Goal: Transaction & Acquisition: Book appointment/travel/reservation

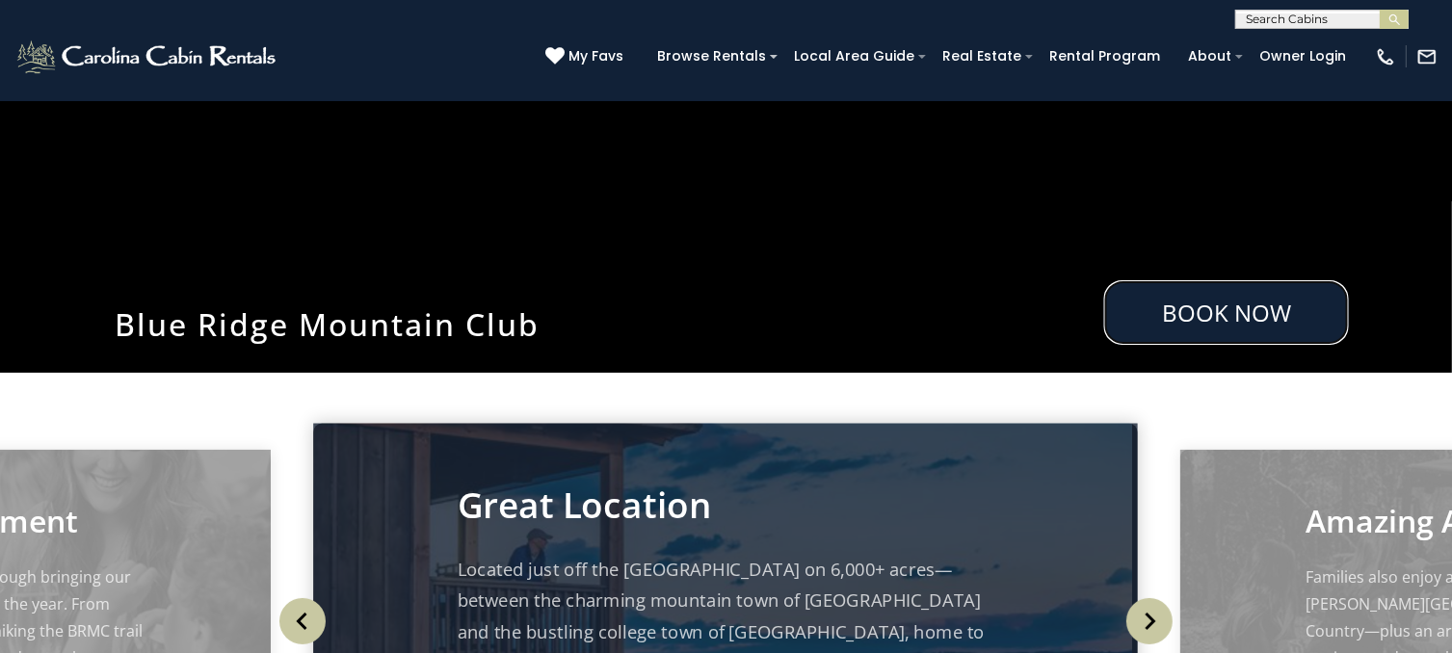
click at [1211, 315] on link "Book Now" at bounding box center [1226, 312] width 245 height 65
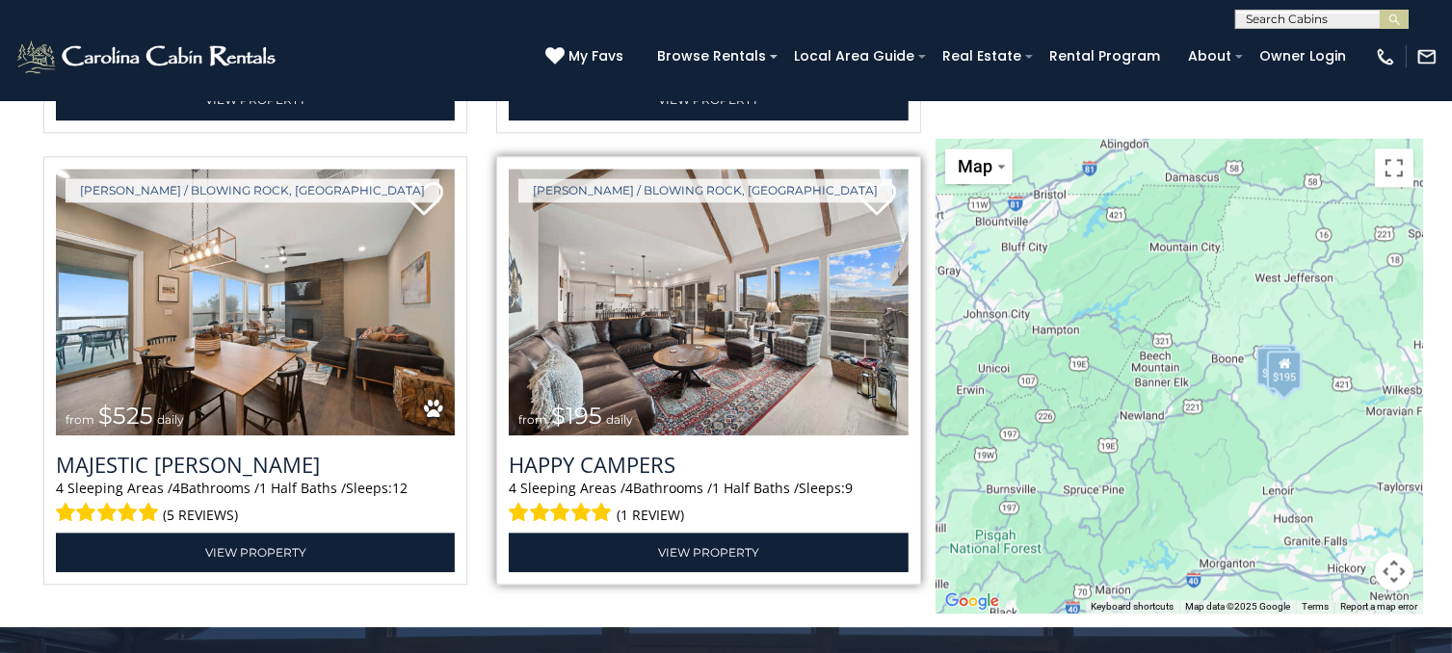
scroll to position [4306, 0]
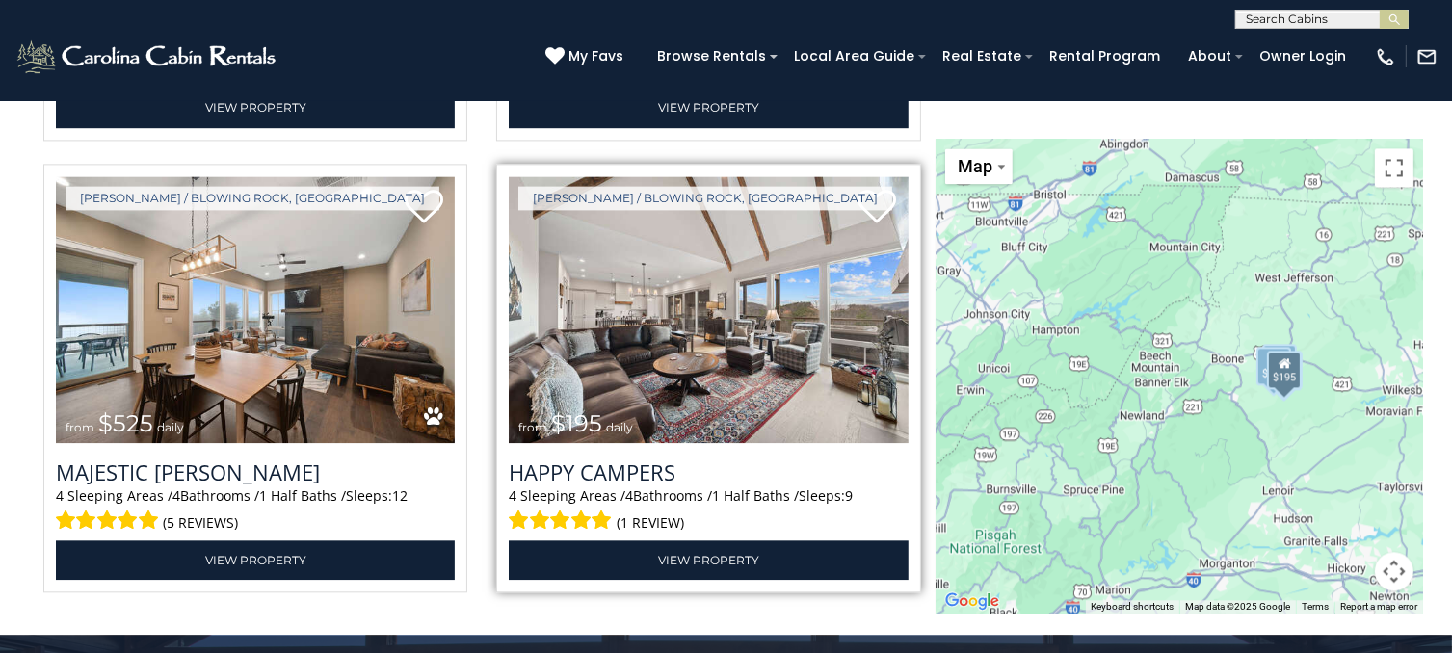
click at [669, 325] on img at bounding box center [708, 310] width 399 height 268
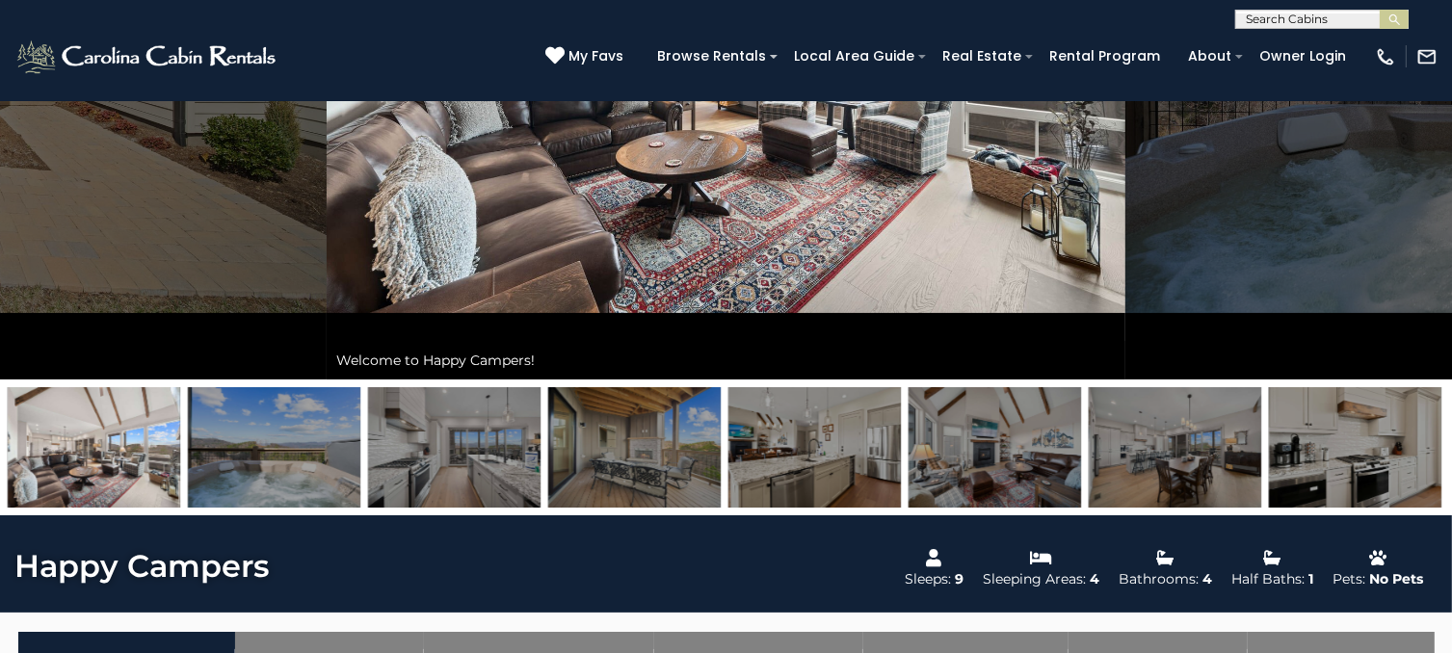
click at [288, 452] on img at bounding box center [274, 447] width 173 height 120
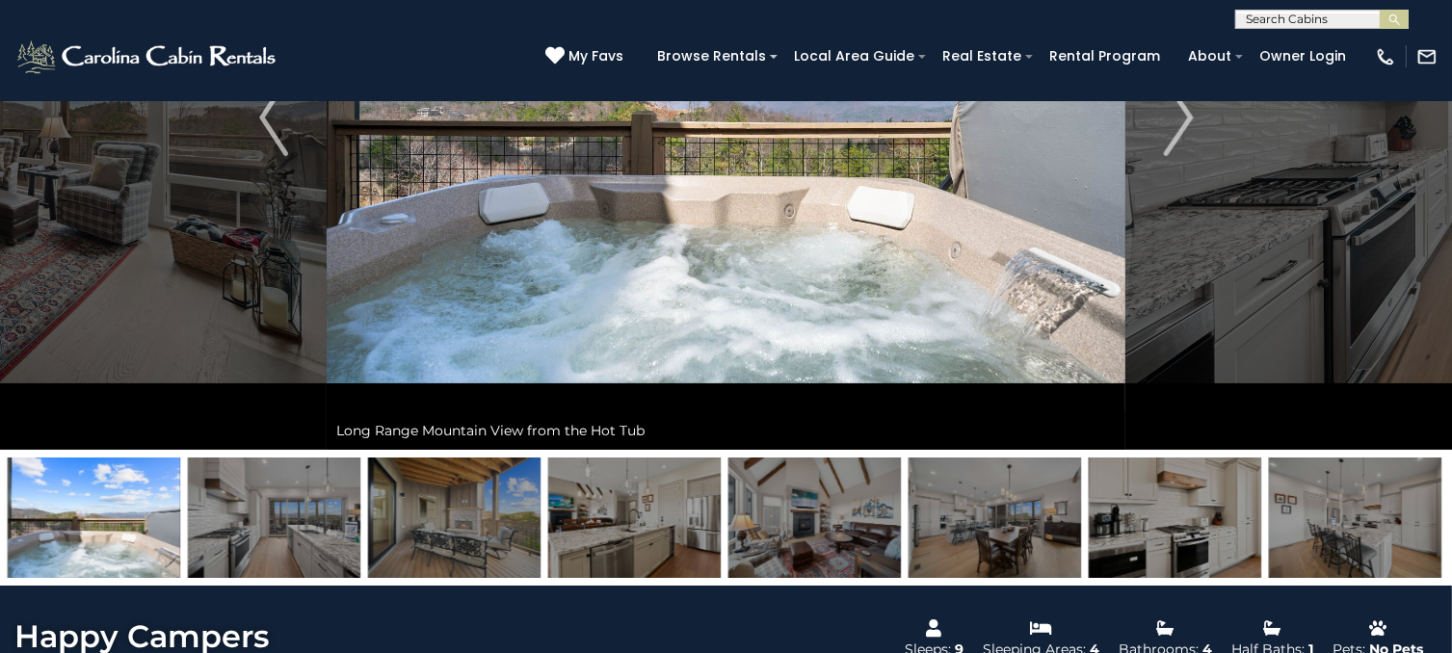
scroll to position [96, 0]
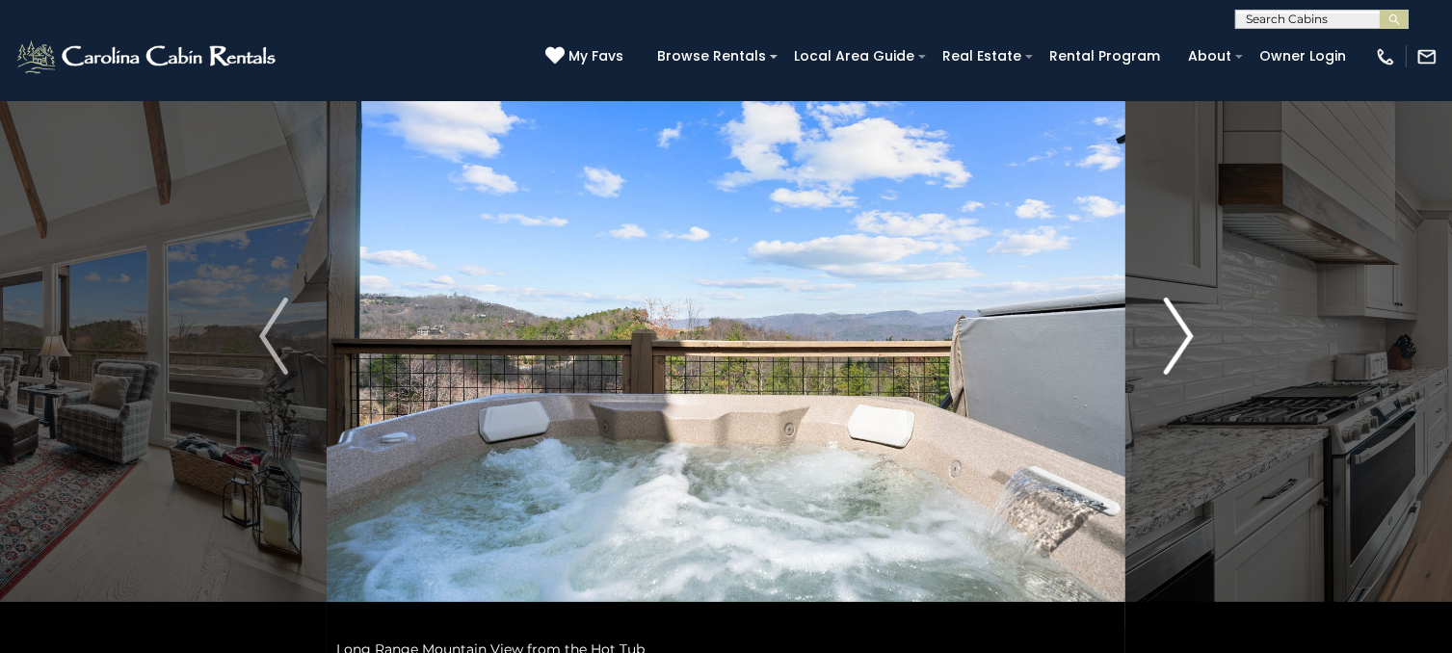
click at [1189, 325] on img "Next" at bounding box center [1178, 336] width 29 height 77
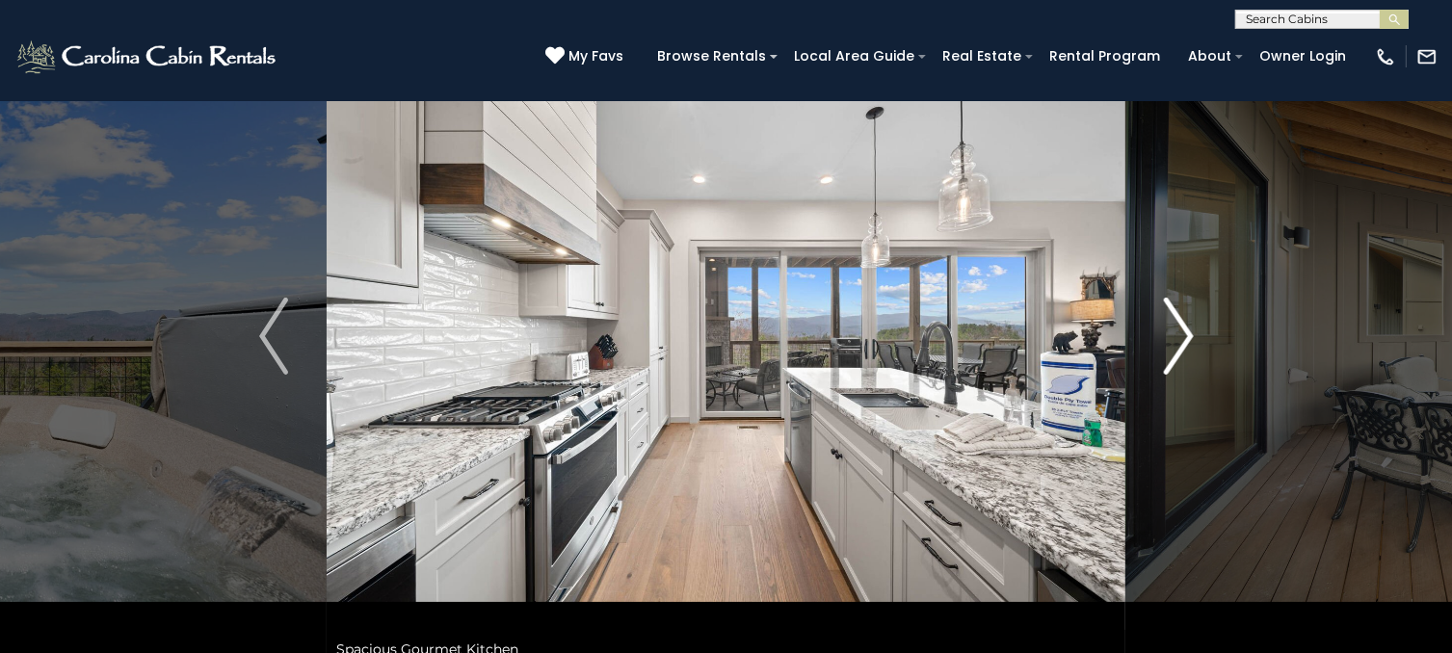
click at [1189, 325] on img "Next" at bounding box center [1178, 336] width 29 height 77
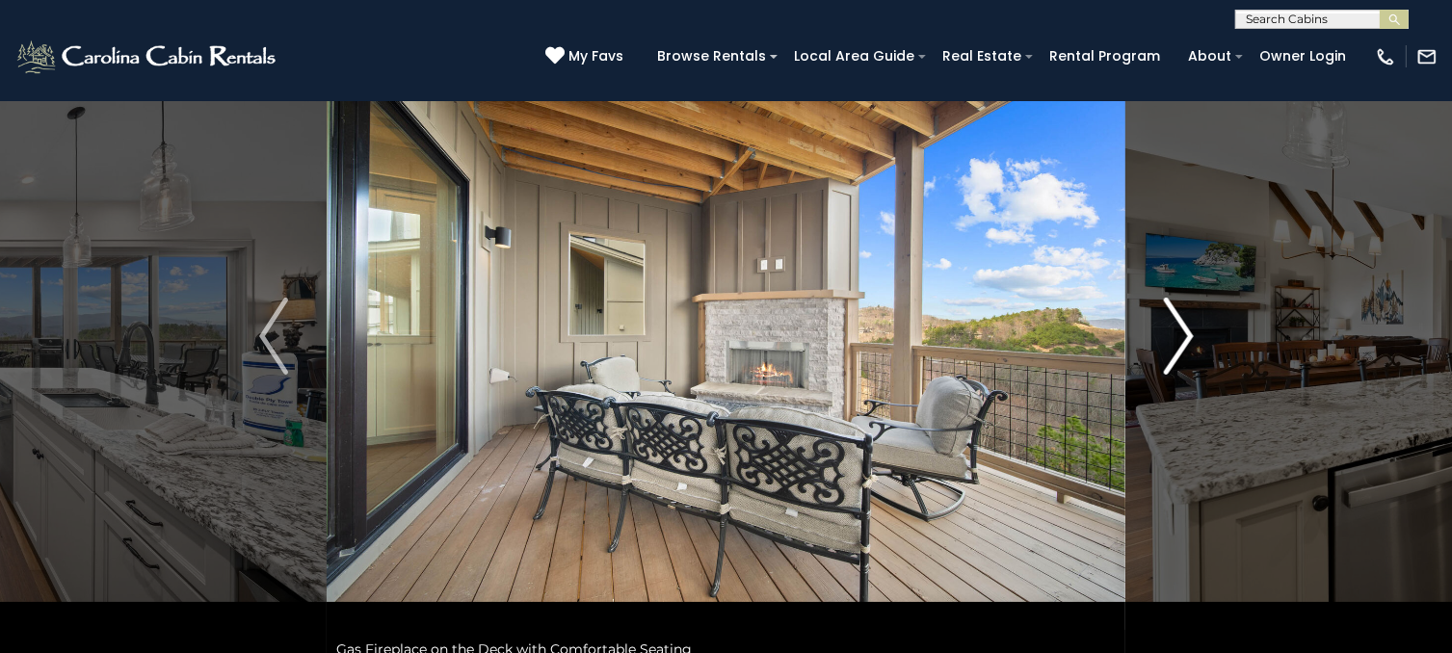
click at [1189, 325] on img "Next" at bounding box center [1178, 336] width 29 height 77
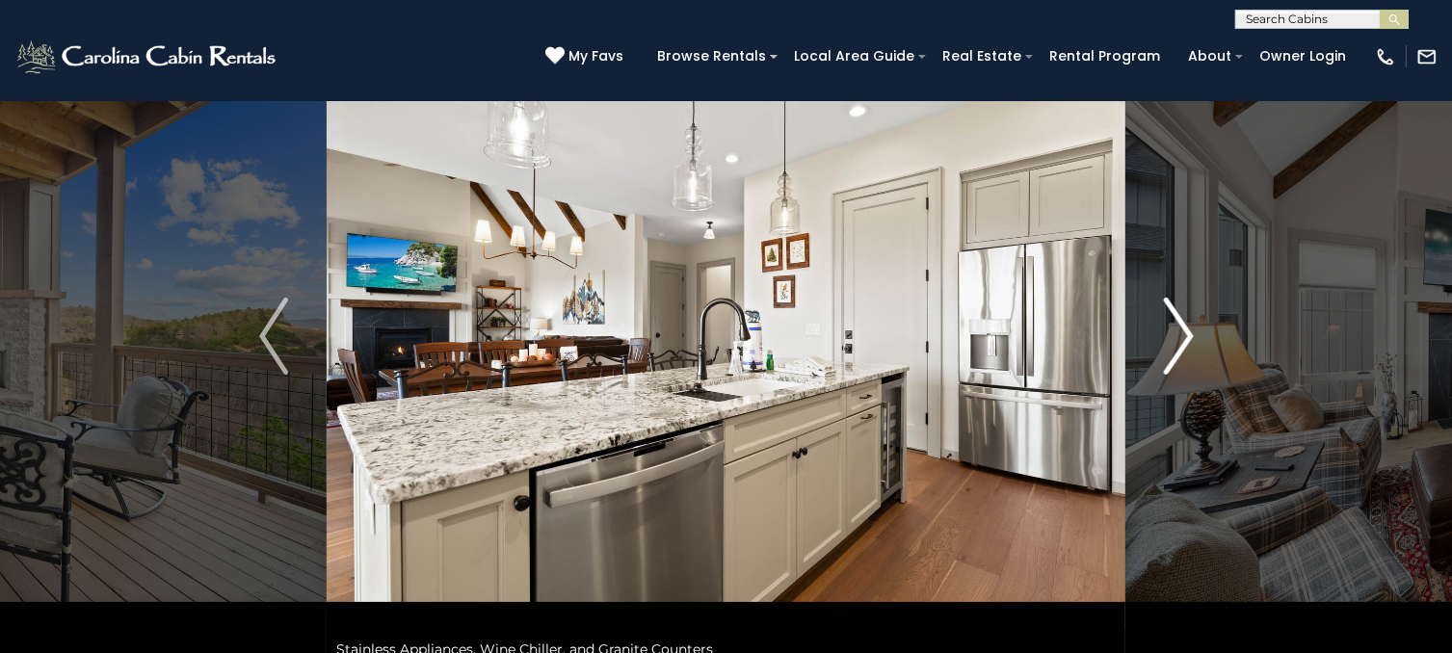
click at [1189, 325] on img "Next" at bounding box center [1178, 336] width 29 height 77
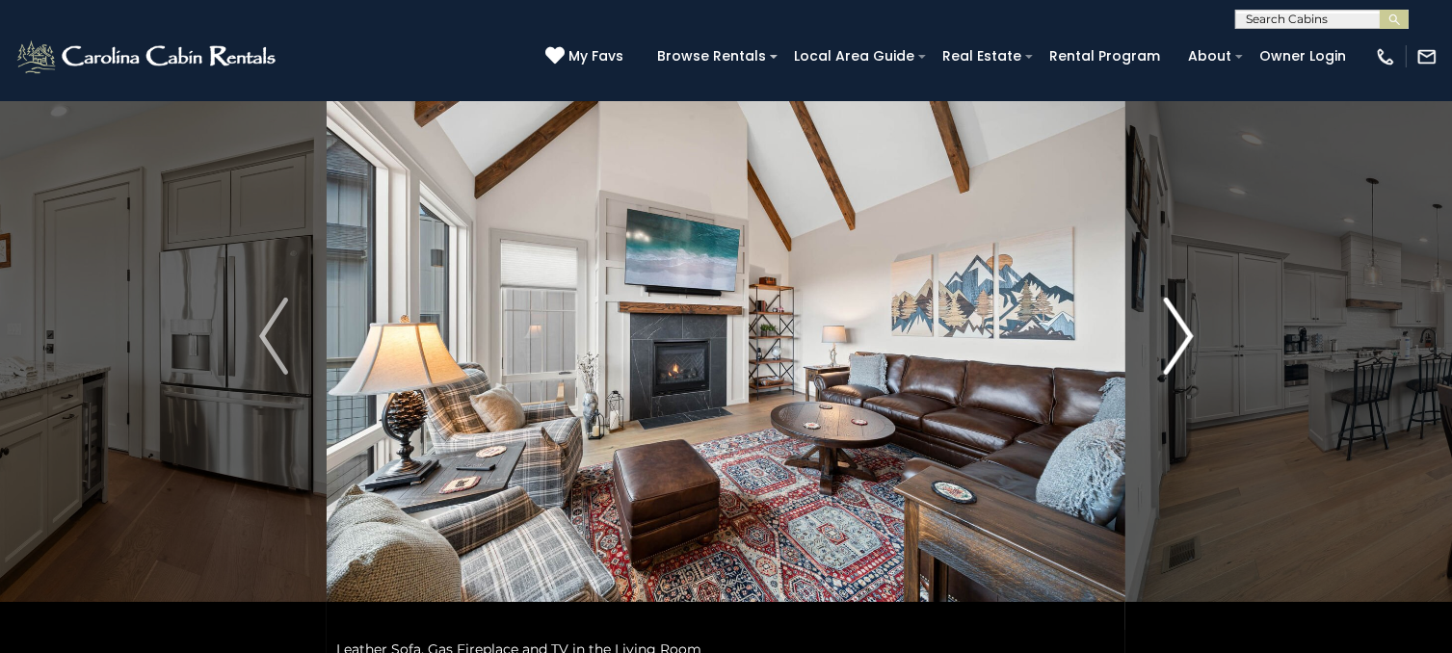
click at [1189, 325] on img "Next" at bounding box center [1178, 336] width 29 height 77
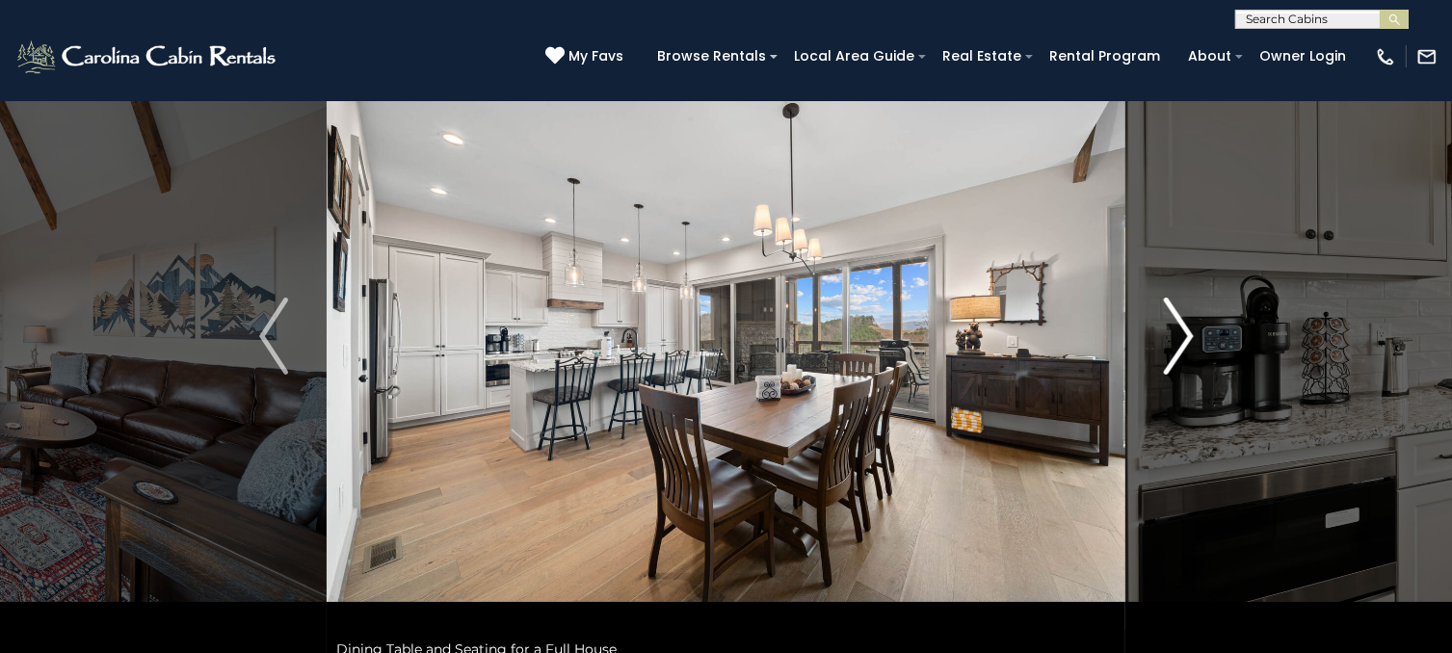
click at [1189, 325] on img "Next" at bounding box center [1178, 336] width 29 height 77
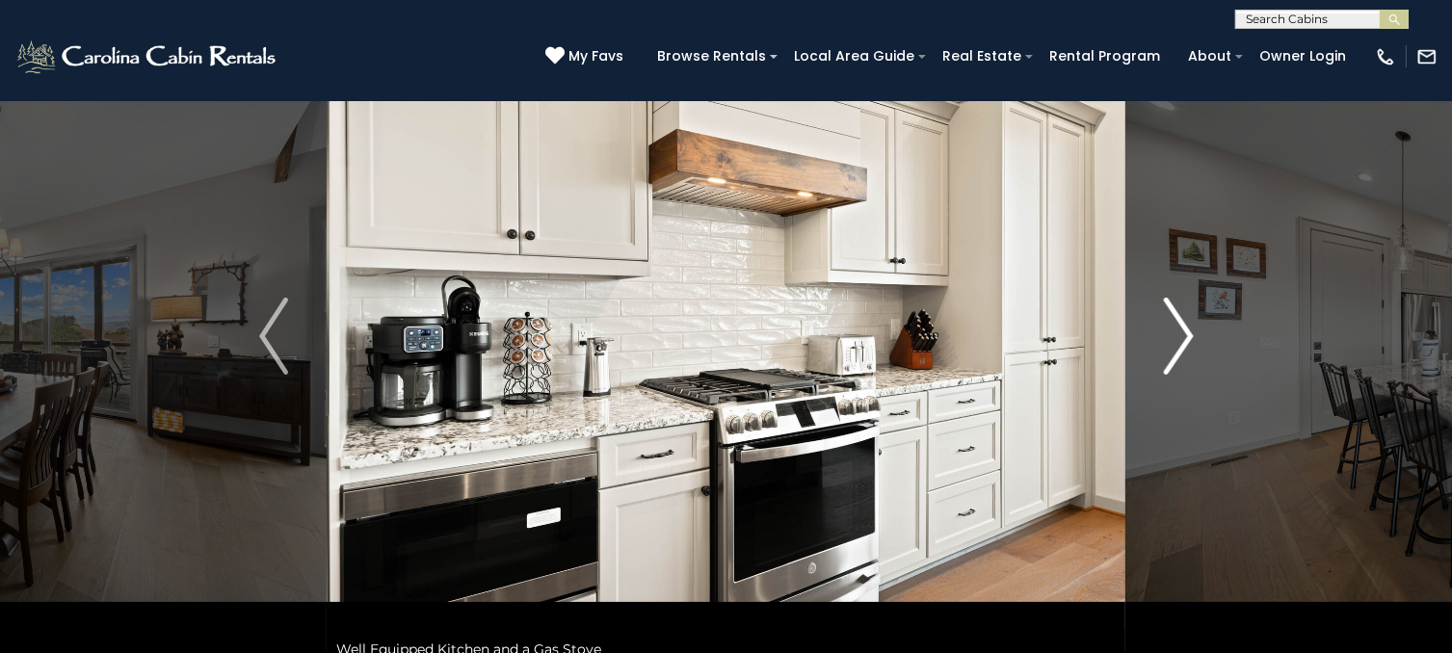
click at [1189, 325] on img "Next" at bounding box center [1178, 336] width 29 height 77
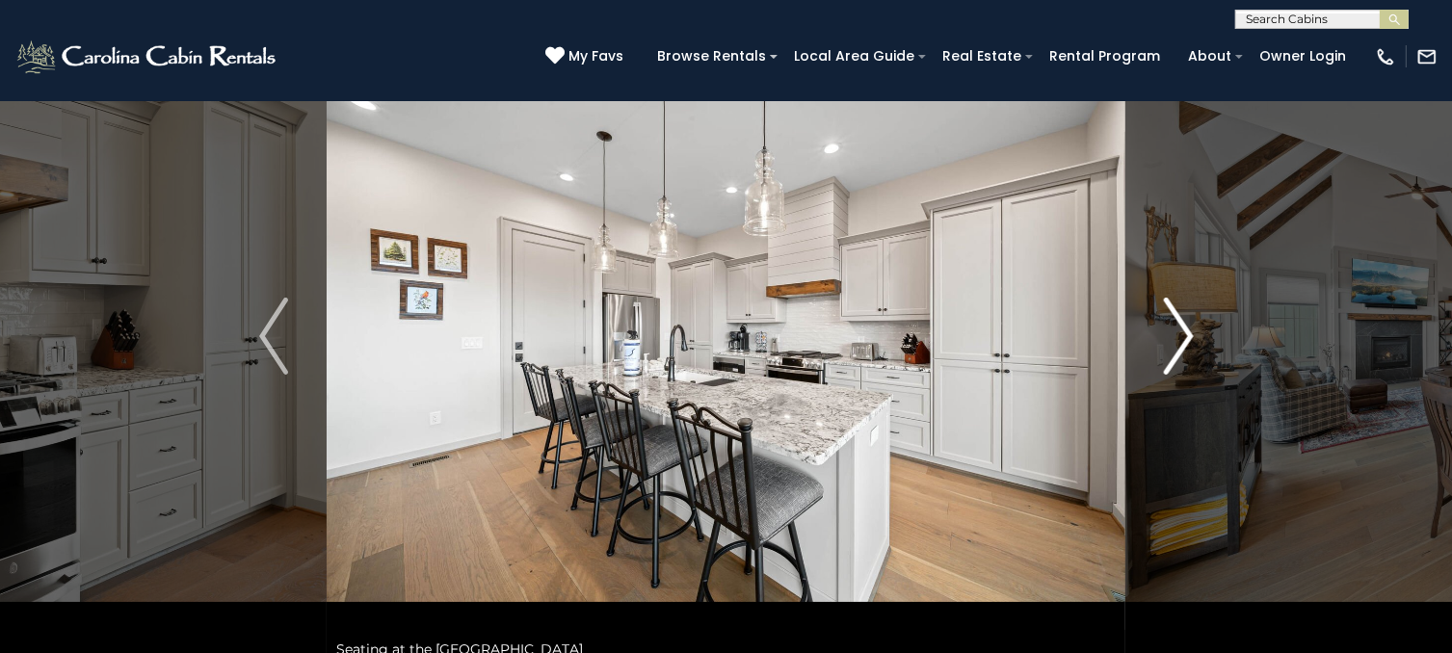
click at [1189, 325] on img "Next" at bounding box center [1178, 336] width 29 height 77
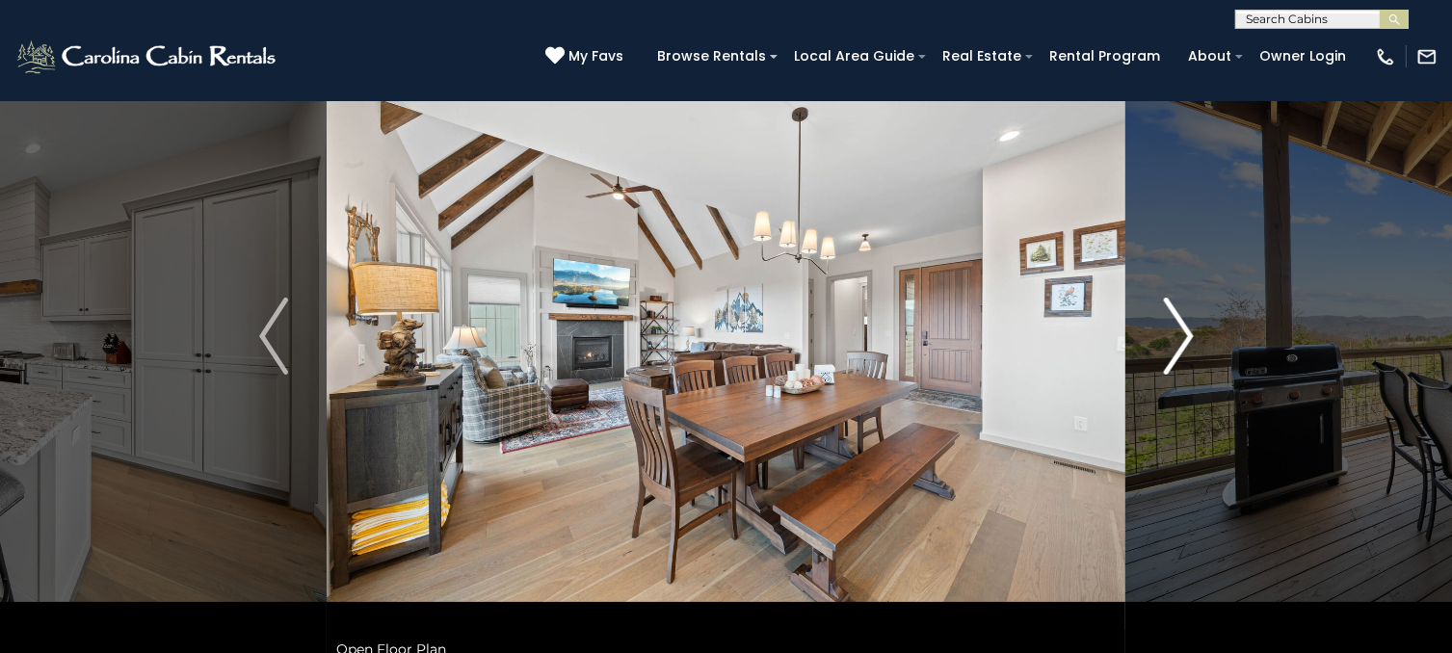
click at [1189, 325] on img "Next" at bounding box center [1178, 336] width 29 height 77
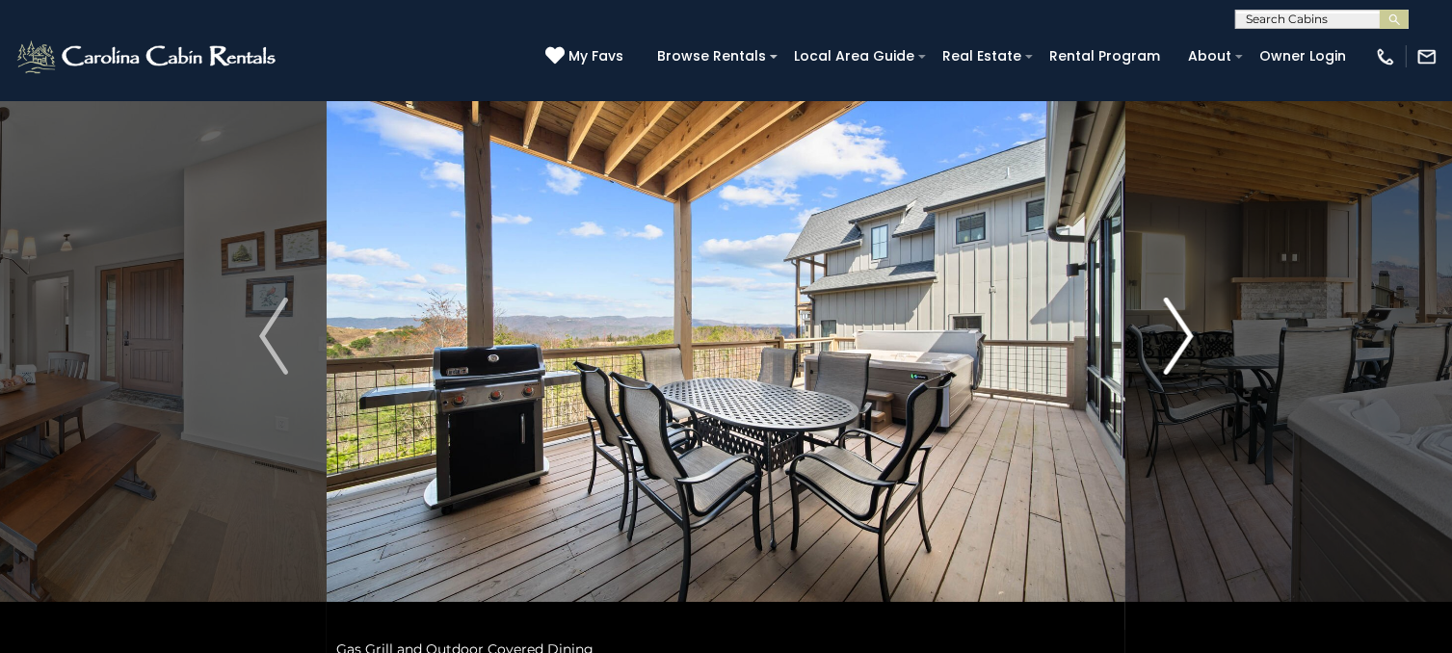
click at [1189, 325] on img "Next" at bounding box center [1178, 336] width 29 height 77
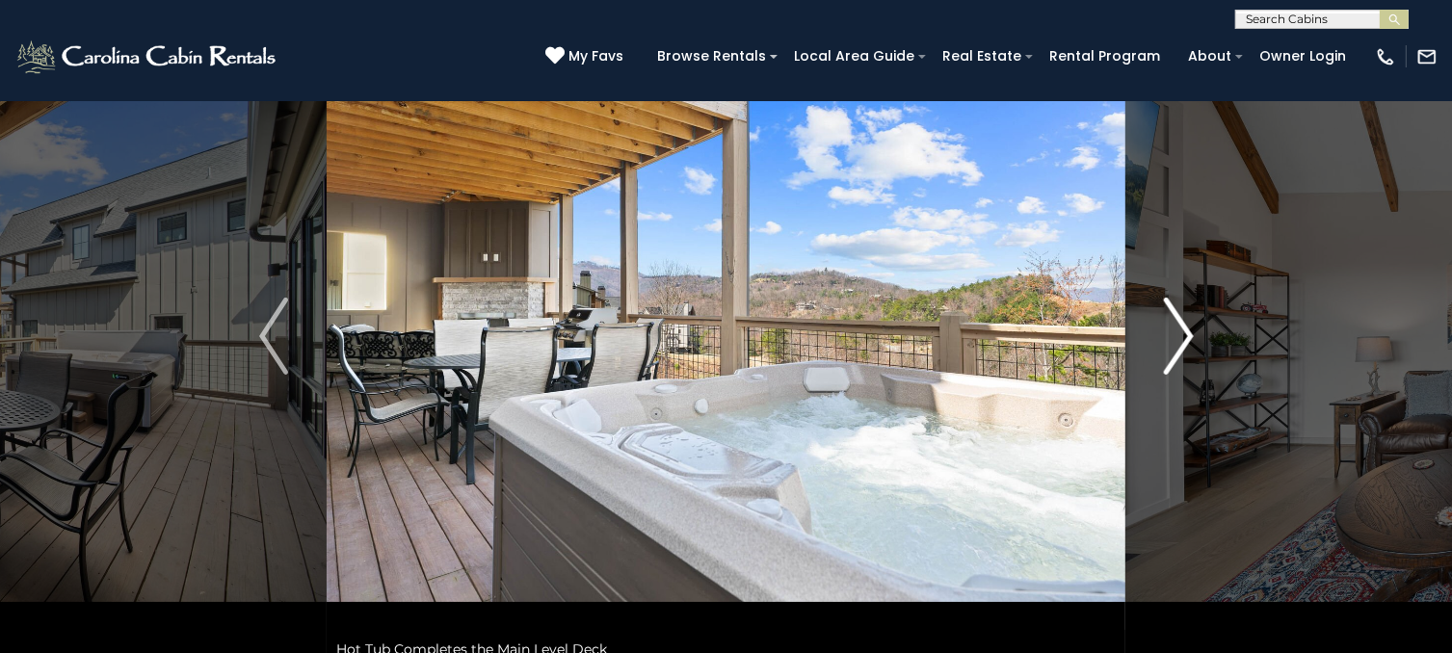
click at [1189, 325] on img "Next" at bounding box center [1178, 336] width 29 height 77
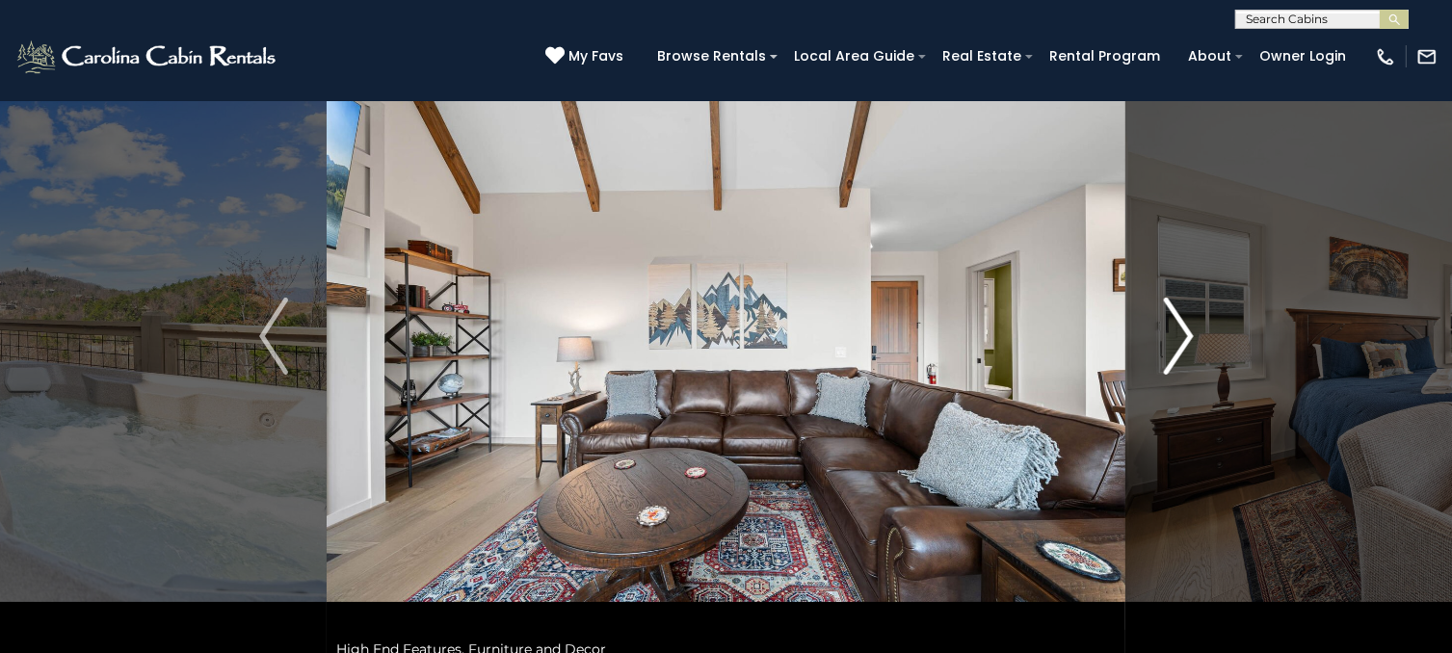
click at [1189, 325] on img "Next" at bounding box center [1178, 336] width 29 height 77
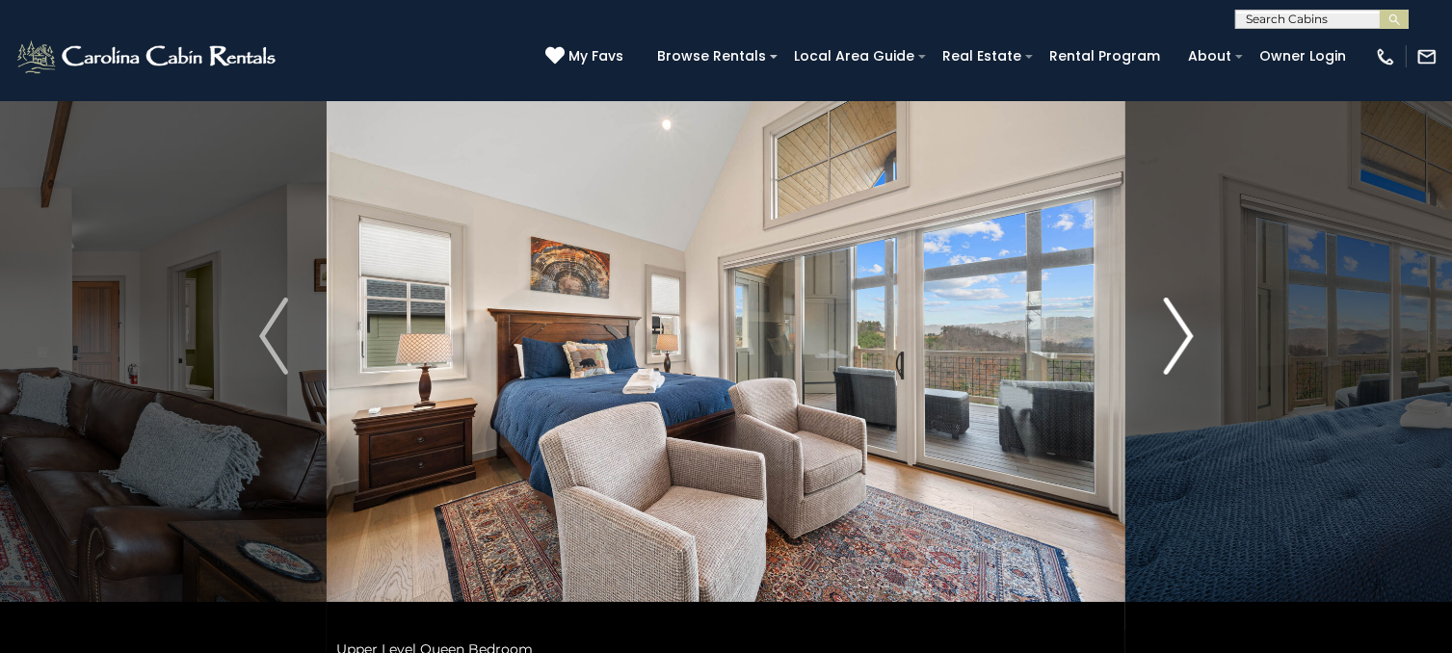
click at [1189, 325] on img "Next" at bounding box center [1178, 336] width 29 height 77
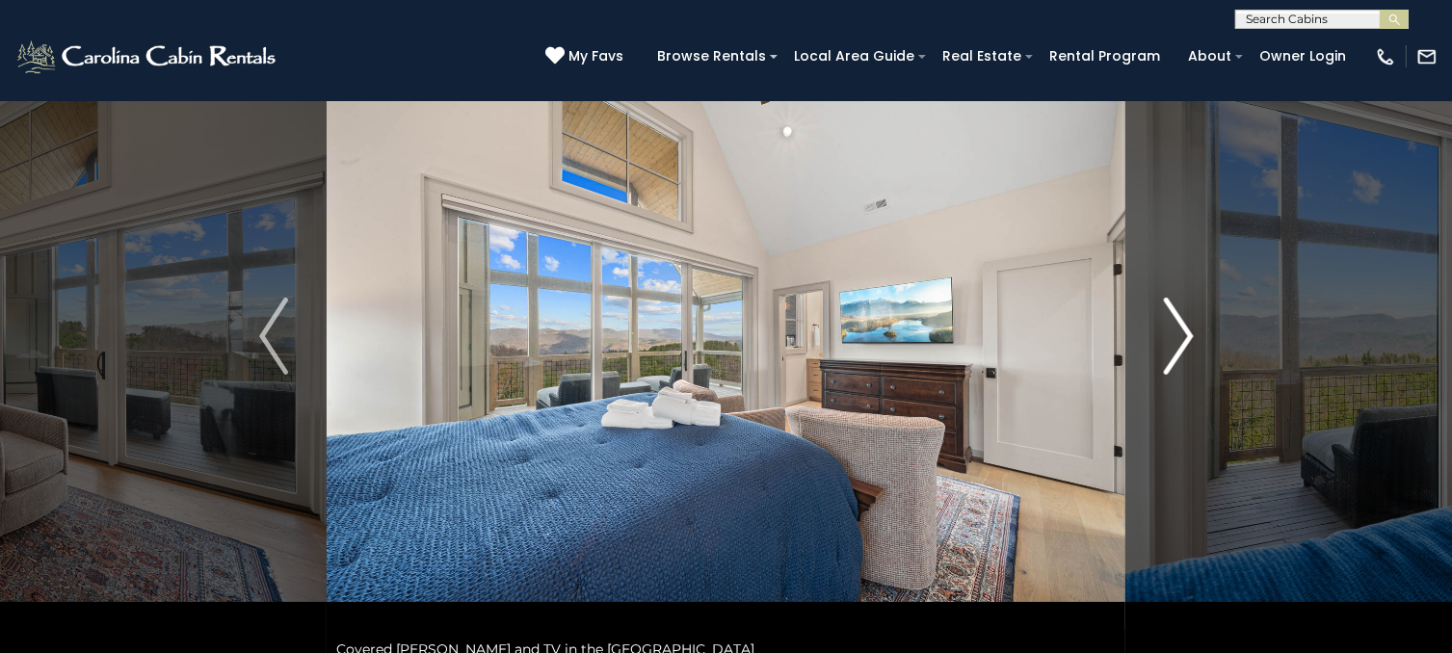
click at [1189, 325] on img "Next" at bounding box center [1178, 336] width 29 height 77
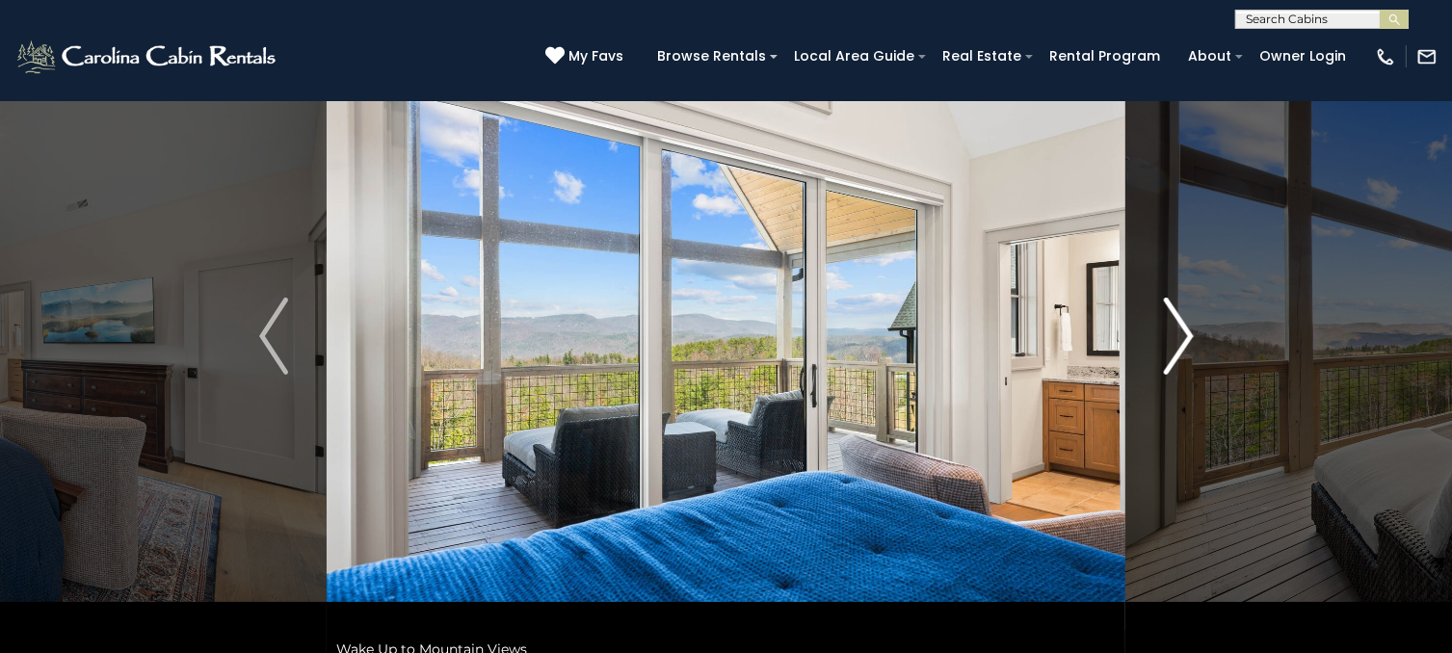
click at [1189, 325] on img "Next" at bounding box center [1178, 336] width 29 height 77
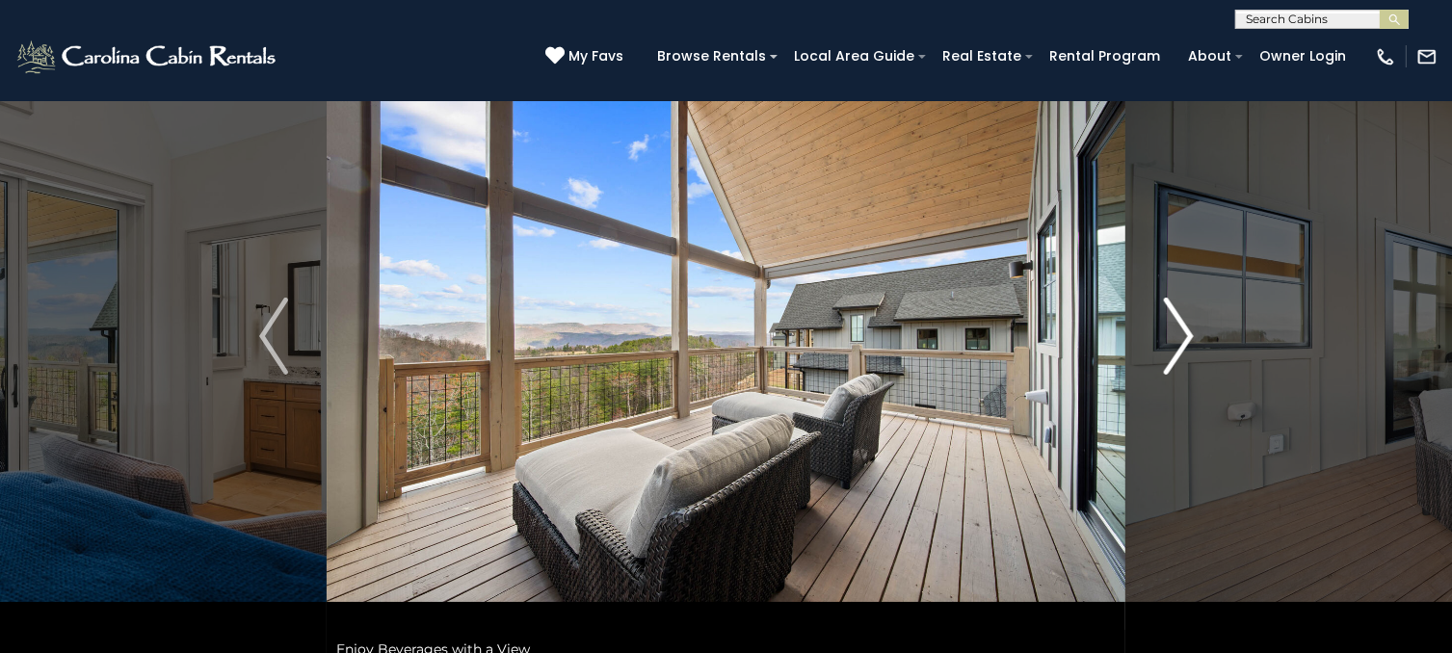
click at [1189, 325] on img "Next" at bounding box center [1178, 336] width 29 height 77
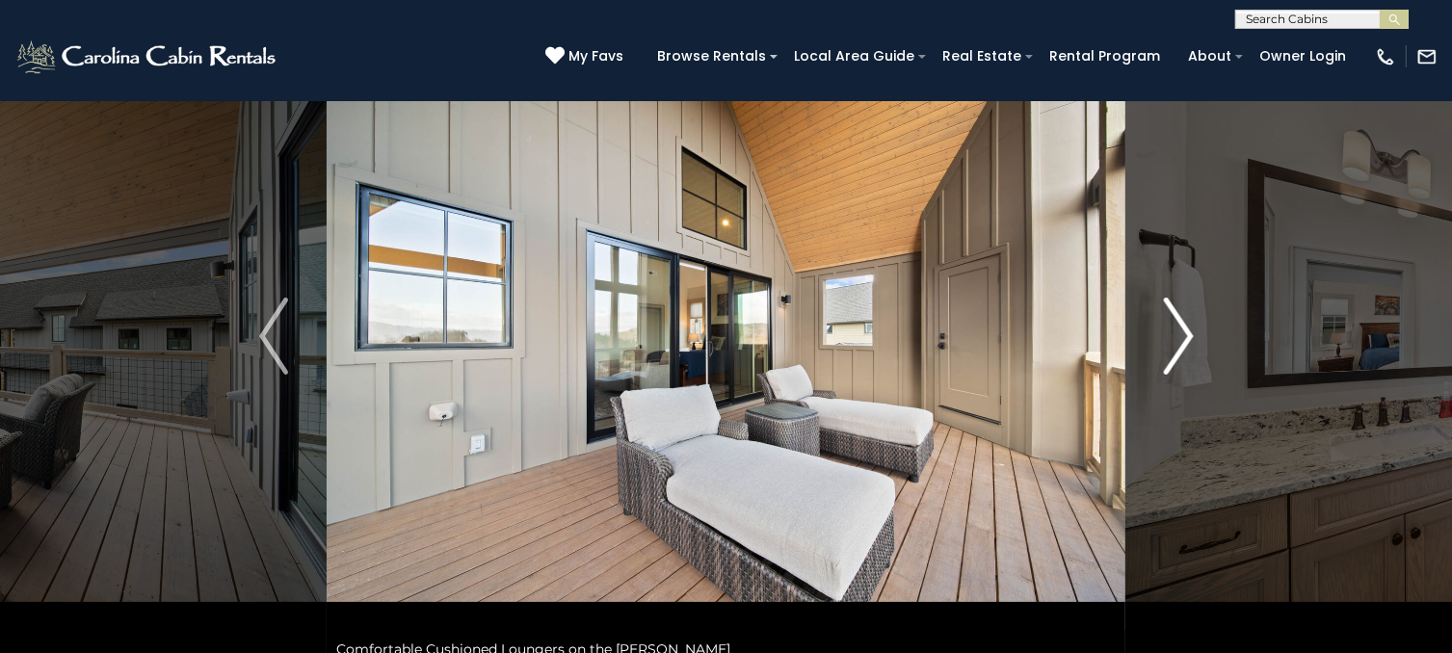
click at [1189, 325] on img "Next" at bounding box center [1178, 336] width 29 height 77
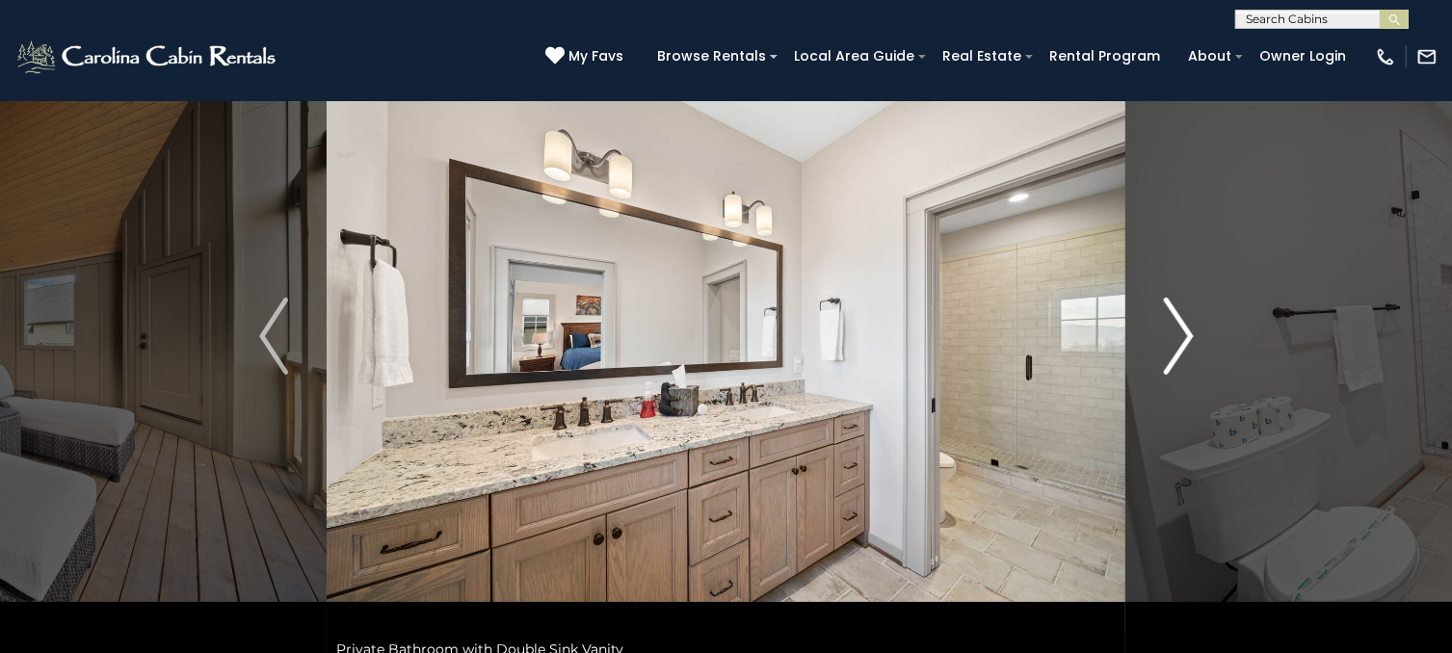
click at [1189, 325] on img "Next" at bounding box center [1178, 336] width 29 height 77
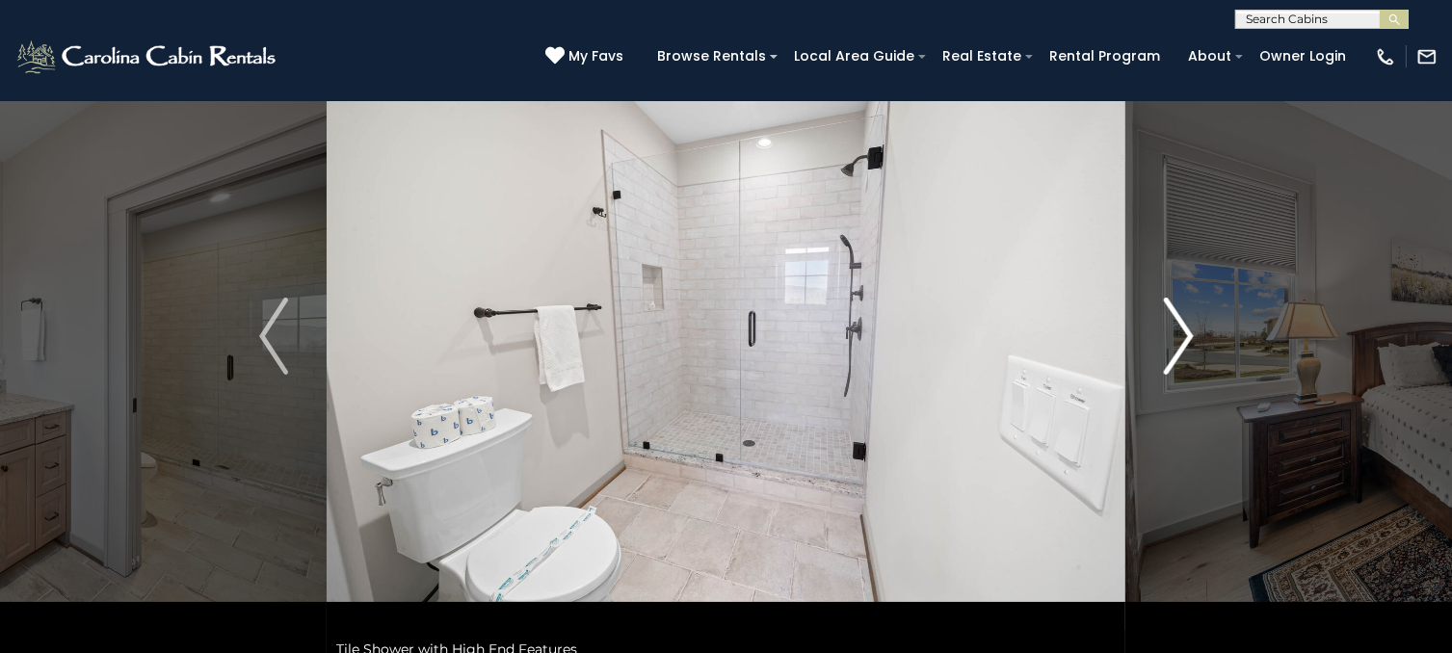
click at [1189, 325] on img "Next" at bounding box center [1178, 336] width 29 height 77
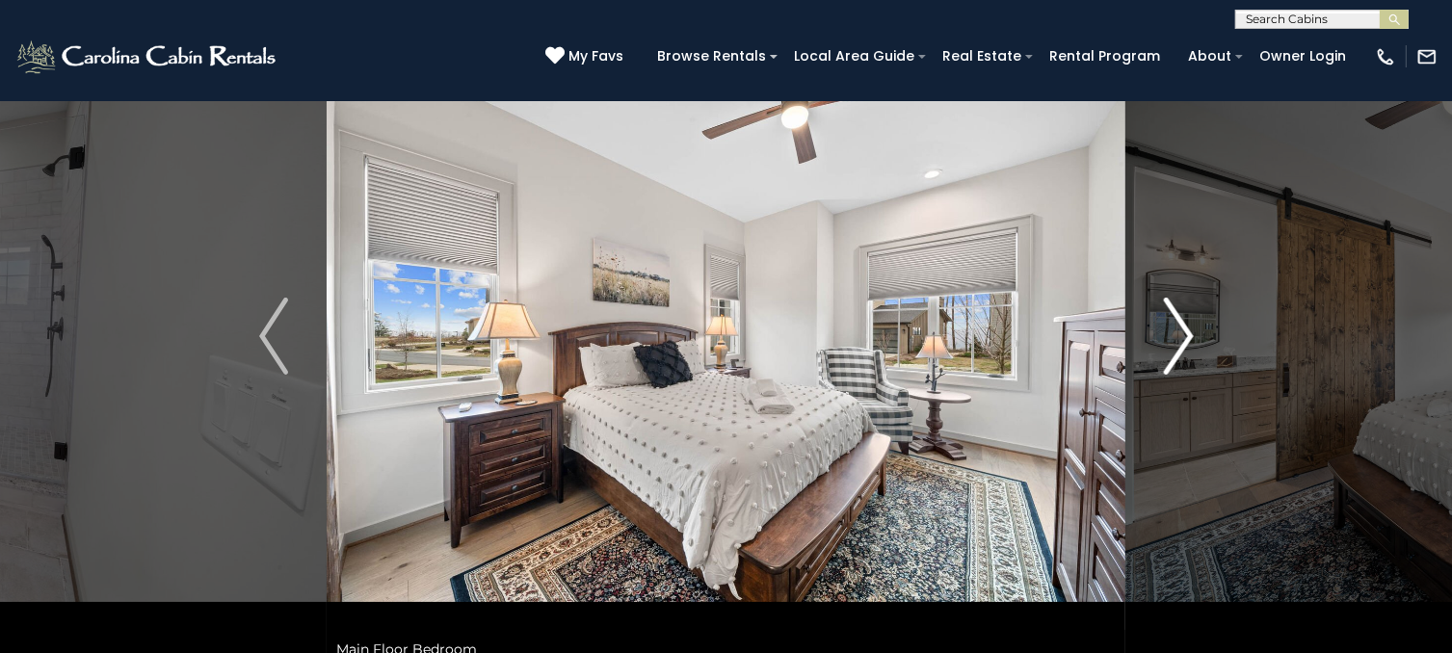
click at [1189, 325] on img "Next" at bounding box center [1178, 336] width 29 height 77
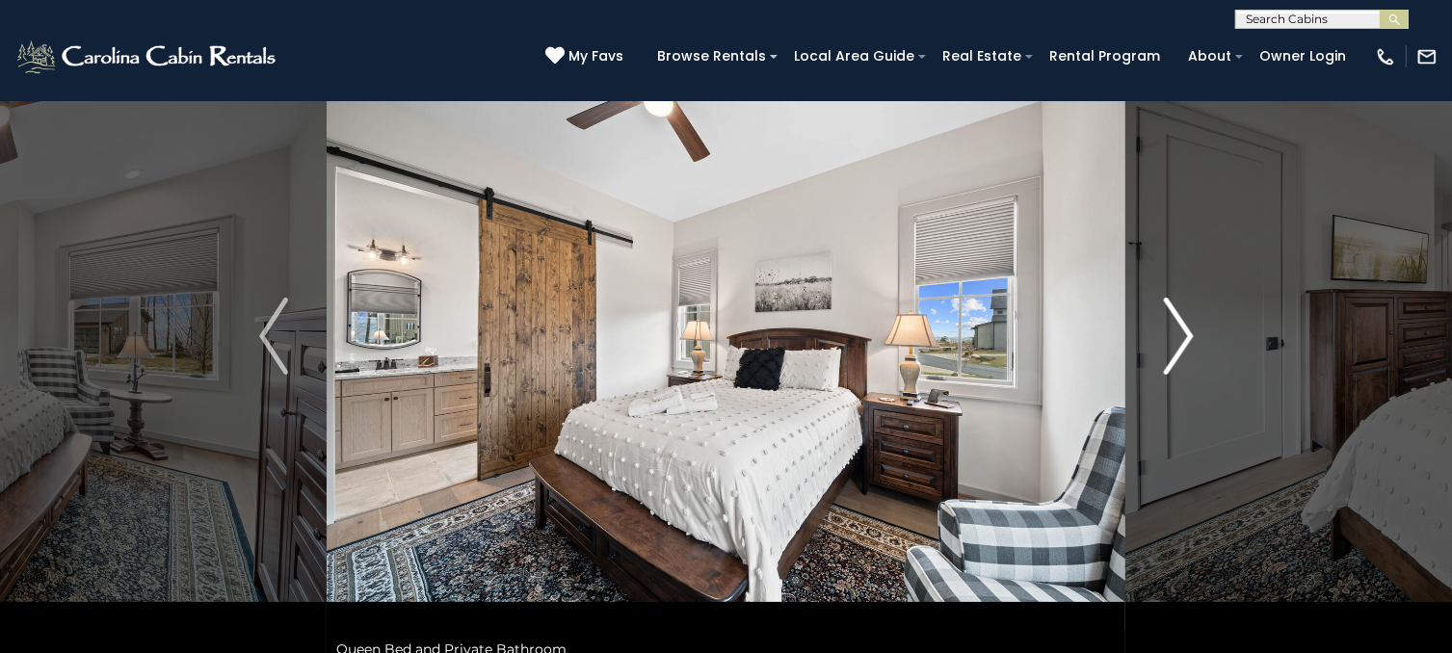
click at [1189, 325] on img "Next" at bounding box center [1178, 336] width 29 height 77
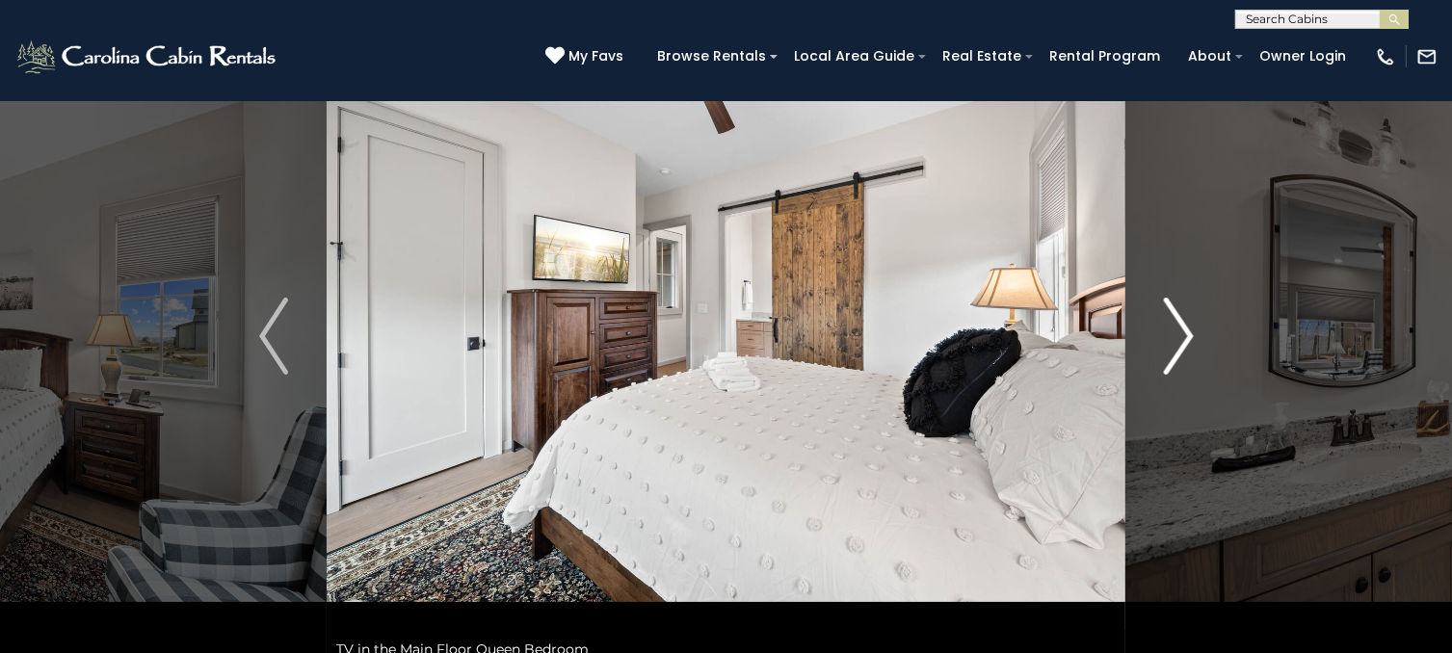
click at [1189, 325] on img "Next" at bounding box center [1178, 336] width 29 height 77
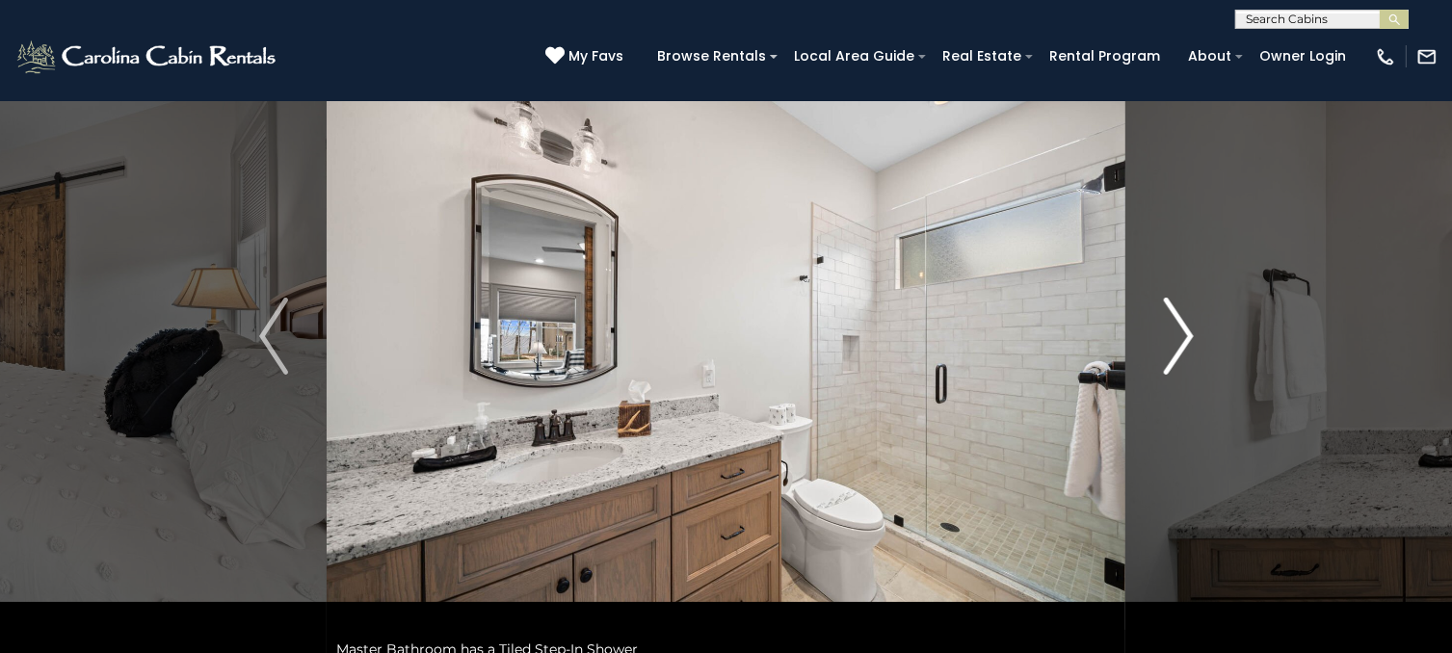
click at [1189, 325] on img "Next" at bounding box center [1178, 336] width 29 height 77
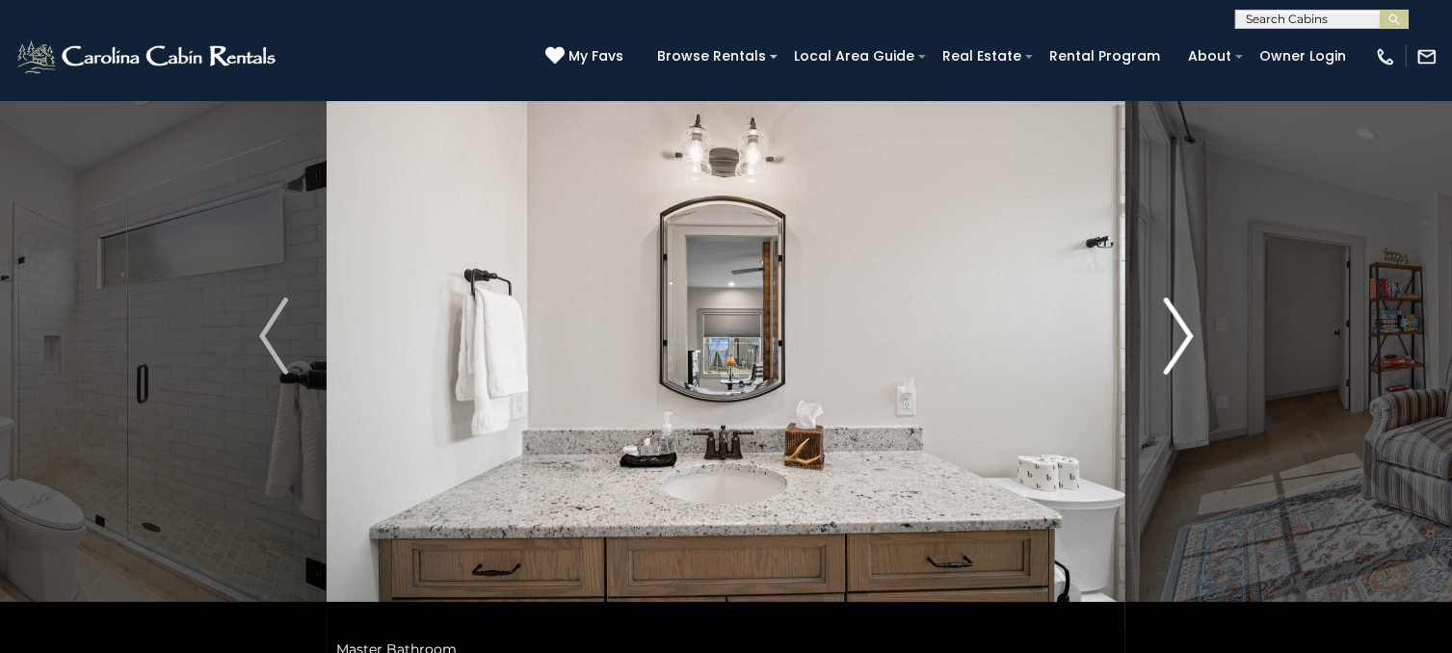
click at [1189, 325] on img "Next" at bounding box center [1178, 336] width 29 height 77
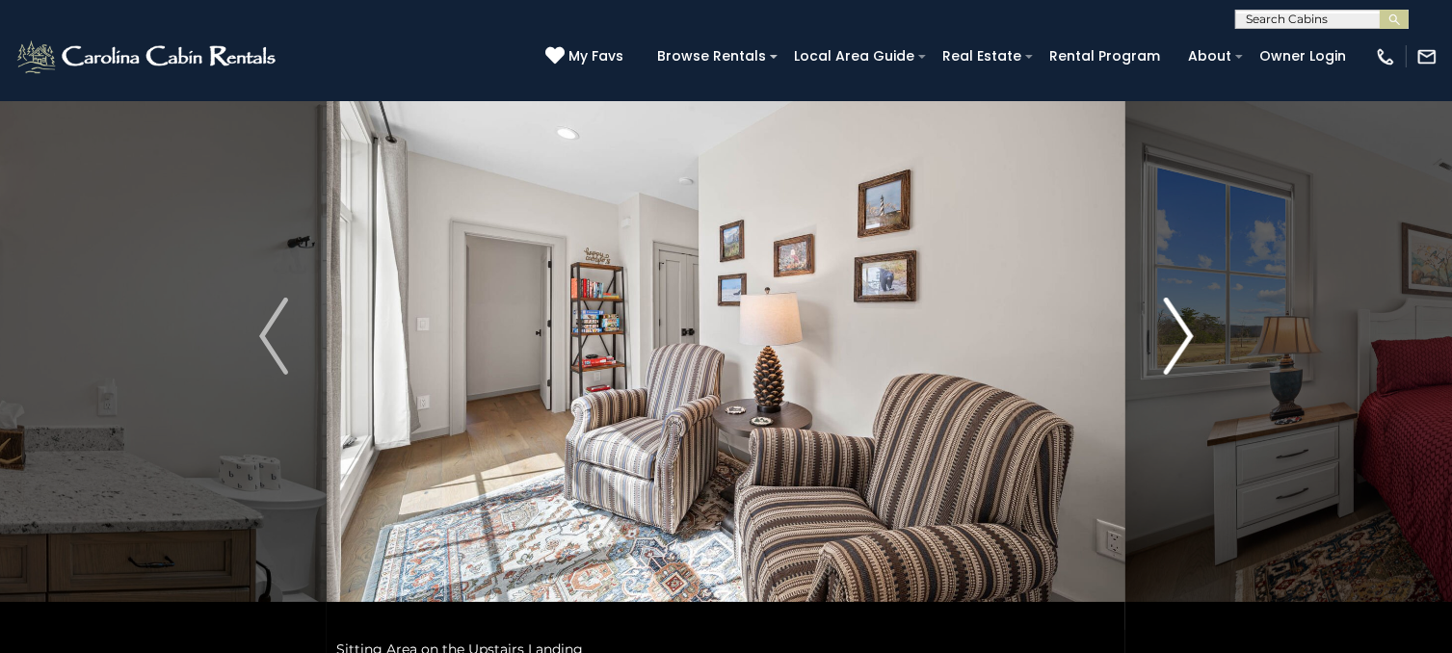
click at [1189, 325] on img "Next" at bounding box center [1178, 336] width 29 height 77
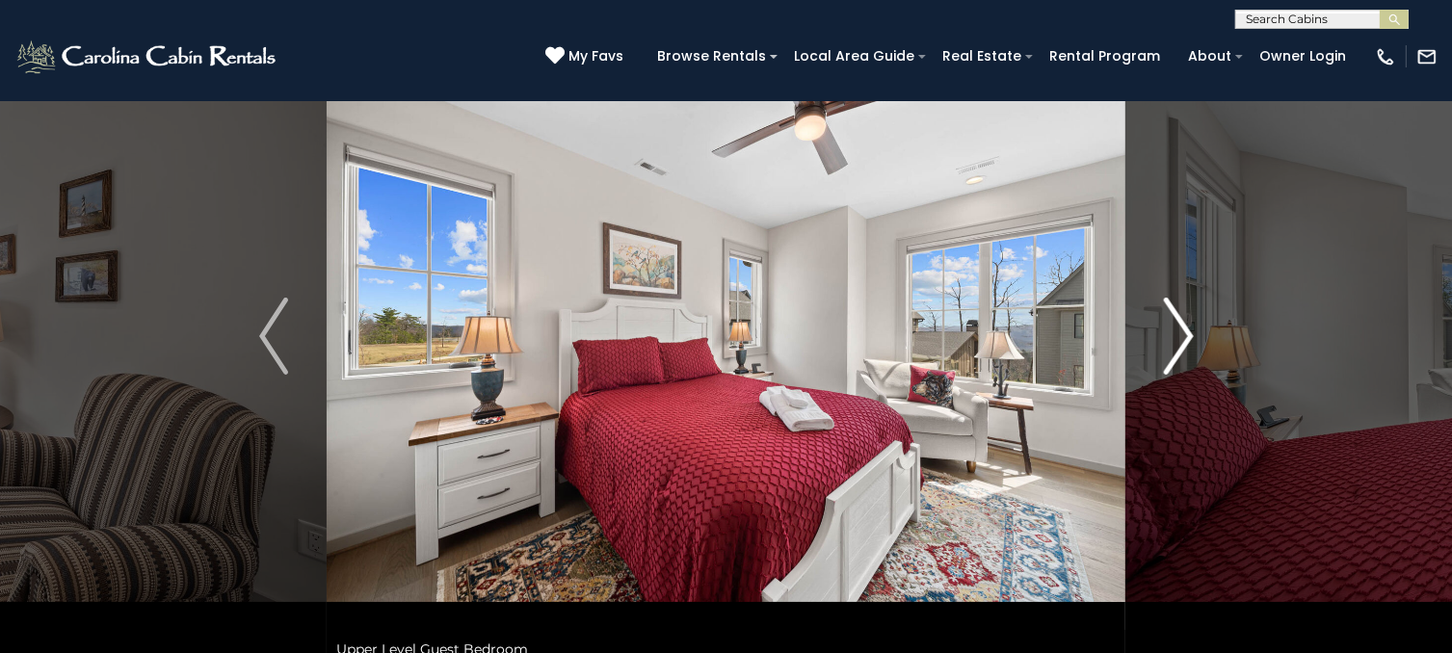
click at [1199, 331] on button "Next" at bounding box center [1179, 336] width 107 height 665
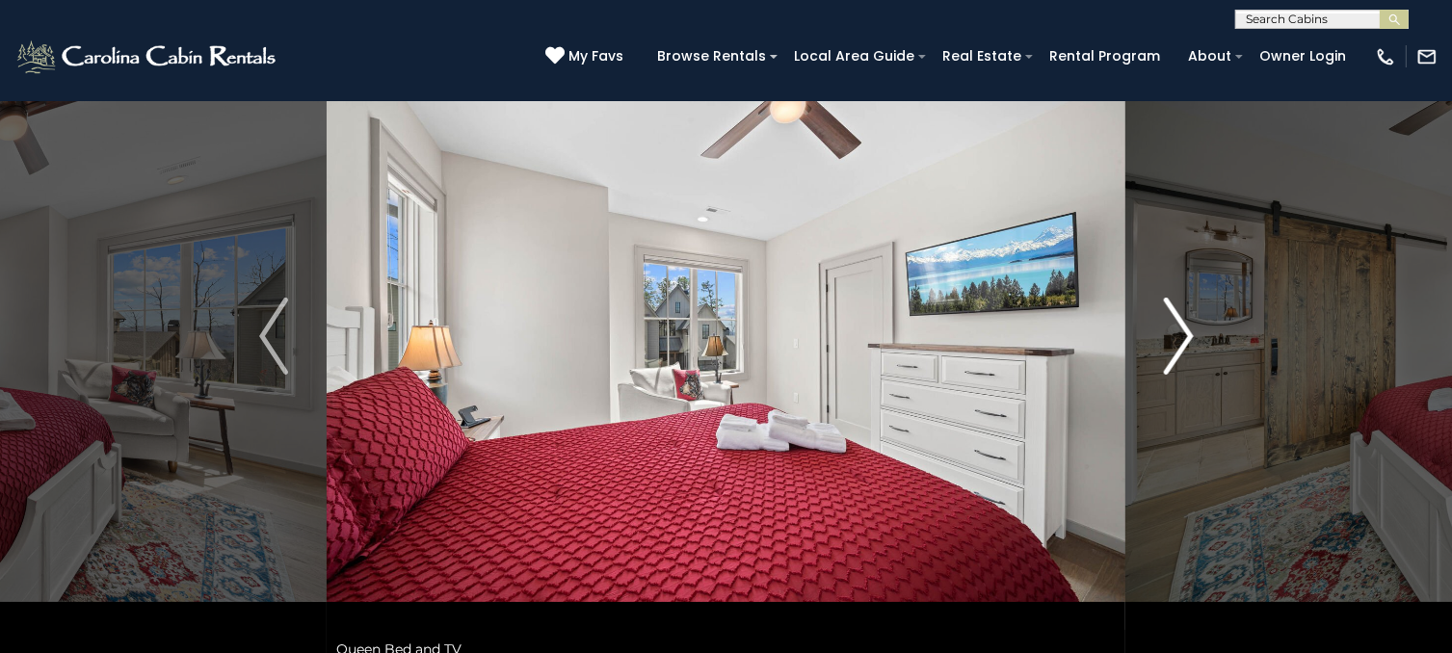
click at [1202, 328] on button "Next" at bounding box center [1179, 336] width 107 height 665
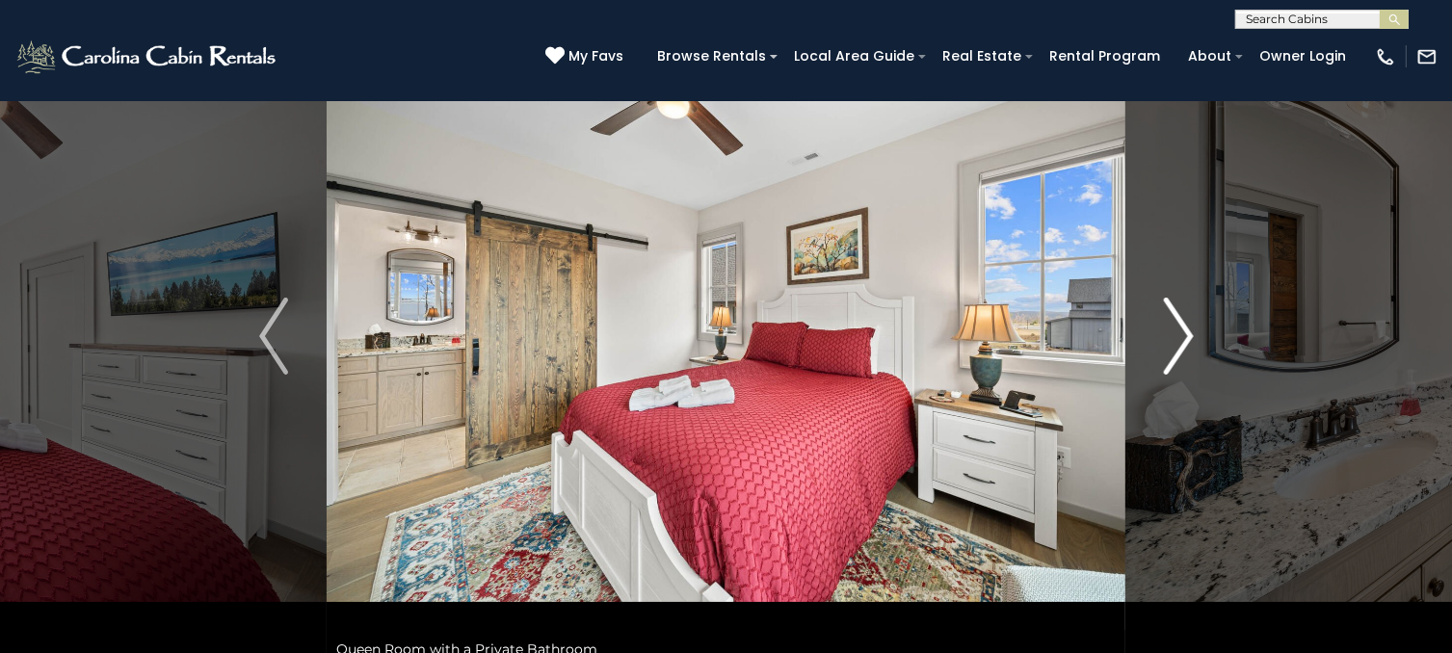
click at [1202, 328] on button "Next" at bounding box center [1179, 336] width 107 height 665
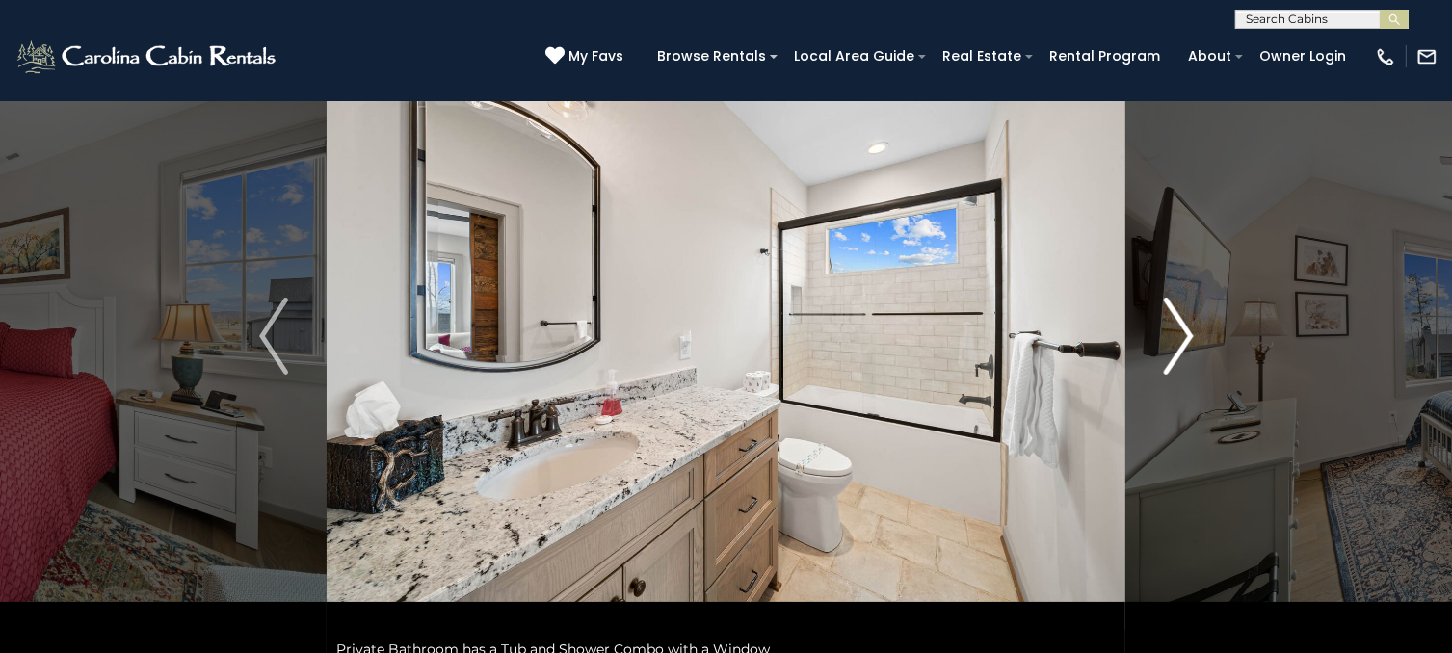
click at [1202, 328] on button "Next" at bounding box center [1179, 336] width 107 height 665
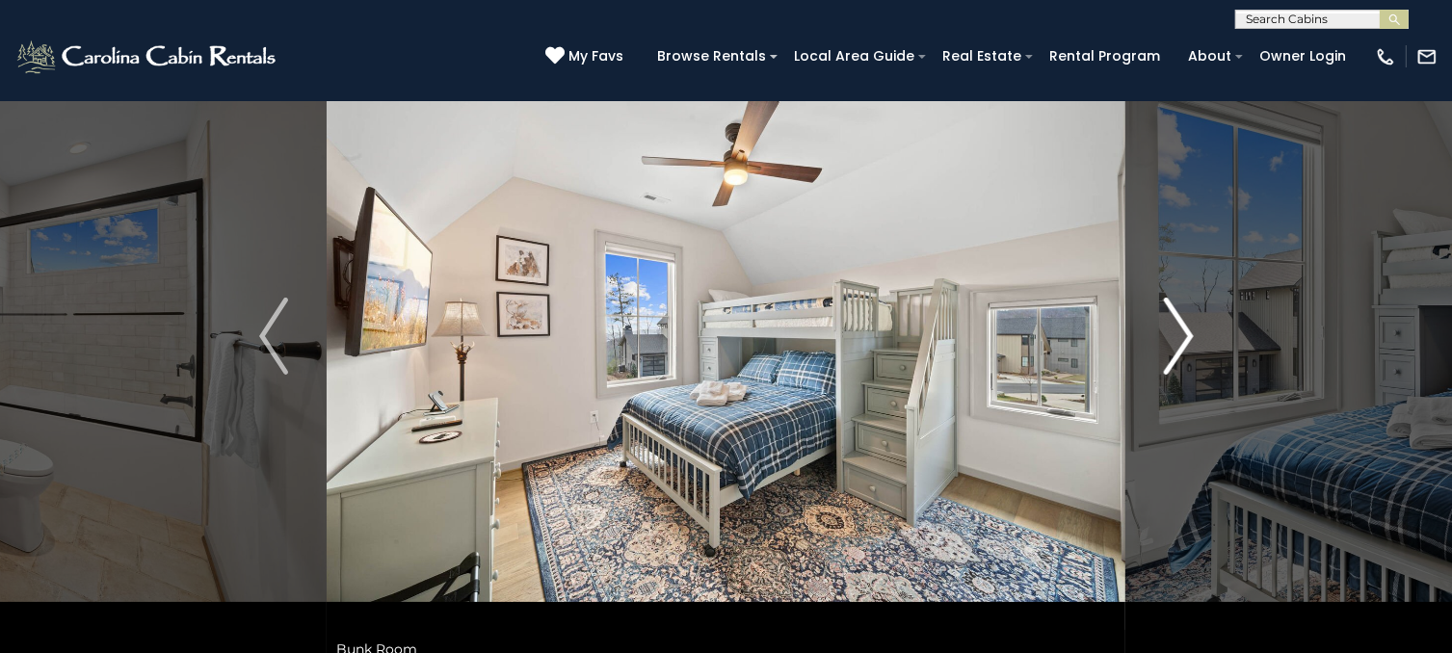
click at [1202, 328] on button "Next" at bounding box center [1179, 336] width 107 height 665
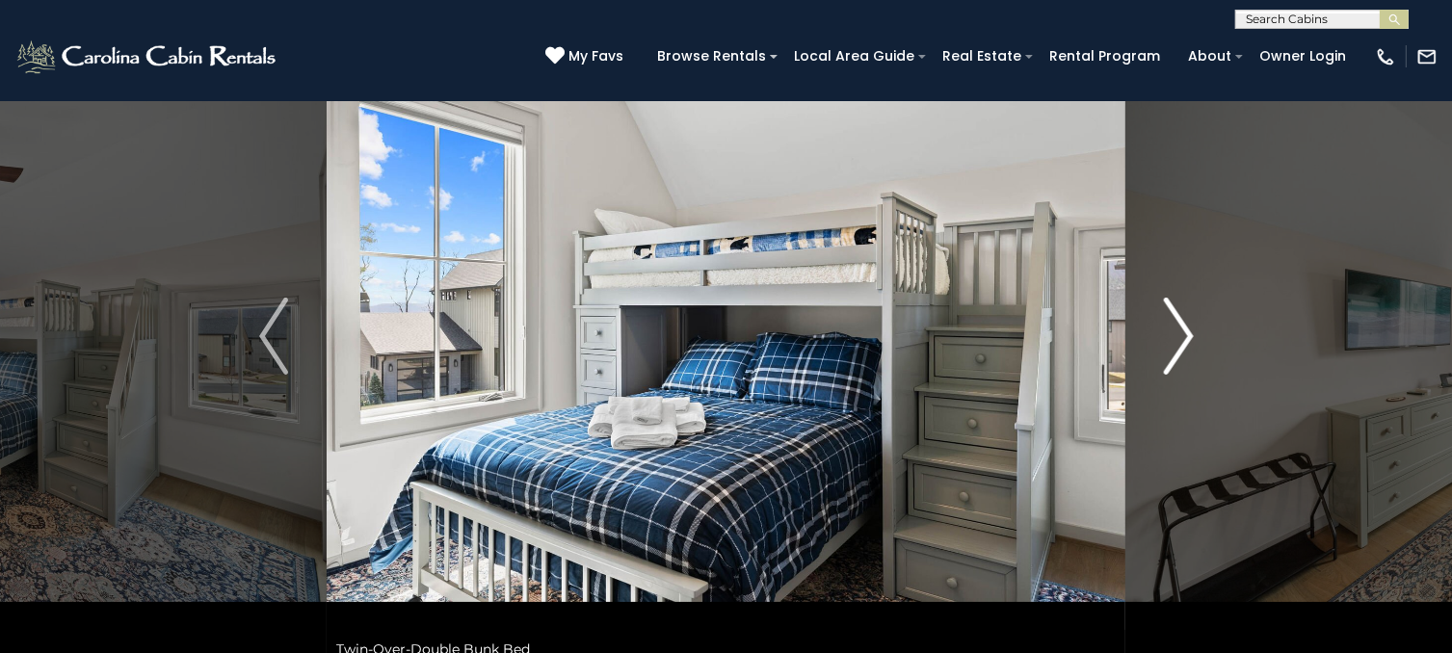
click at [1202, 328] on button "Next" at bounding box center [1179, 336] width 107 height 665
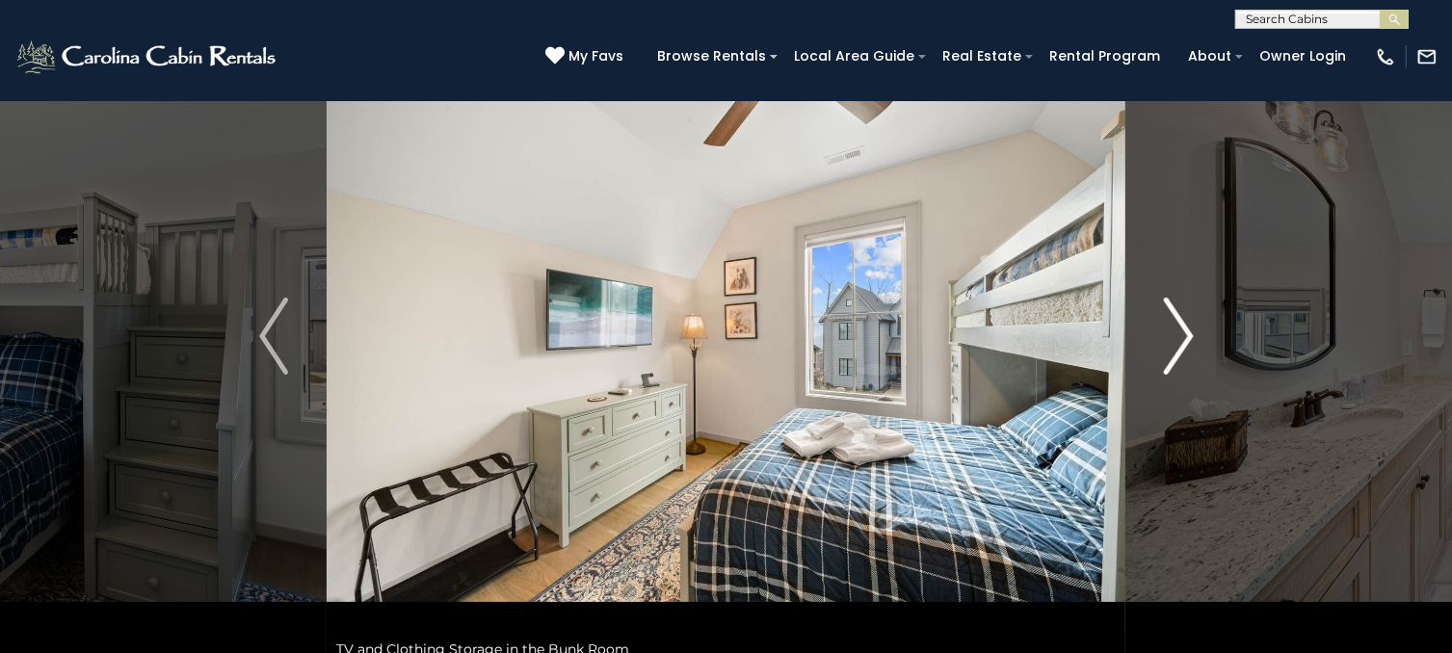
click at [1202, 328] on button "Next" at bounding box center [1179, 336] width 107 height 665
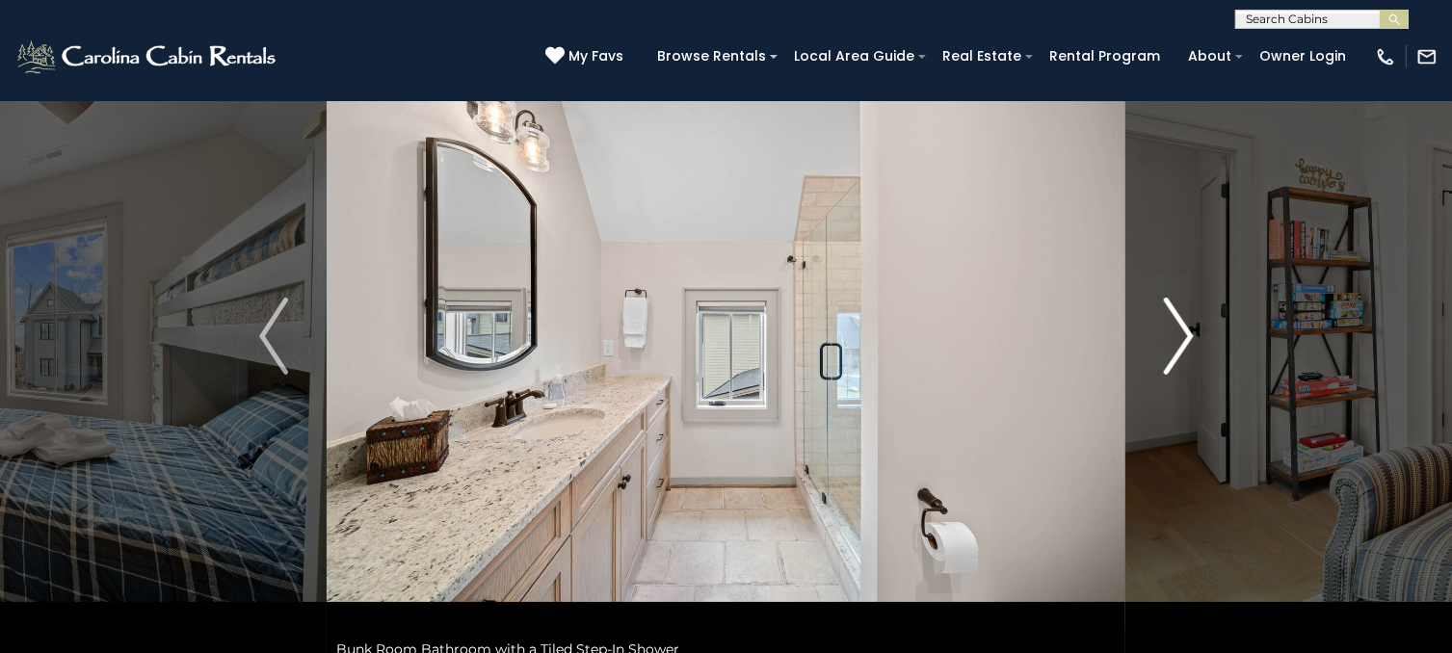
click at [1202, 328] on button "Next" at bounding box center [1179, 336] width 107 height 665
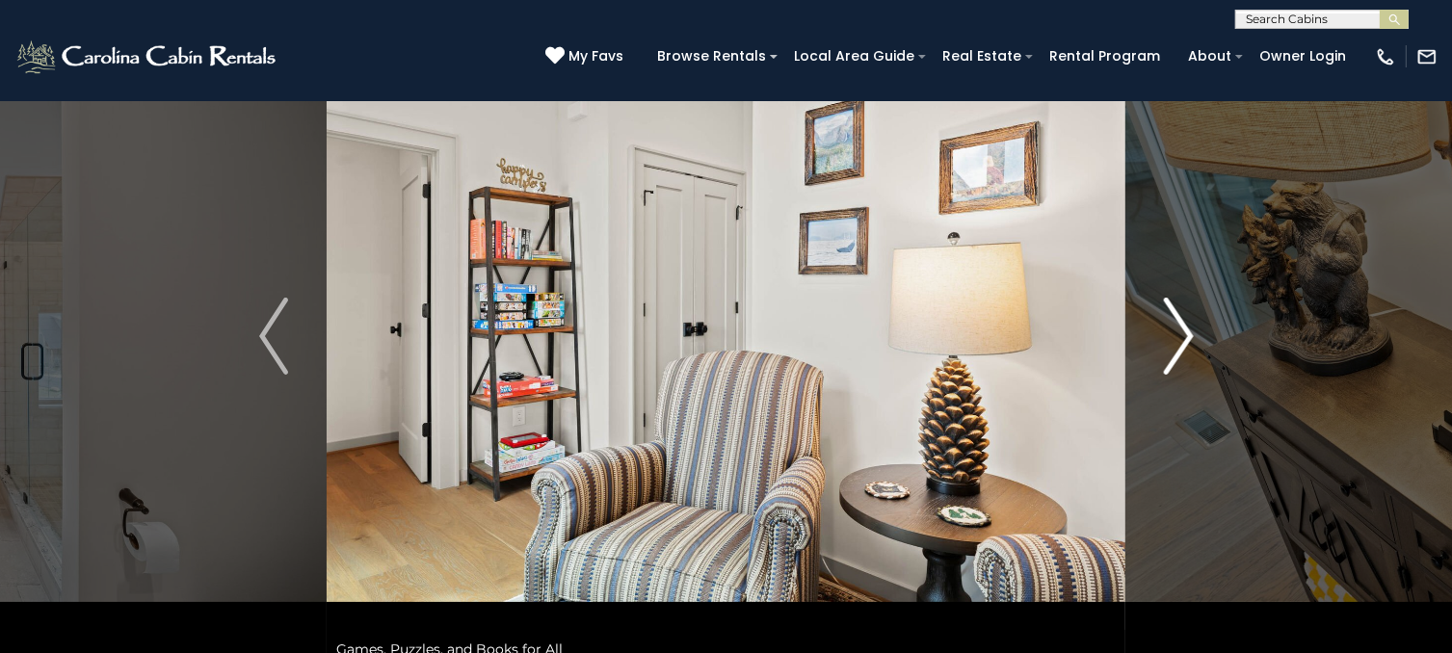
click at [1202, 328] on button "Next" at bounding box center [1179, 336] width 107 height 665
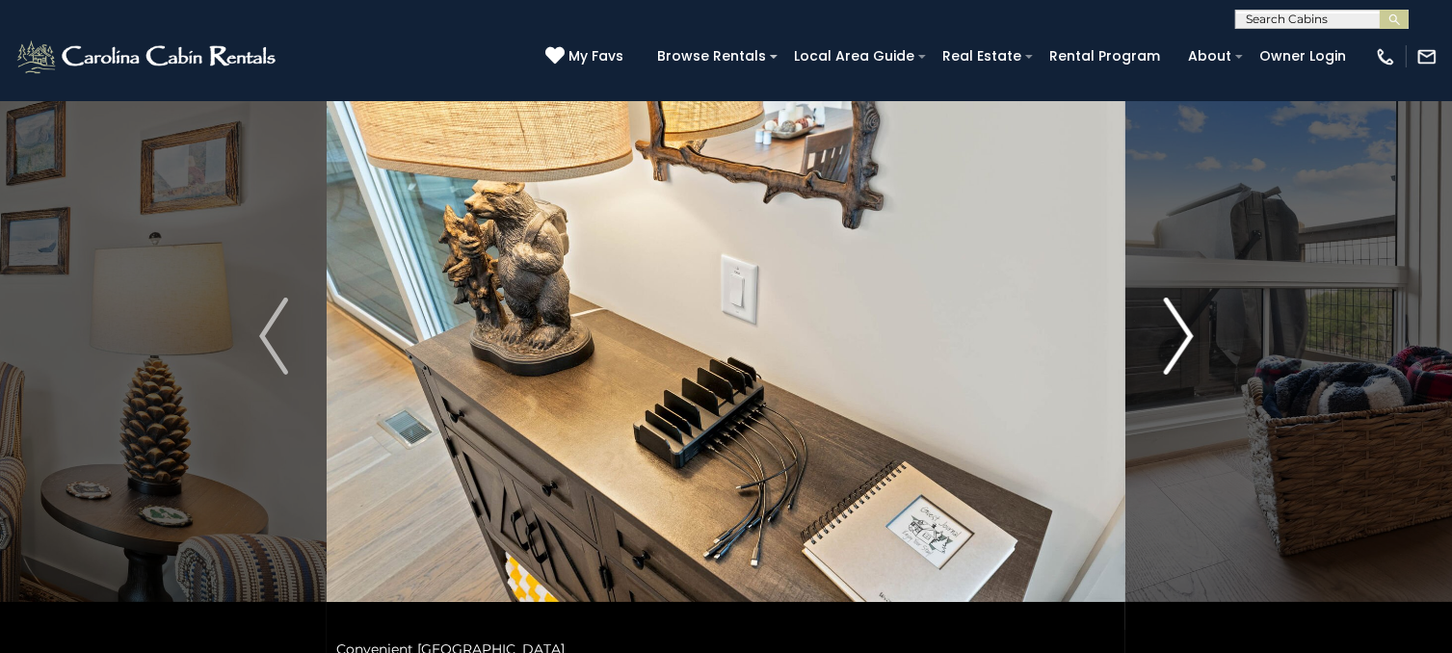
click at [1202, 328] on button "Next" at bounding box center [1179, 336] width 107 height 665
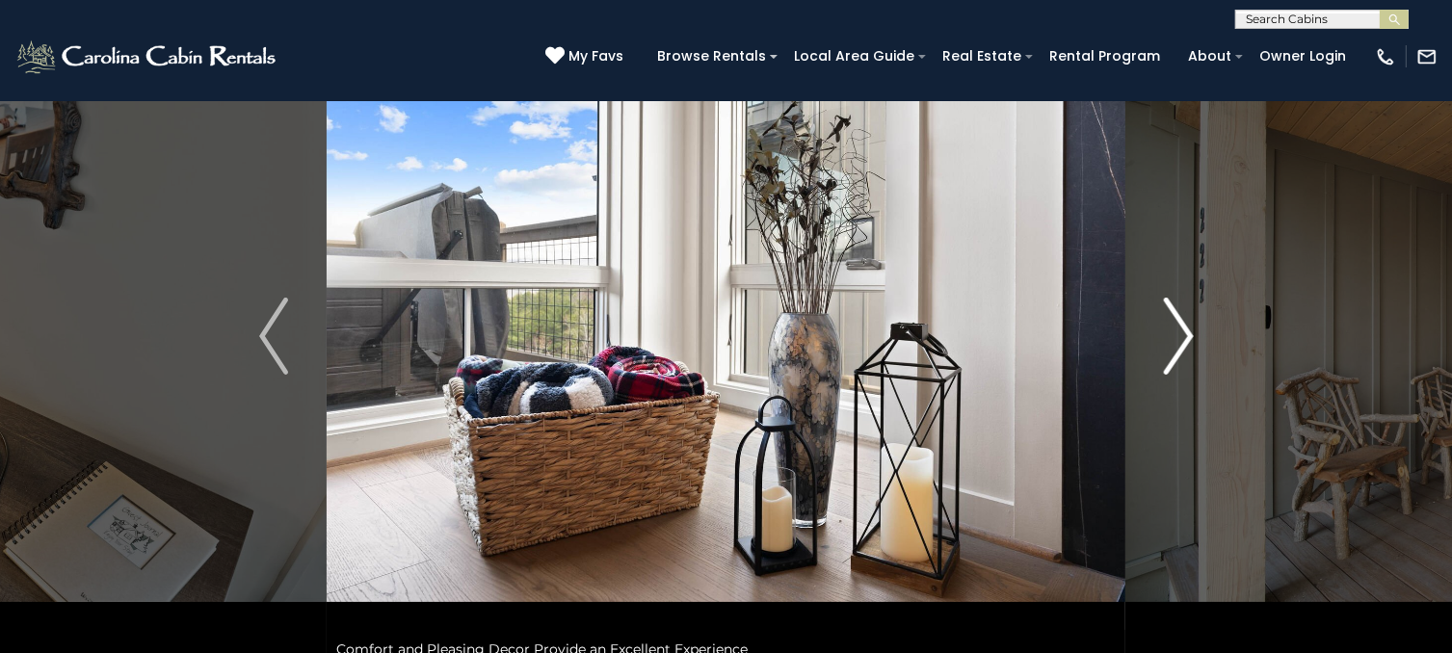
click at [1202, 328] on button "Next" at bounding box center [1179, 336] width 107 height 665
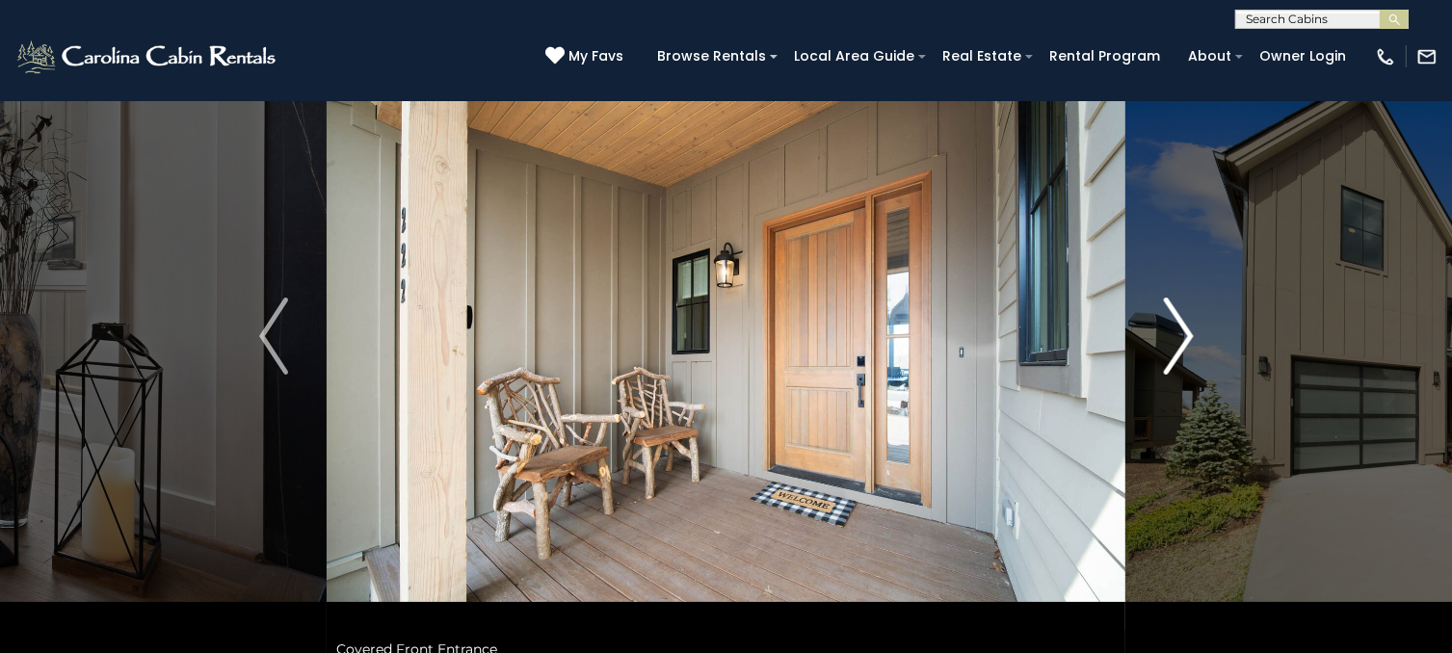
click at [1202, 328] on button "Next" at bounding box center [1179, 336] width 107 height 665
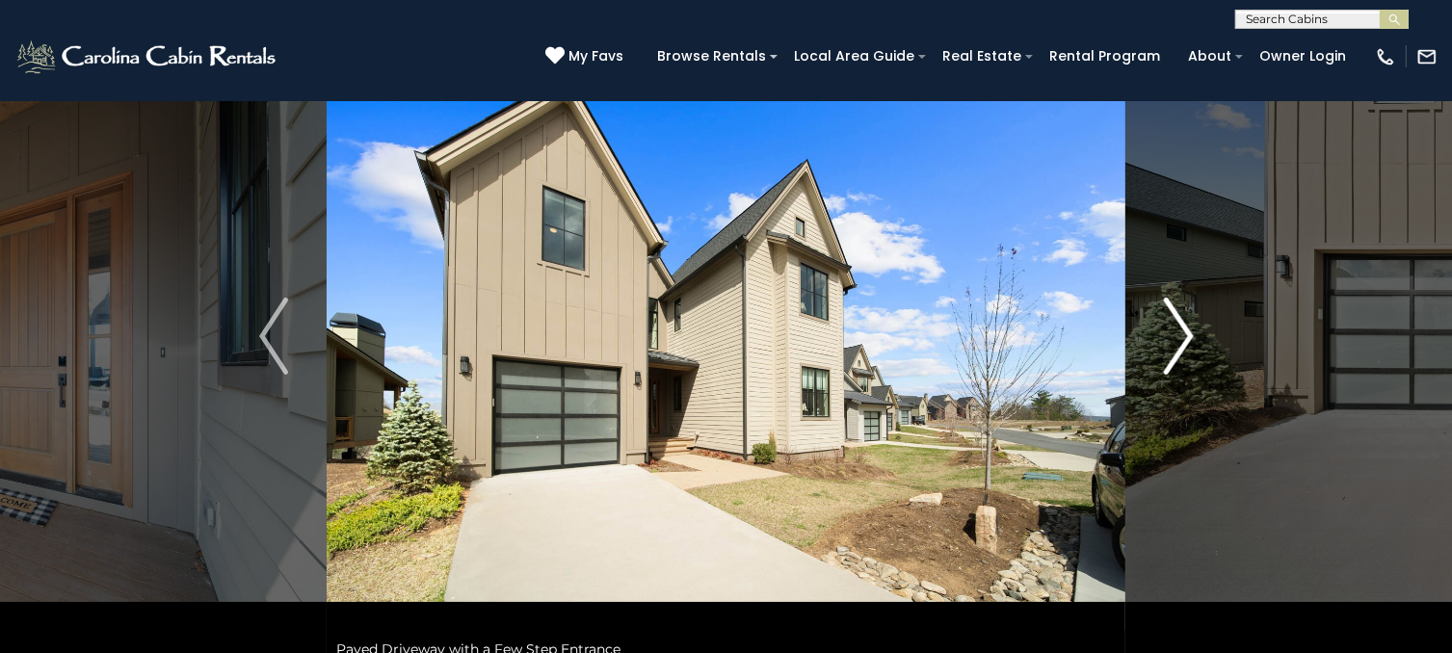
click at [1202, 328] on button "Next" at bounding box center [1179, 336] width 107 height 665
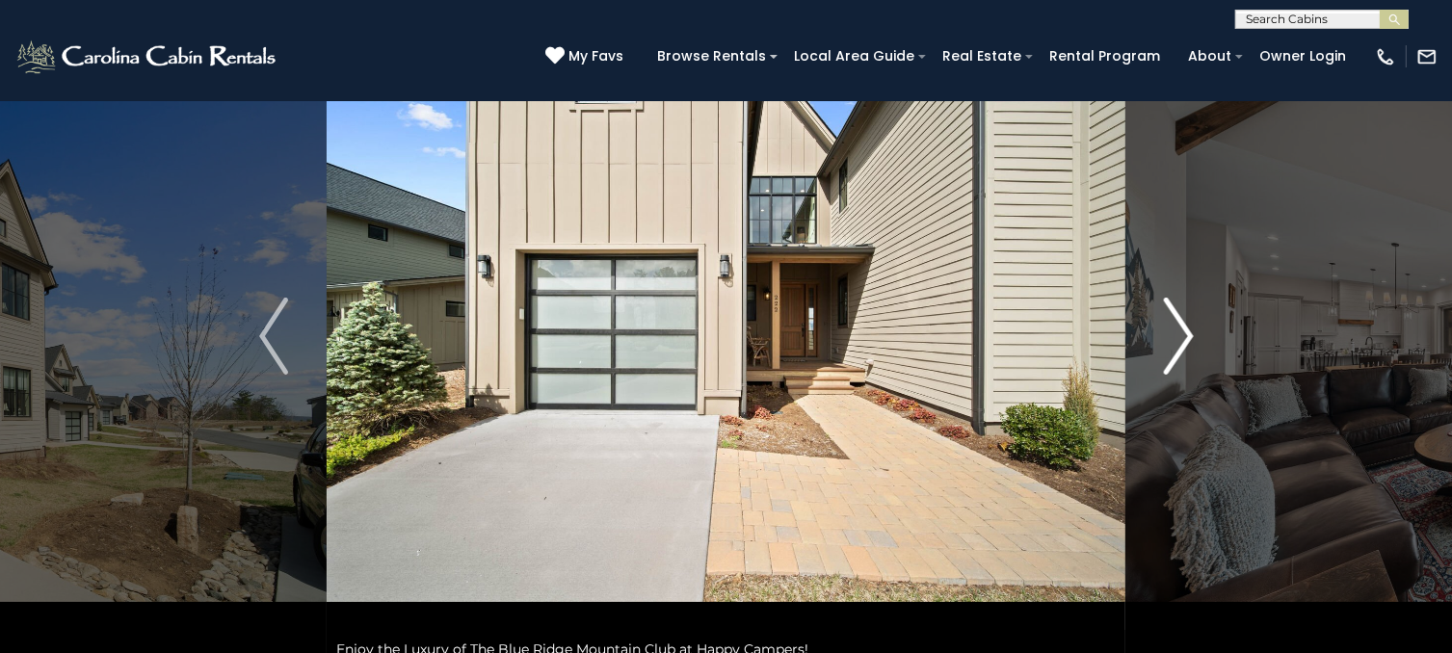
click at [1159, 332] on button "Next" at bounding box center [1179, 336] width 107 height 665
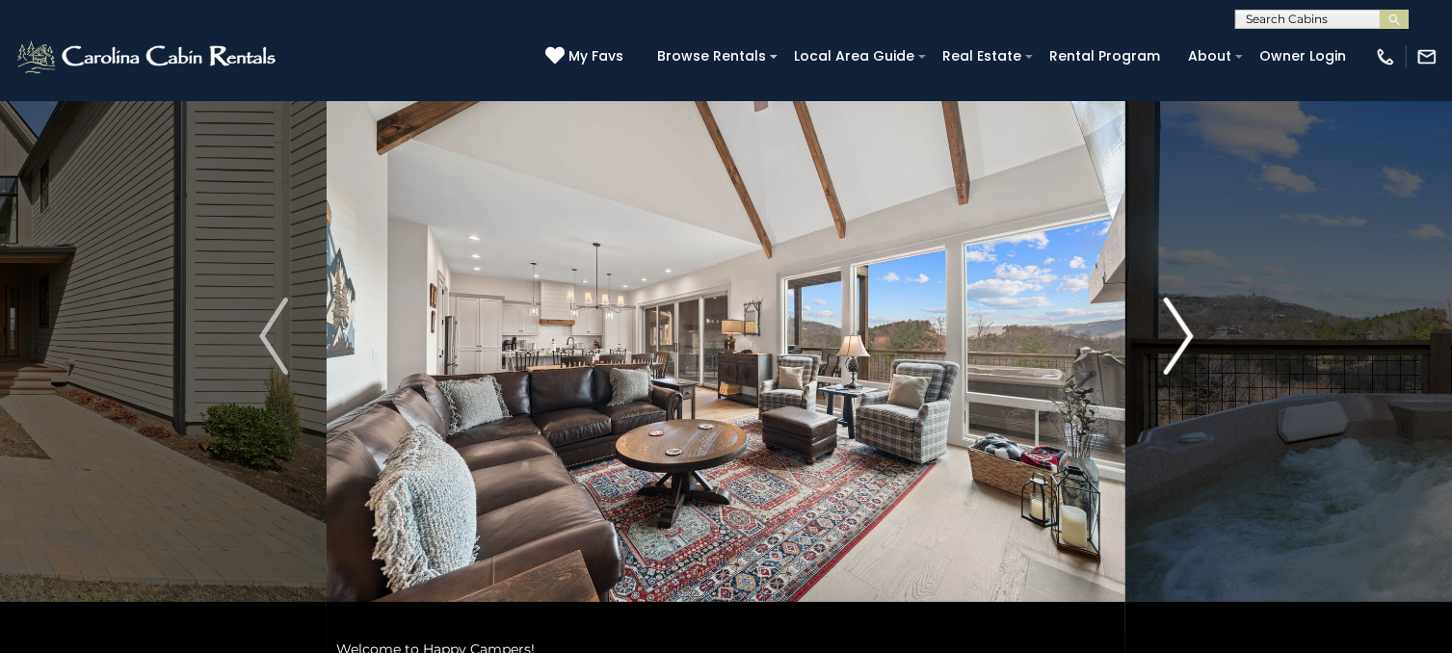
click at [1168, 332] on img "Next" at bounding box center [1178, 336] width 29 height 77
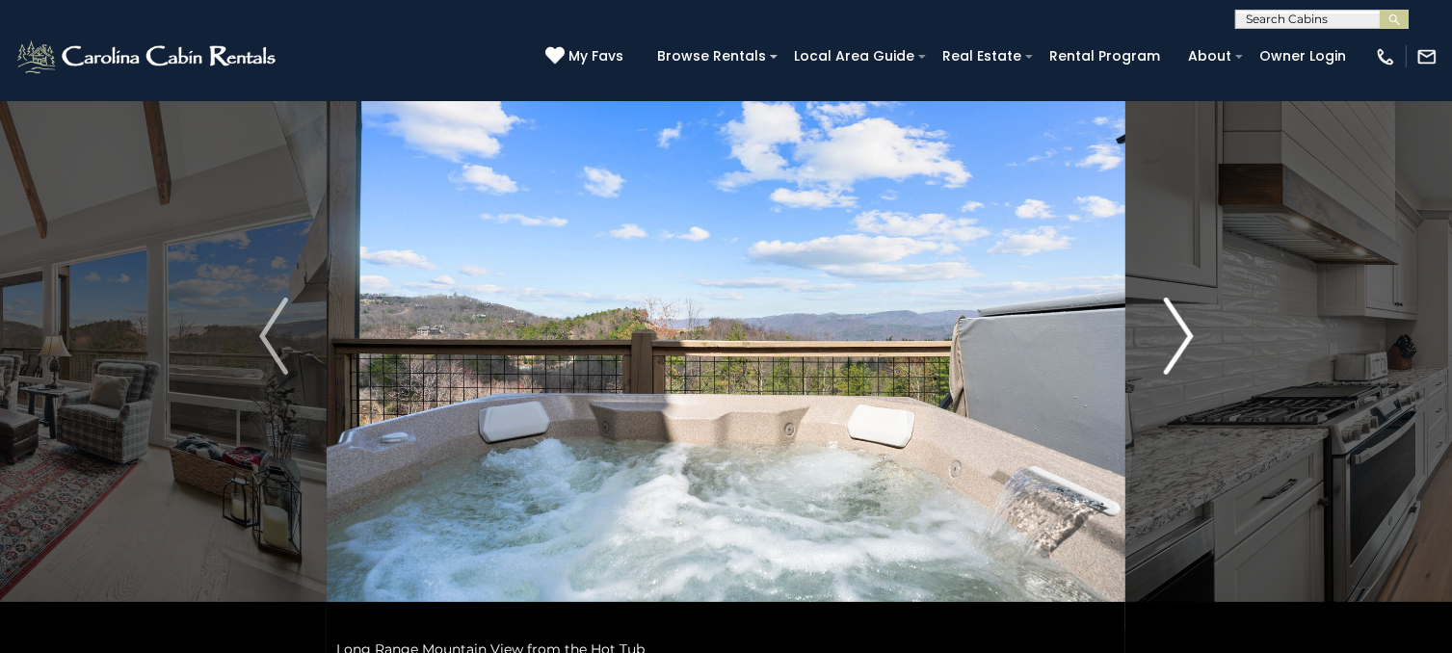
click at [1171, 330] on img "Next" at bounding box center [1178, 336] width 29 height 77
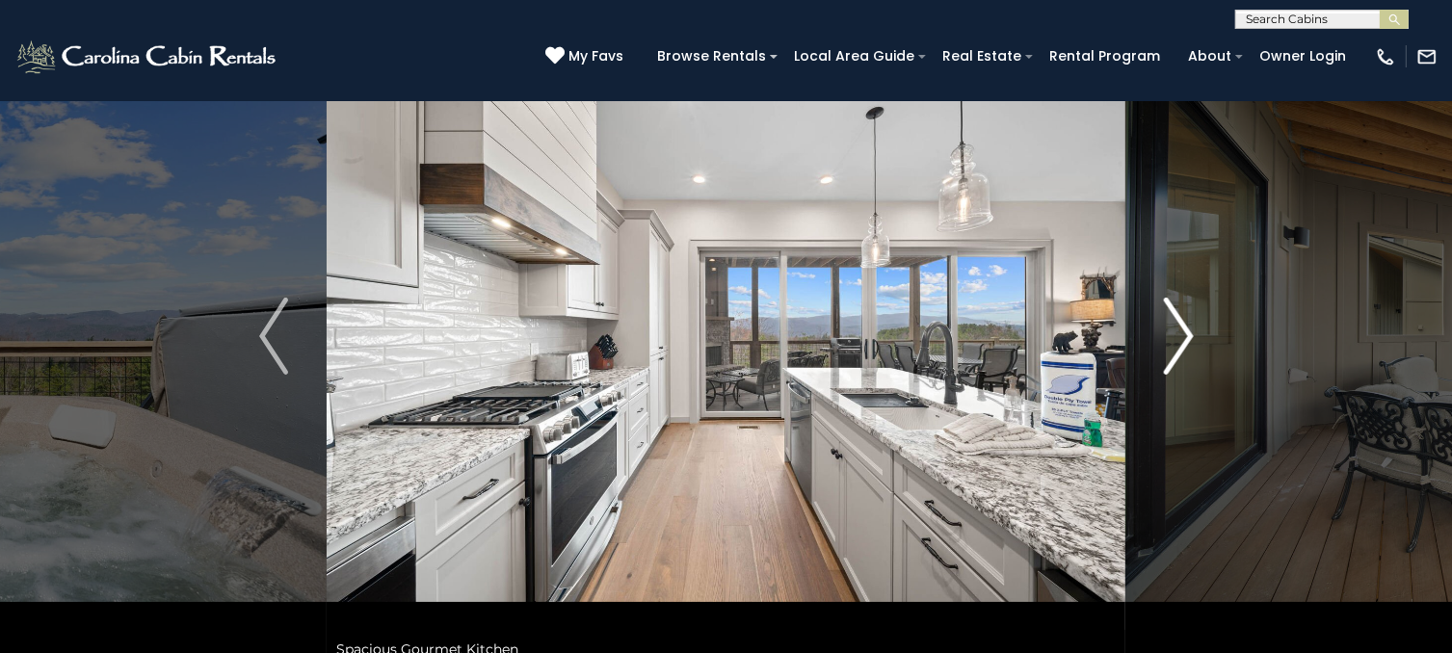
click at [1171, 330] on img "Next" at bounding box center [1178, 336] width 29 height 77
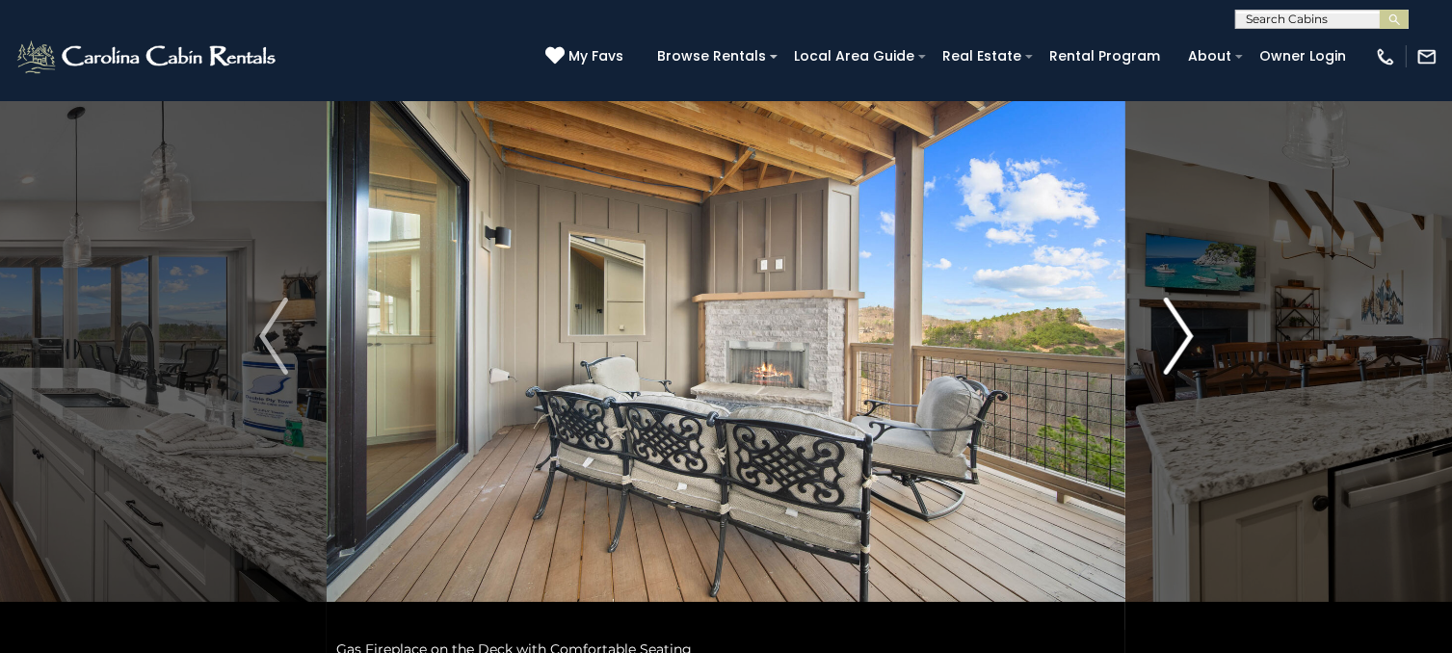
click at [1171, 330] on img "Next" at bounding box center [1178, 336] width 29 height 77
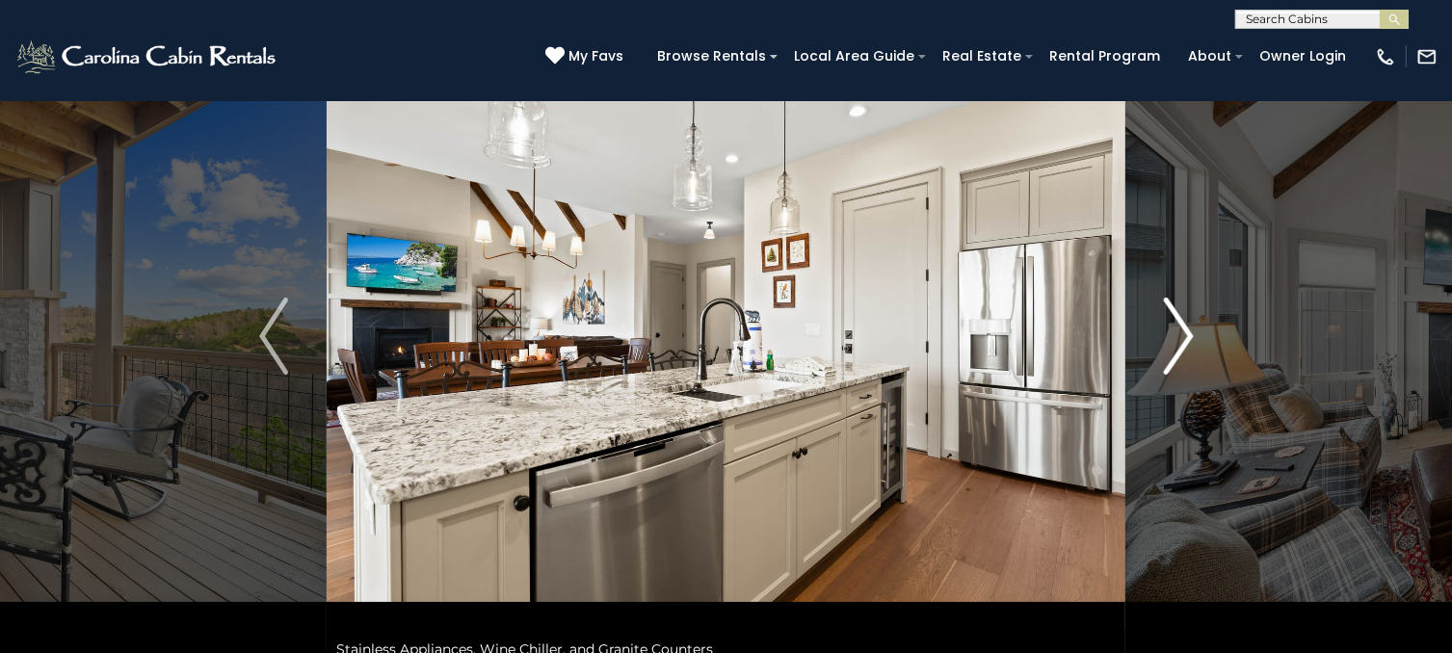
click at [1171, 330] on img "Next" at bounding box center [1178, 336] width 29 height 77
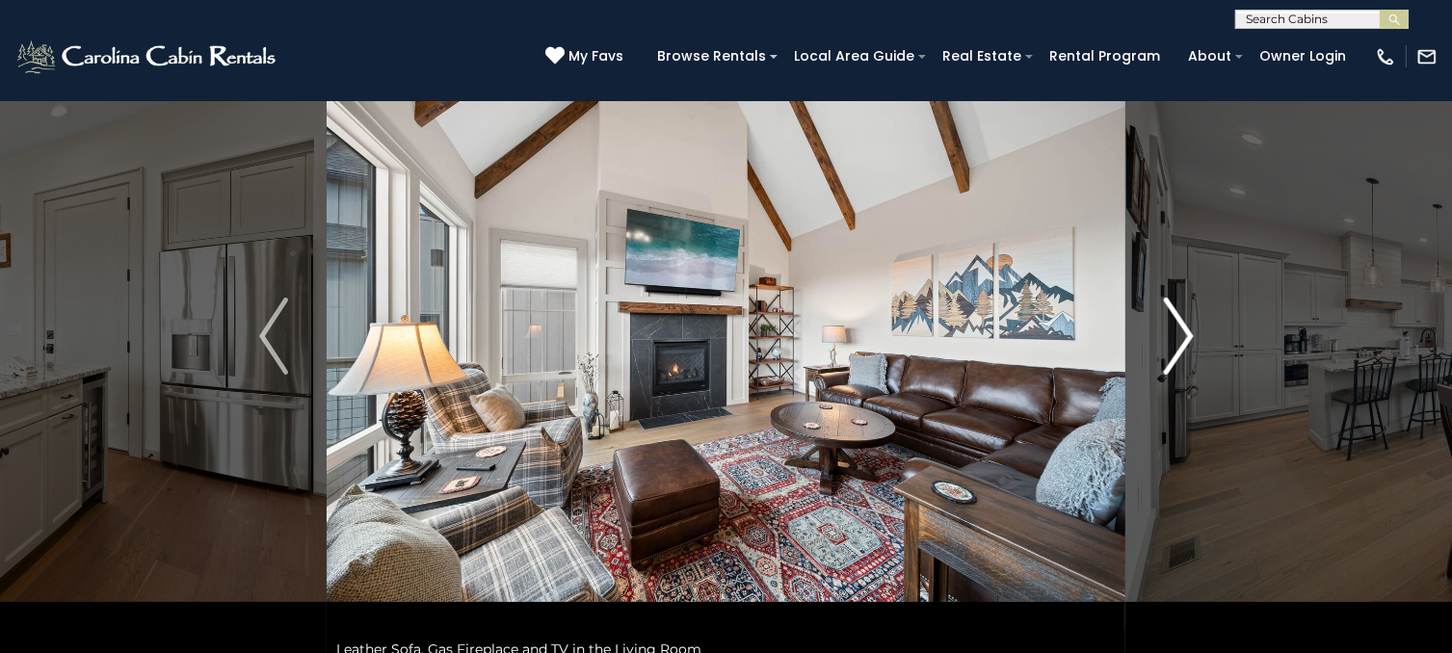
click at [1171, 330] on img "Next" at bounding box center [1178, 336] width 29 height 77
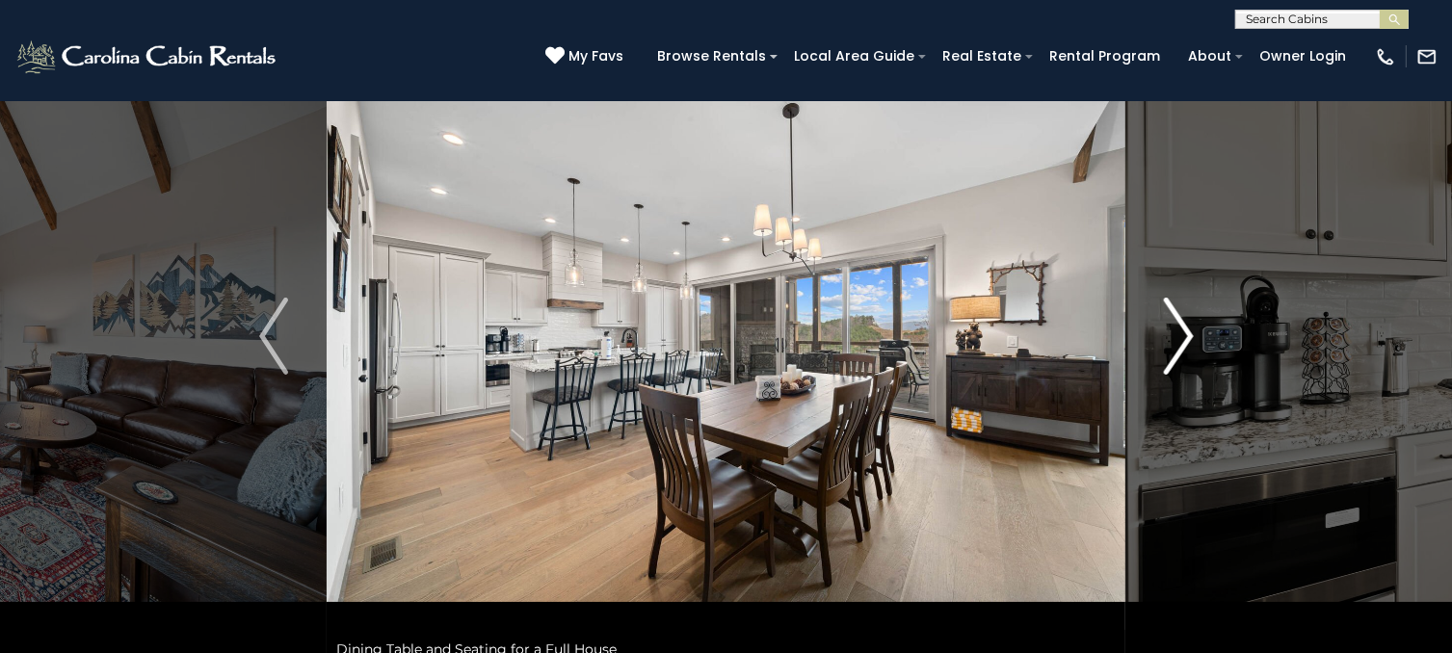
click at [1171, 330] on img "Next" at bounding box center [1178, 336] width 29 height 77
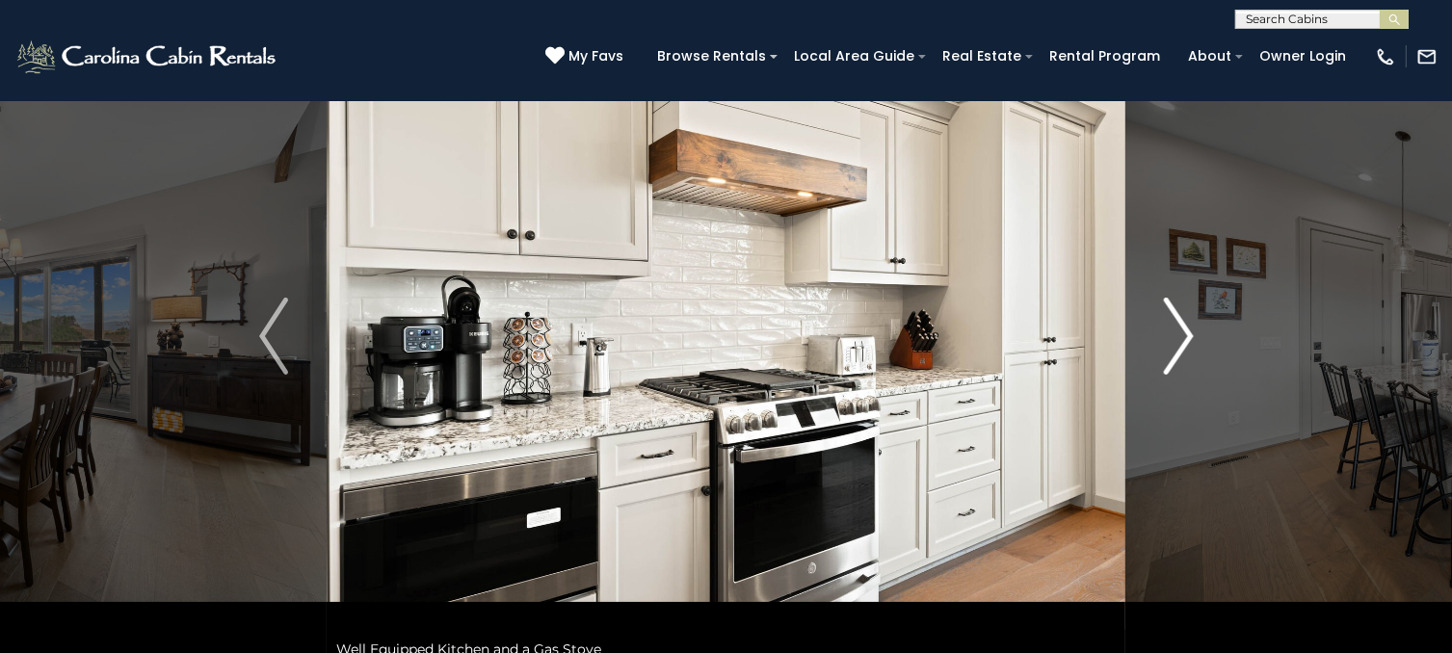
click at [1171, 330] on img "Next" at bounding box center [1178, 336] width 29 height 77
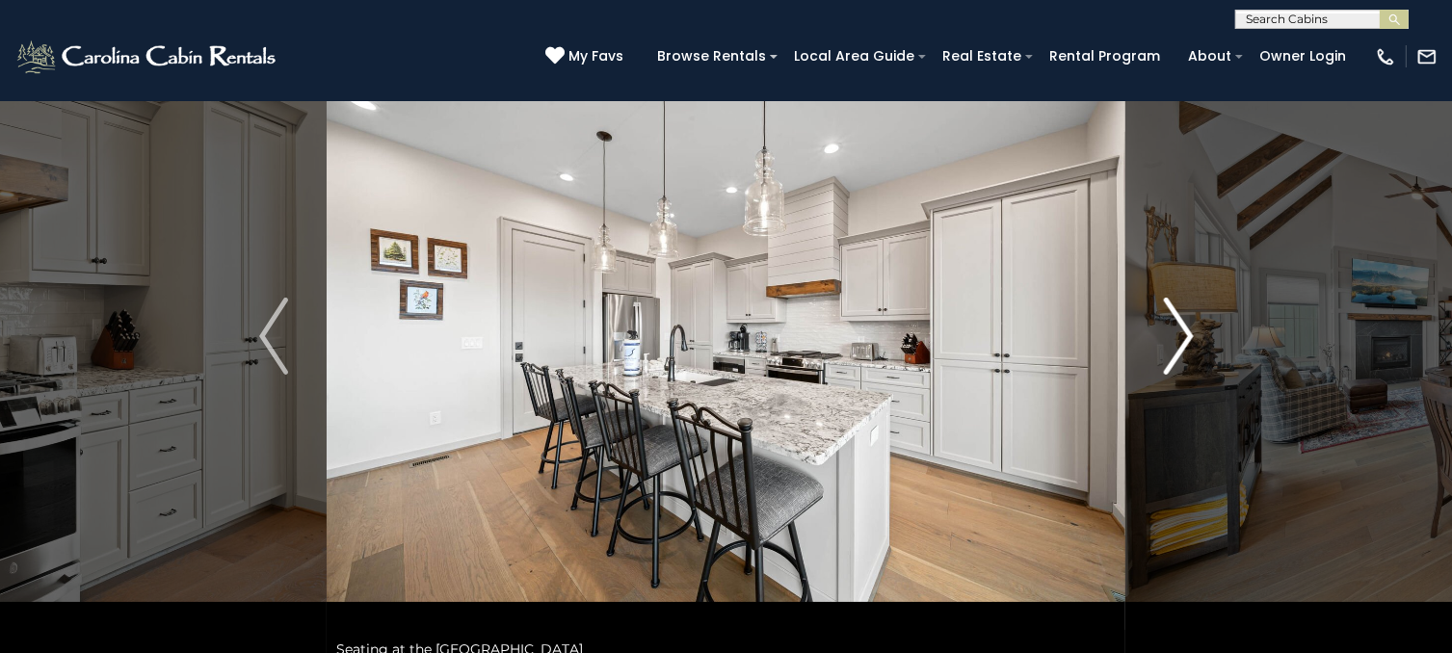
click at [1171, 330] on img "Next" at bounding box center [1178, 336] width 29 height 77
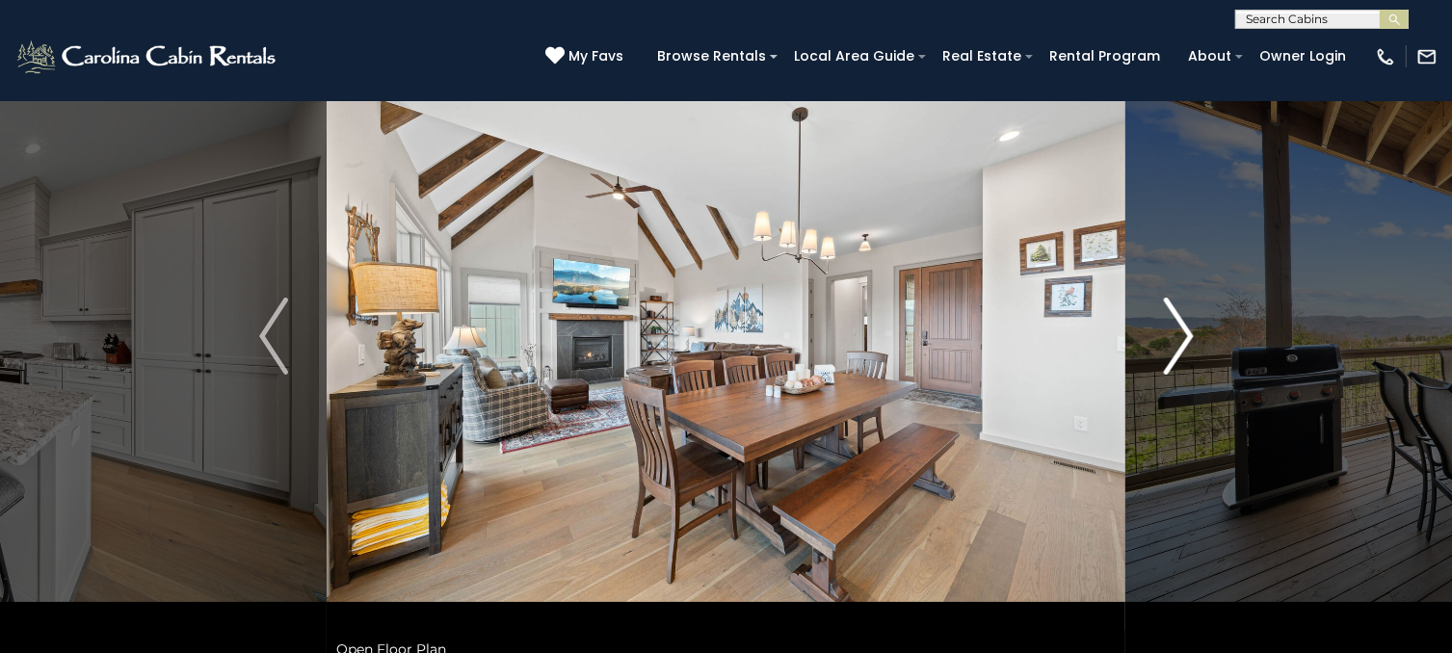
click at [1171, 330] on img "Next" at bounding box center [1178, 336] width 29 height 77
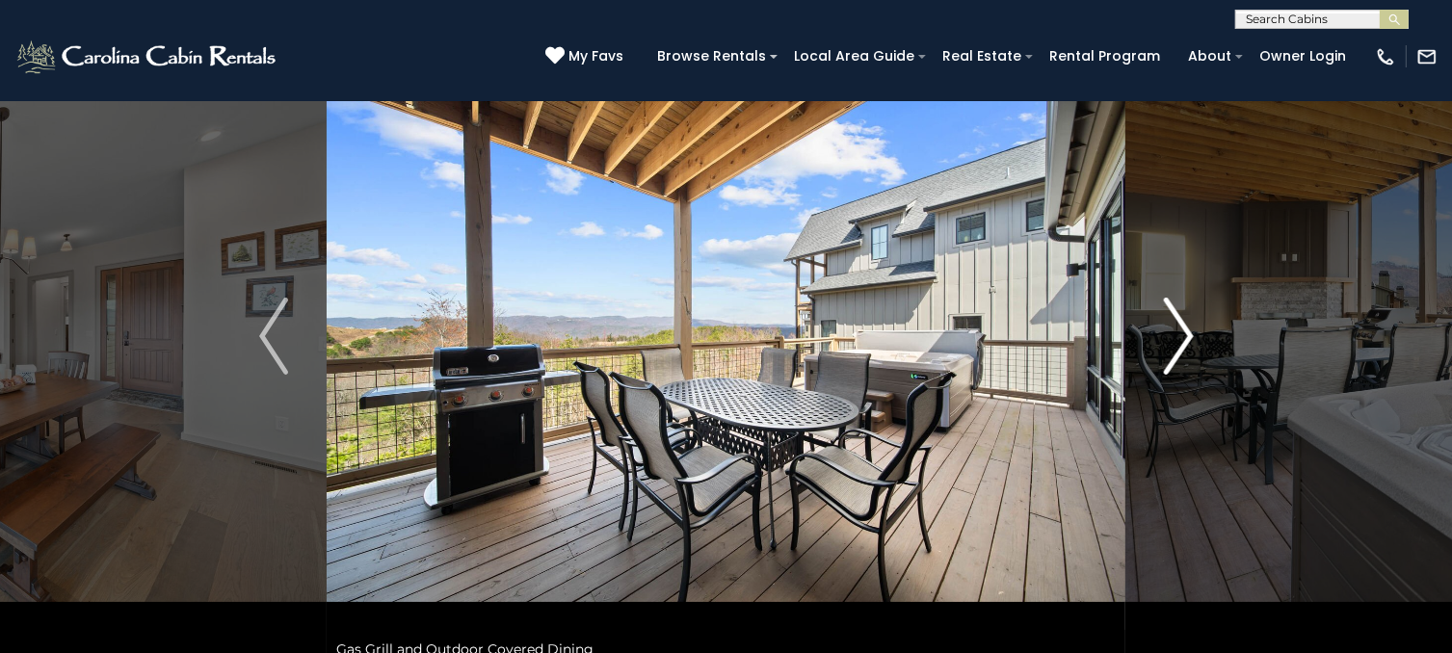
click at [1171, 330] on img "Next" at bounding box center [1178, 336] width 29 height 77
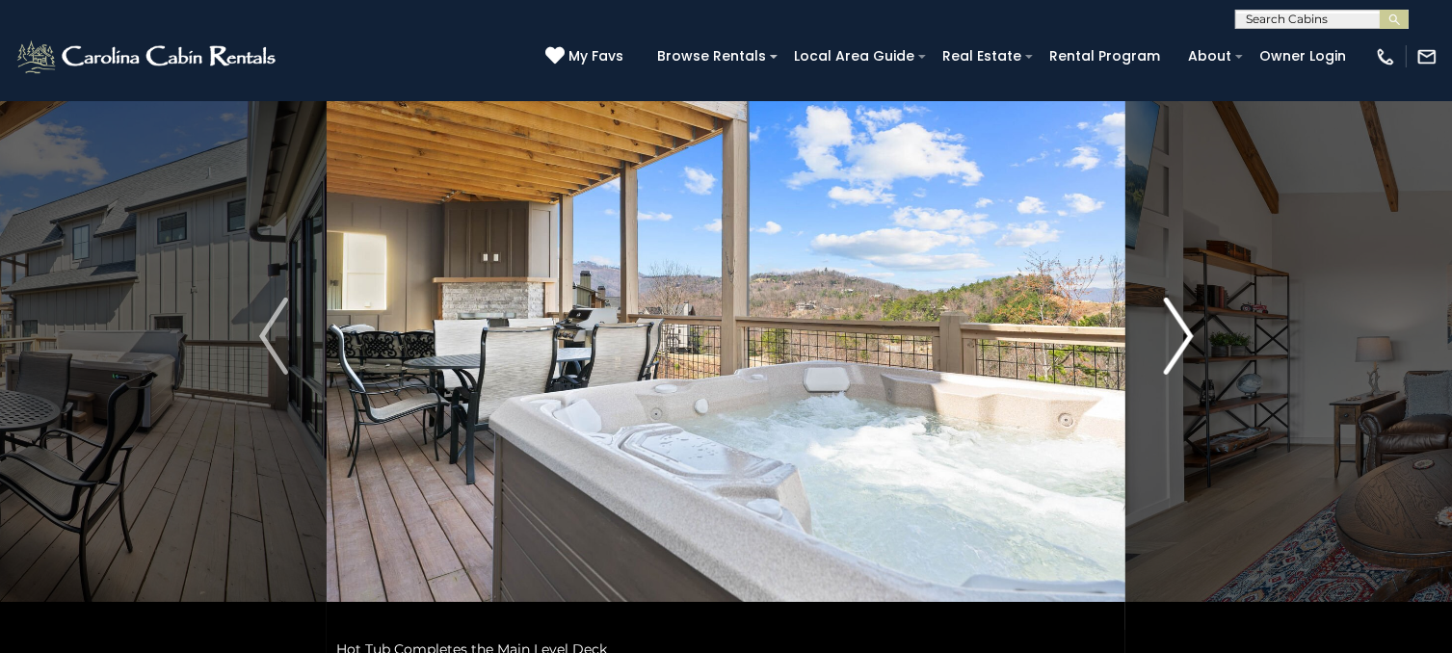
click at [1171, 330] on img "Next" at bounding box center [1178, 336] width 29 height 77
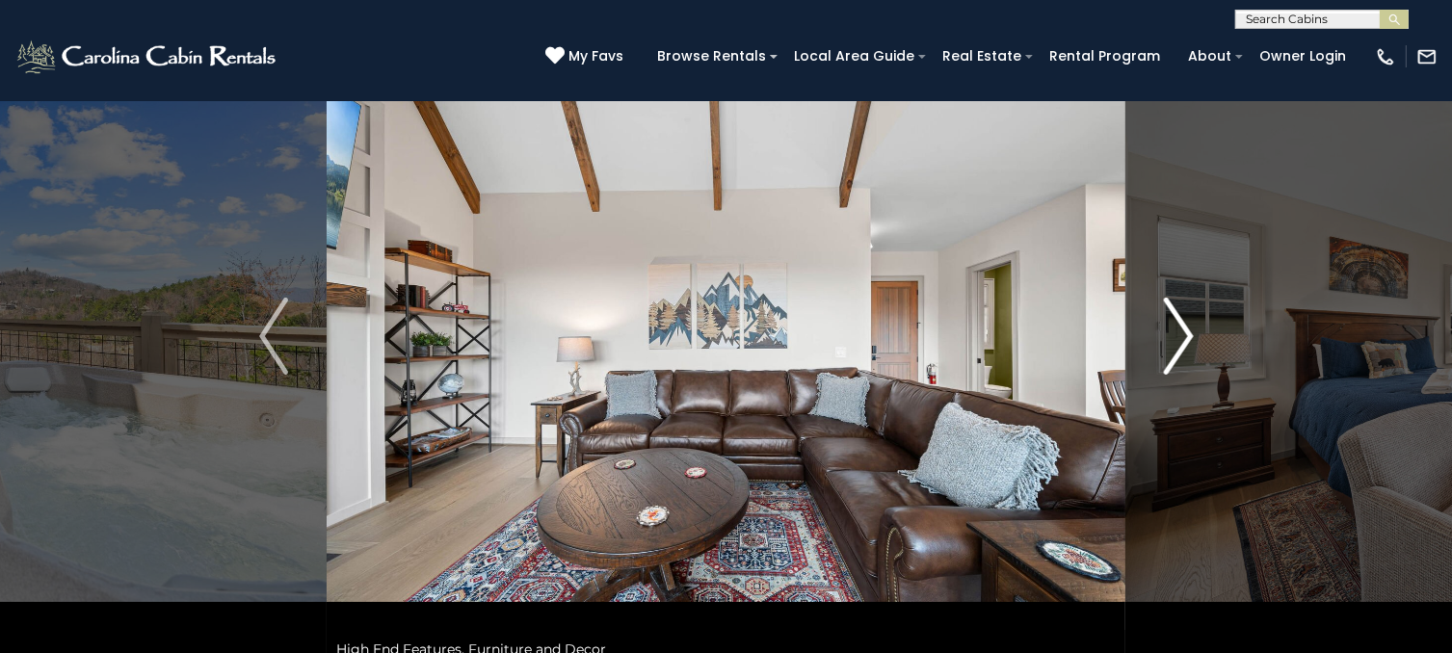
click at [1171, 330] on img "Next" at bounding box center [1178, 336] width 29 height 77
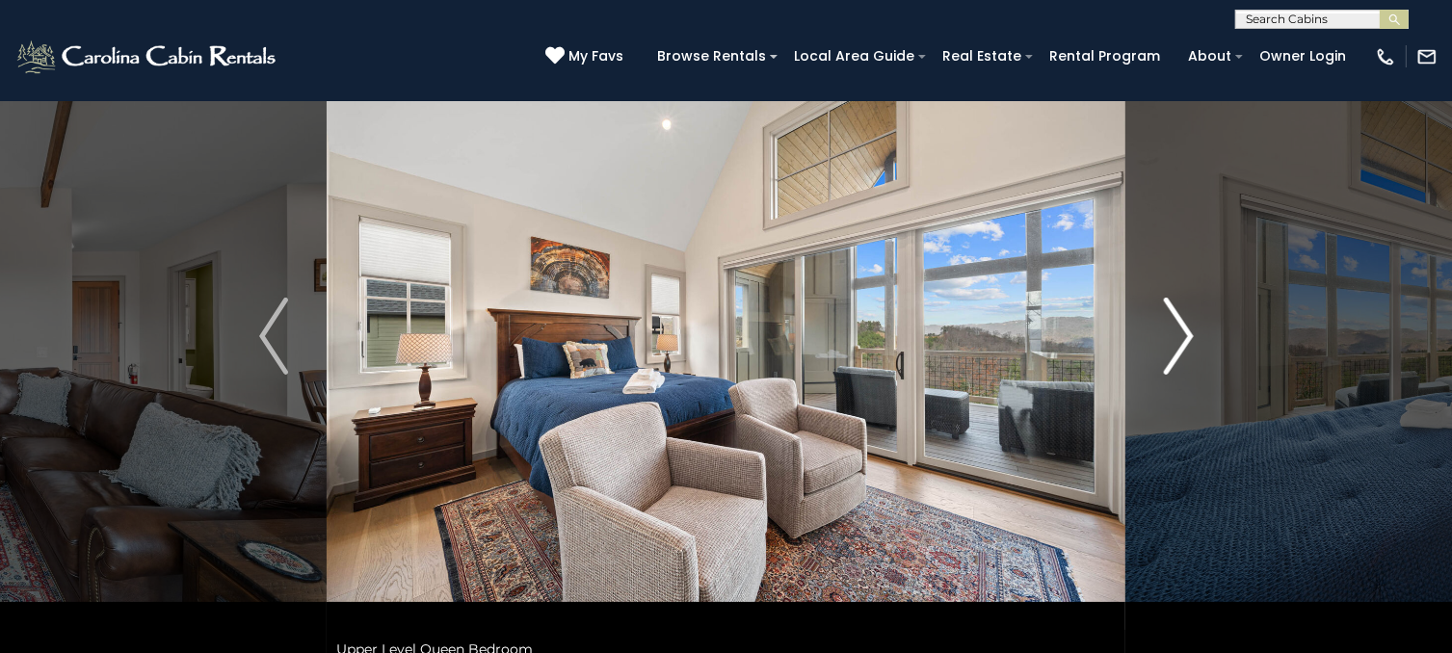
click at [1171, 330] on img "Next" at bounding box center [1178, 336] width 29 height 77
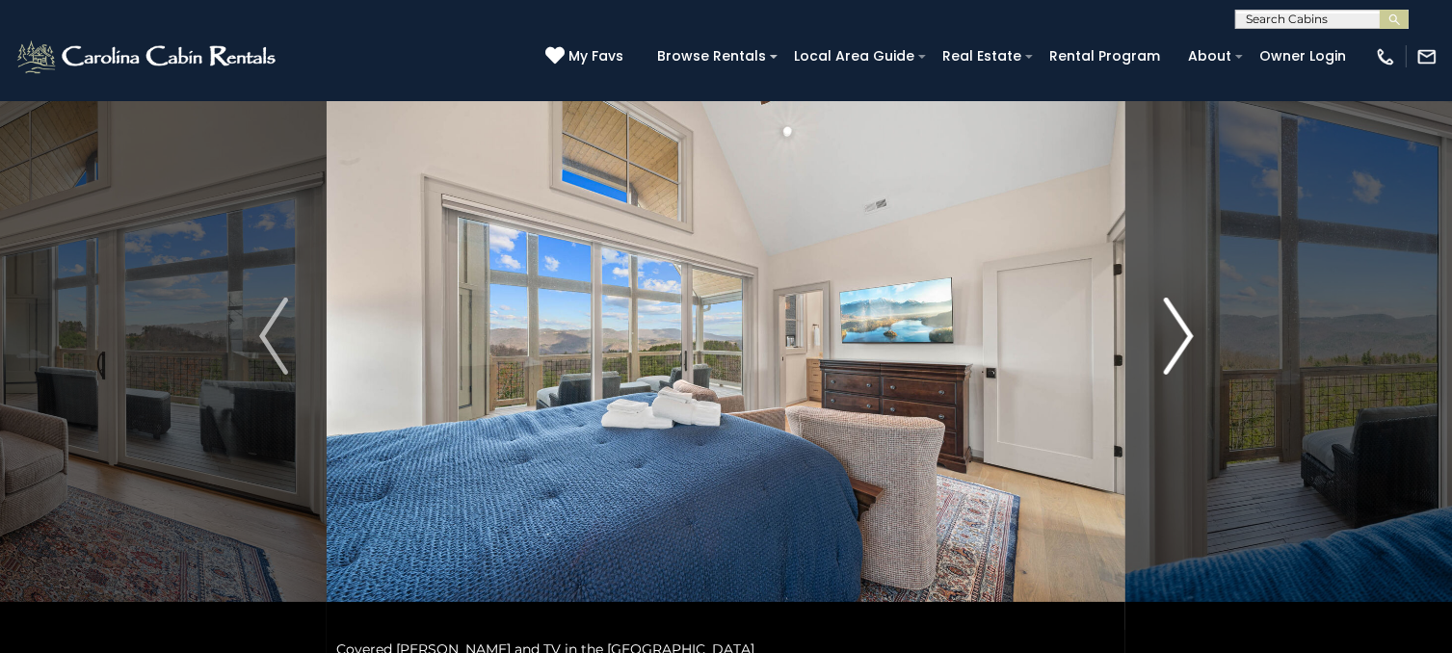
click at [1171, 330] on img "Next" at bounding box center [1178, 336] width 29 height 77
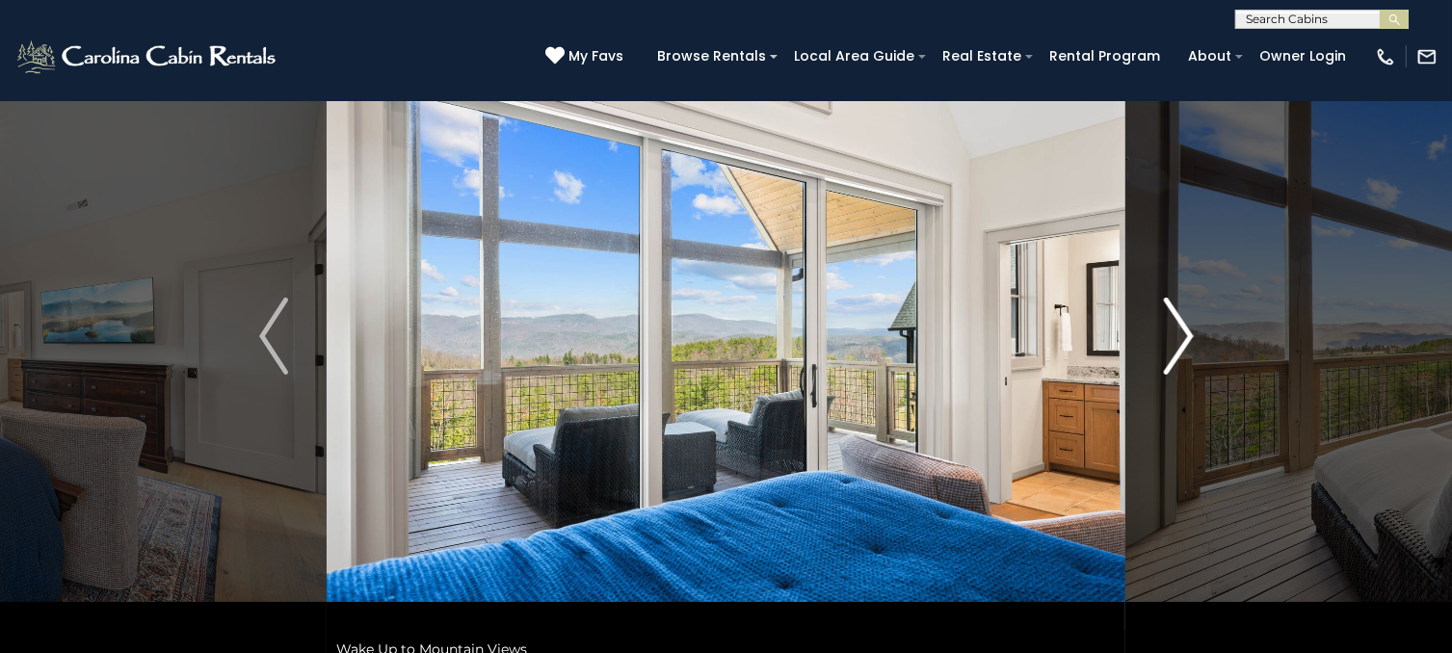
click at [1171, 330] on img "Next" at bounding box center [1178, 336] width 29 height 77
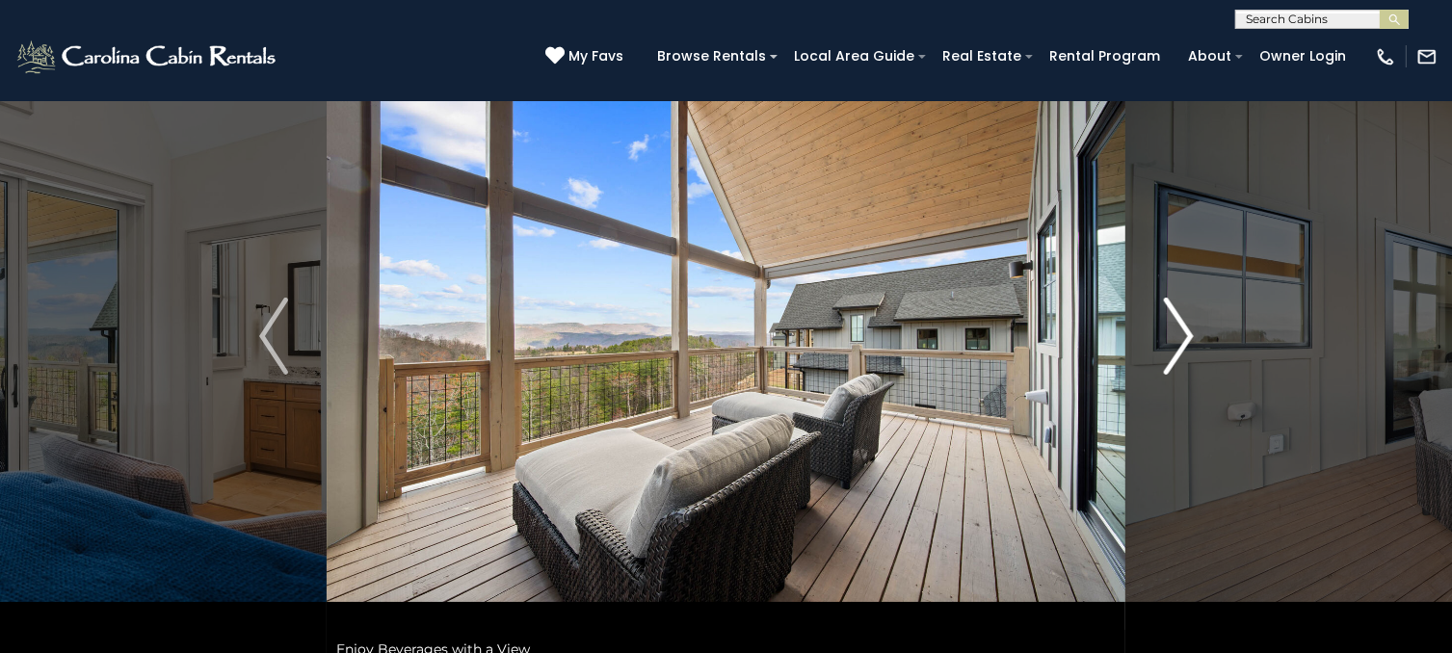
click at [1171, 330] on img "Next" at bounding box center [1178, 336] width 29 height 77
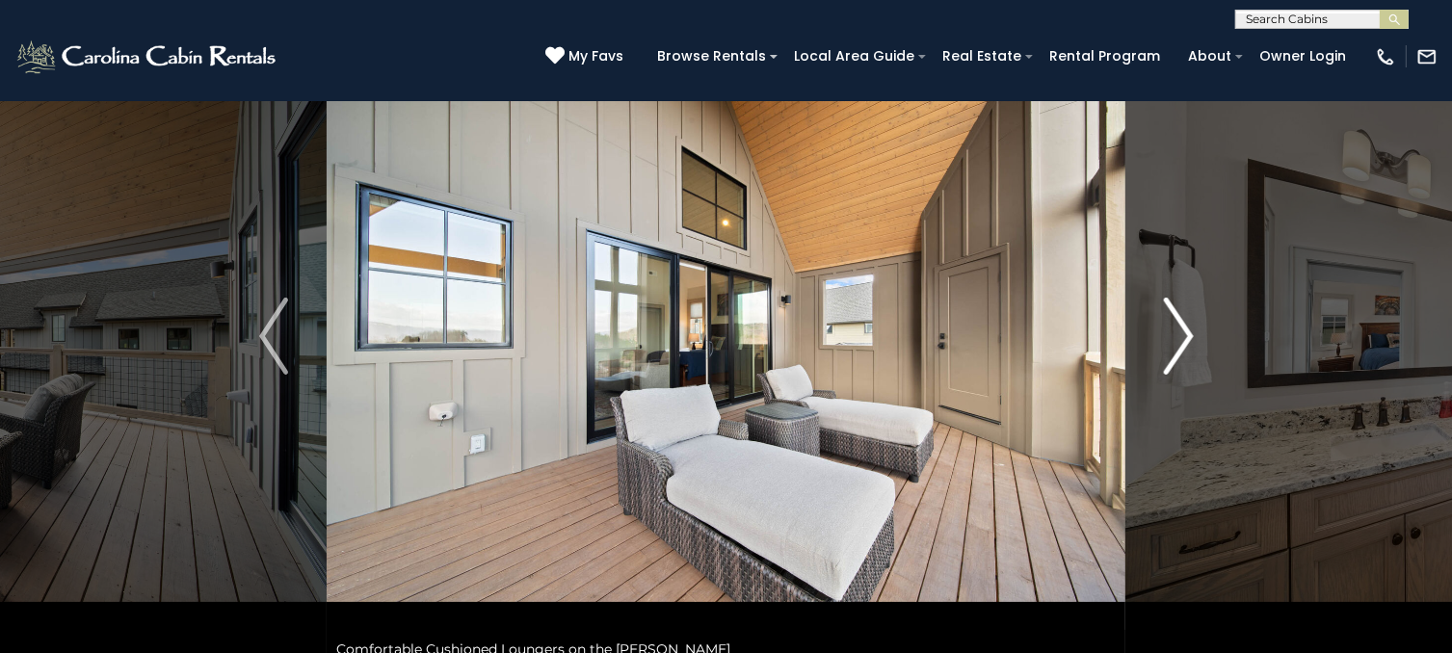
click at [1171, 330] on img "Next" at bounding box center [1178, 336] width 29 height 77
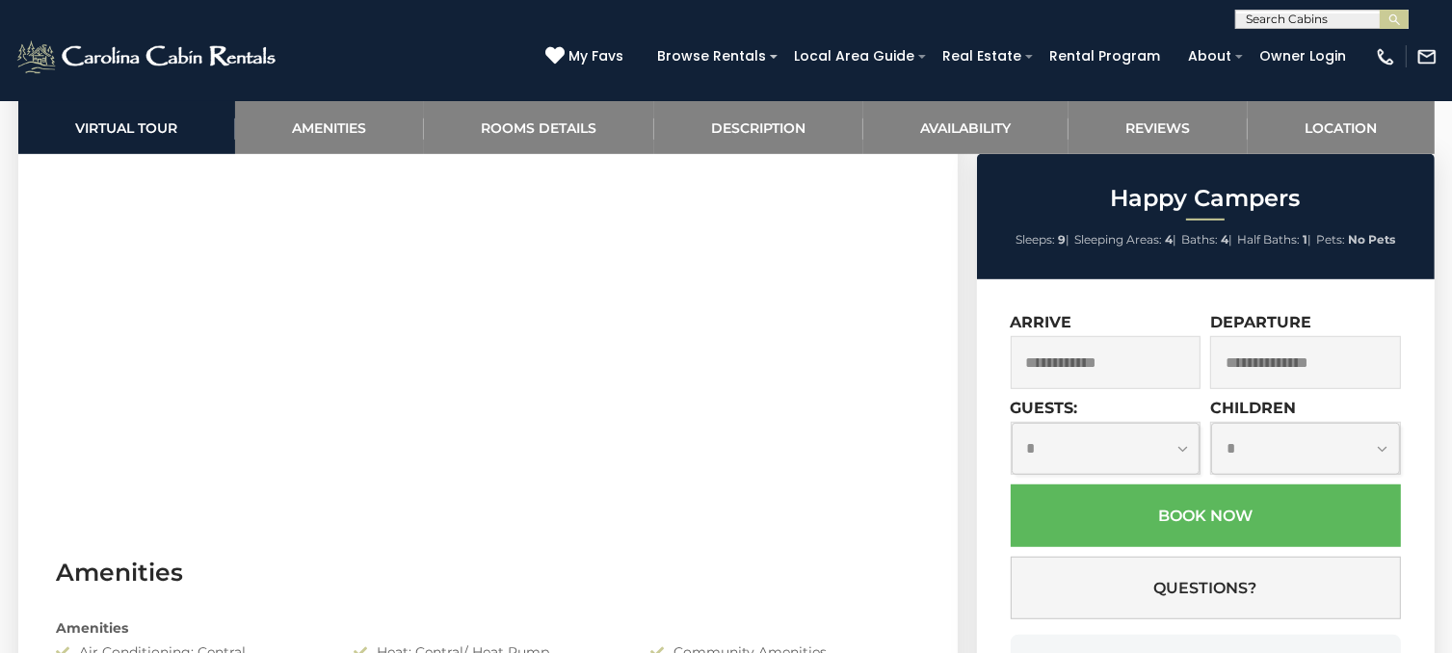
scroll to position [1060, 0]
click at [1090, 358] on input "text" at bounding box center [1106, 362] width 191 height 53
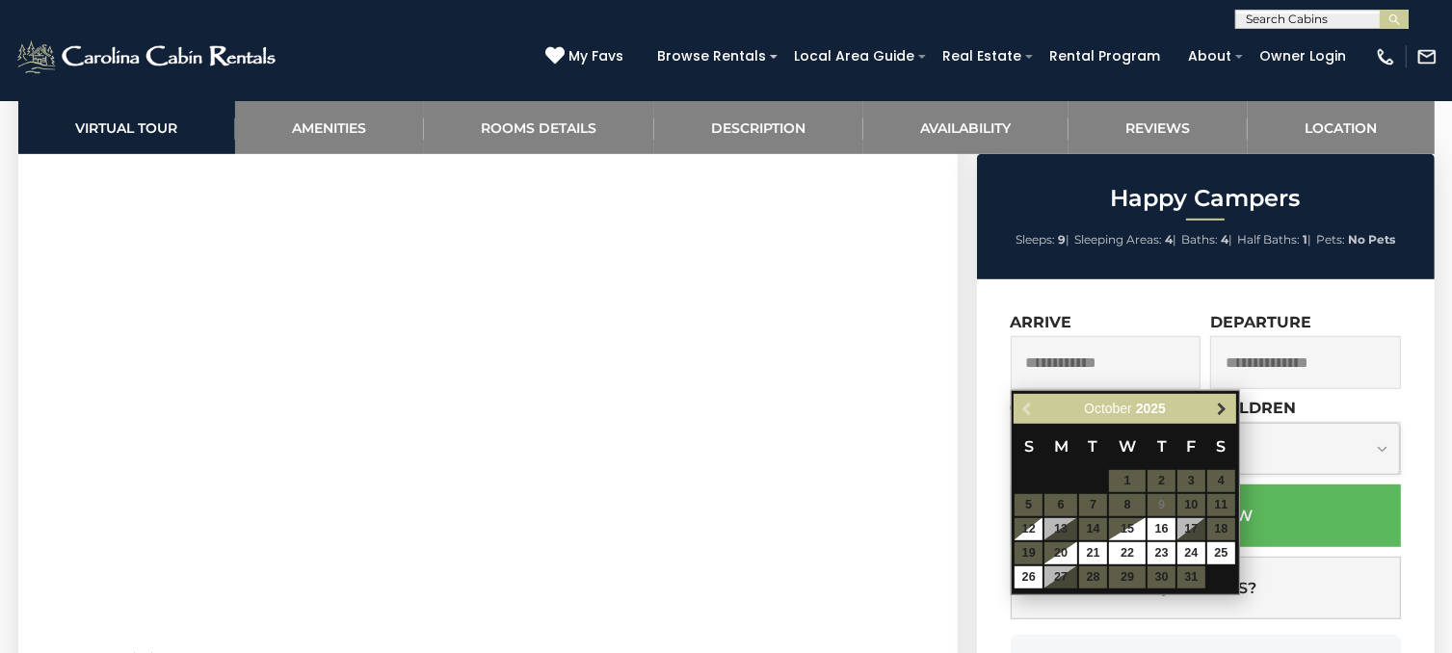
click at [1212, 407] on link "Next" at bounding box center [1223, 409] width 24 height 24
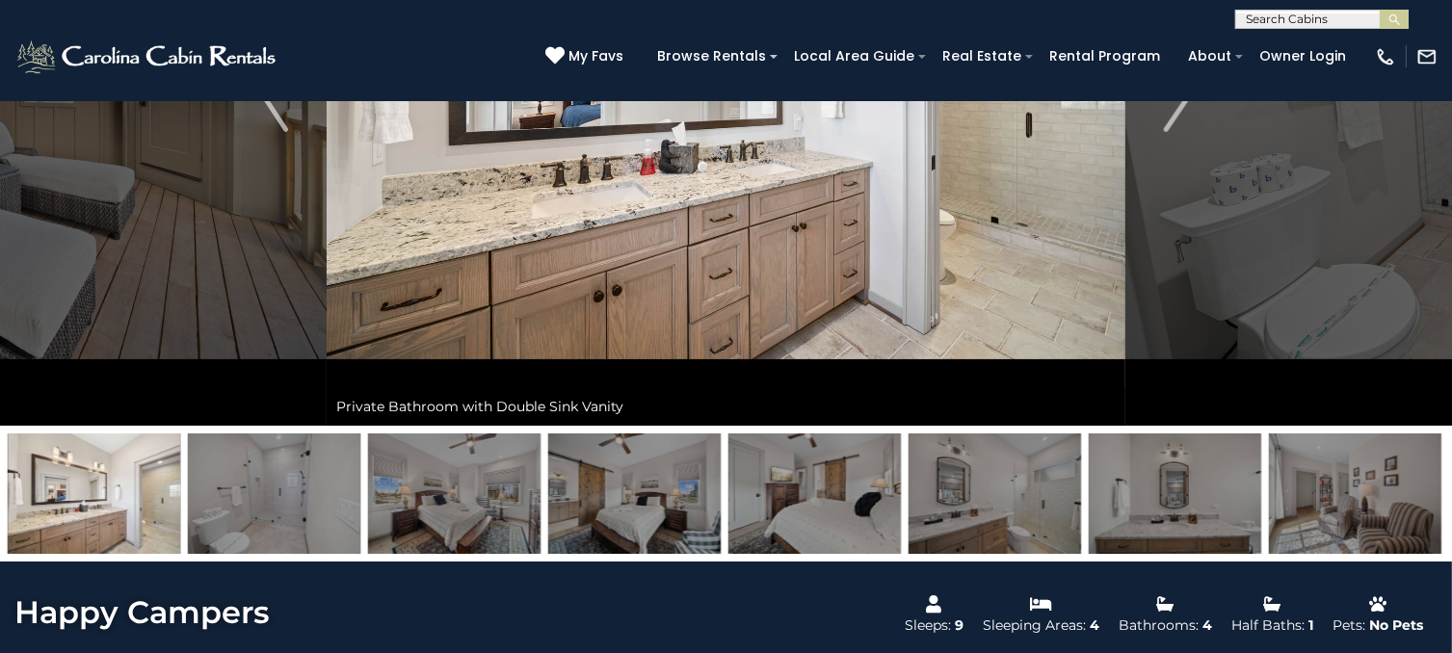
scroll to position [289, 0]
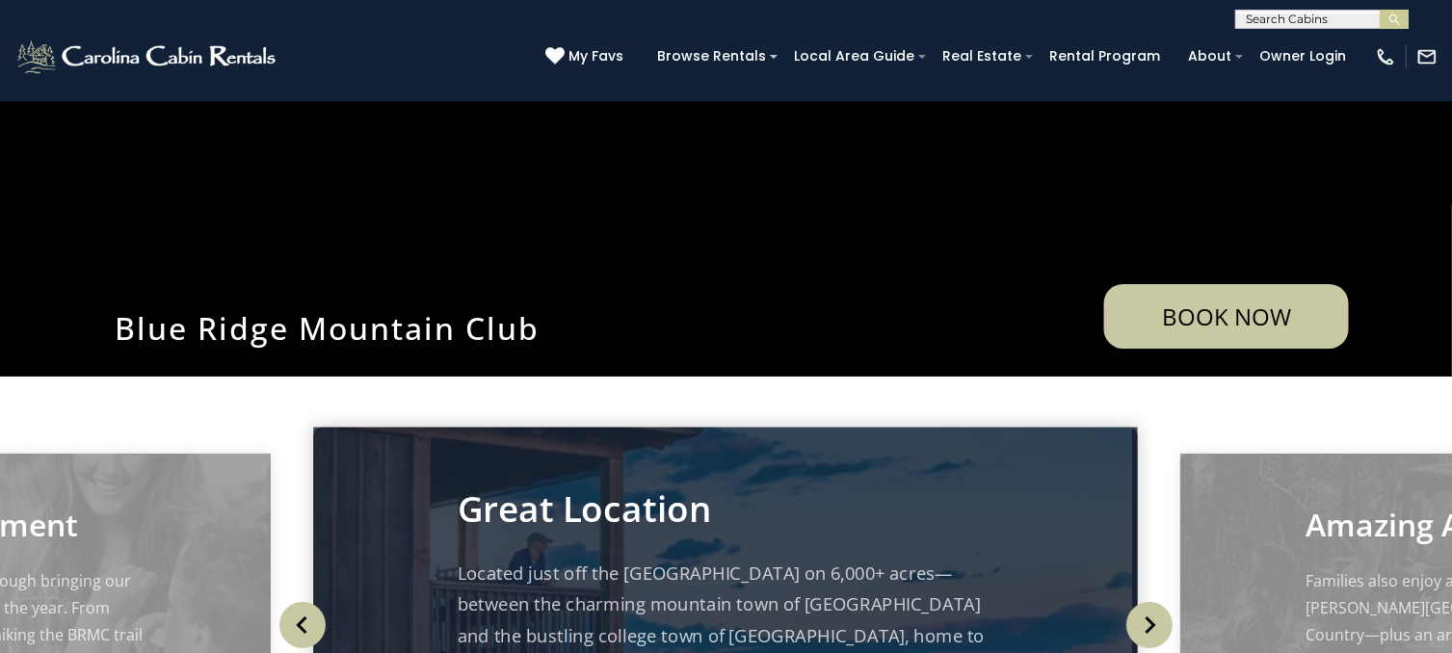
scroll to position [289, 0]
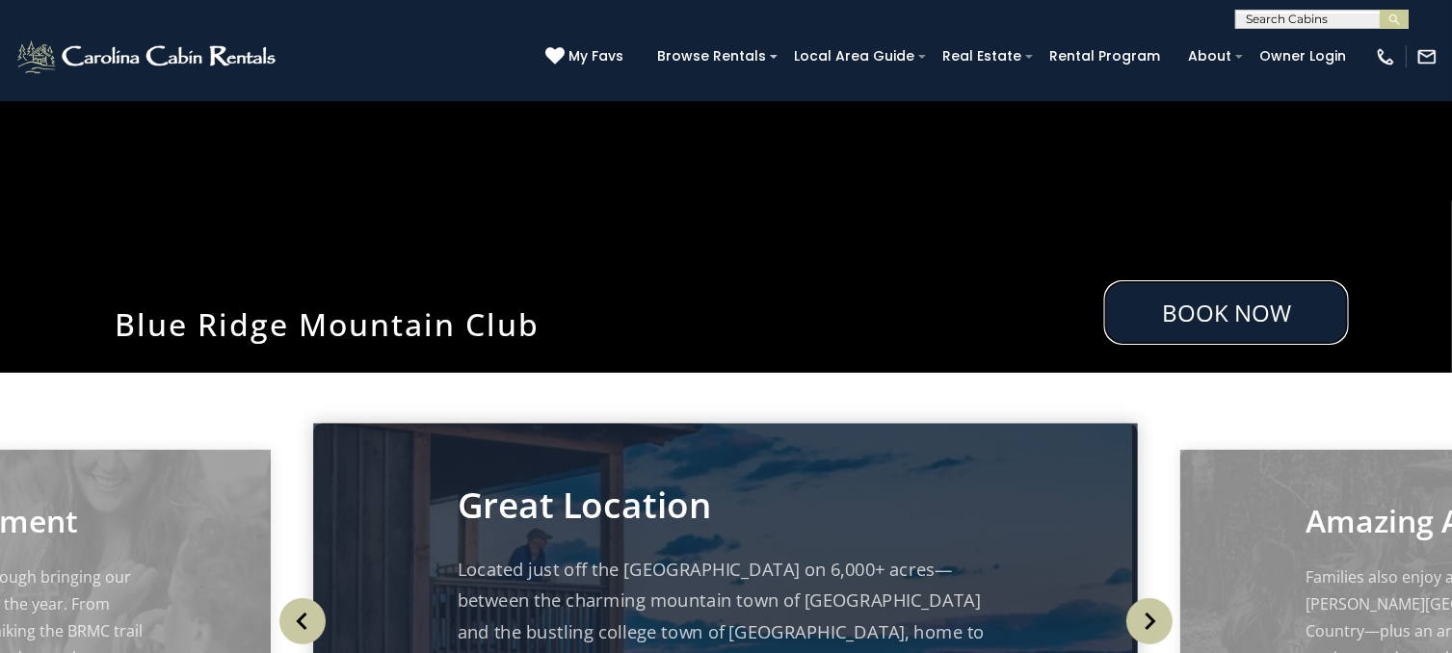
click at [1153, 286] on link "Book Now" at bounding box center [1226, 312] width 245 height 65
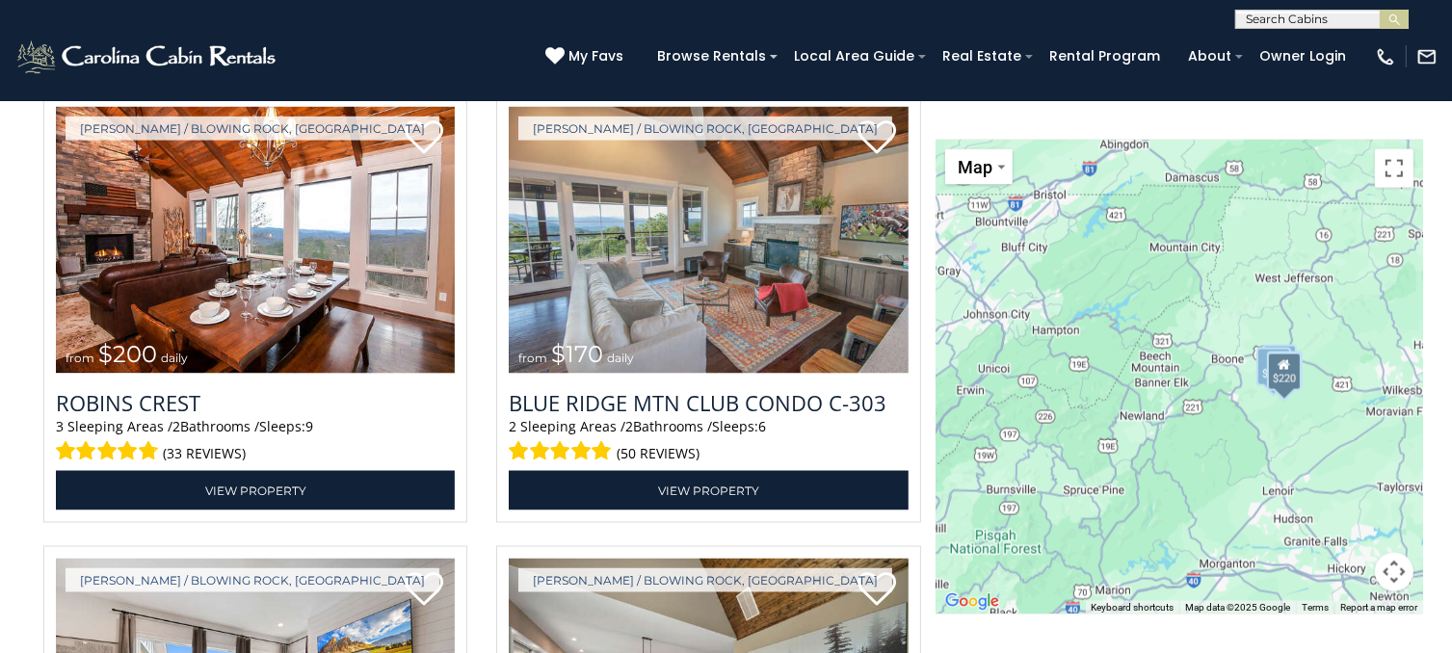
scroll to position [2961, 0]
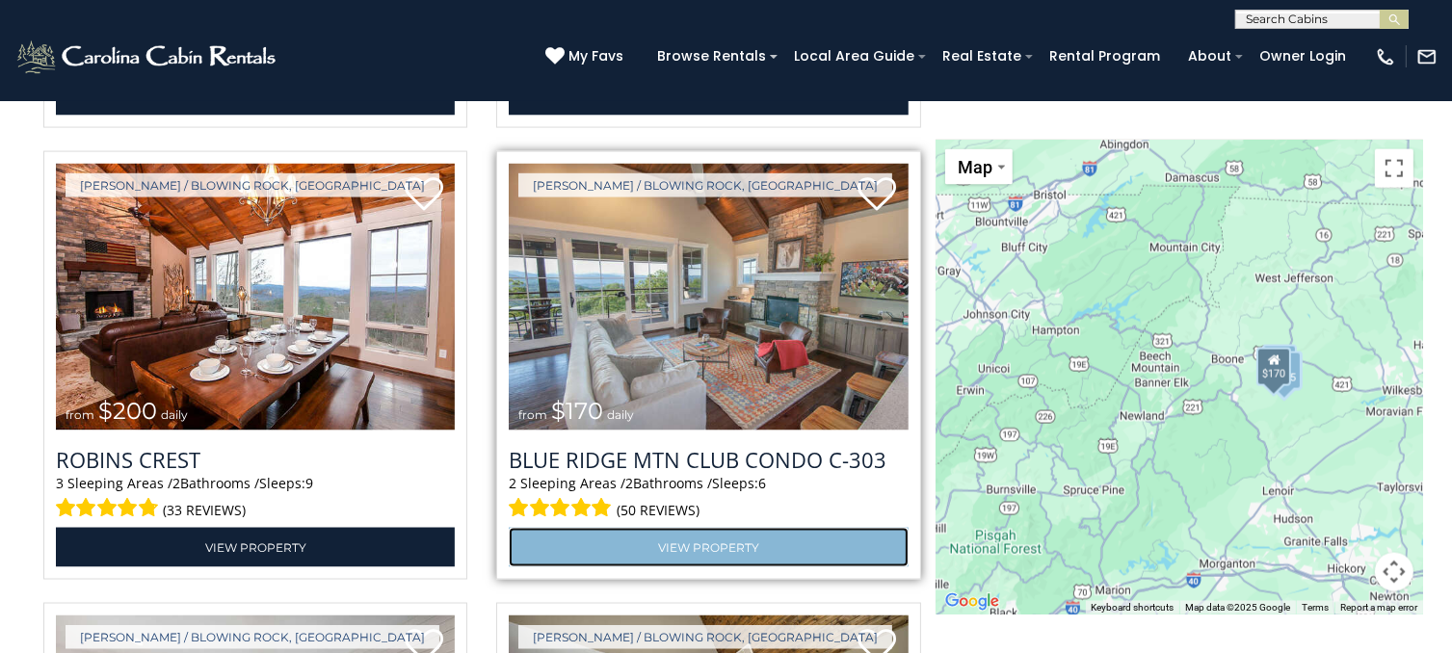
click at [713, 546] on link "View Property" at bounding box center [708, 548] width 399 height 40
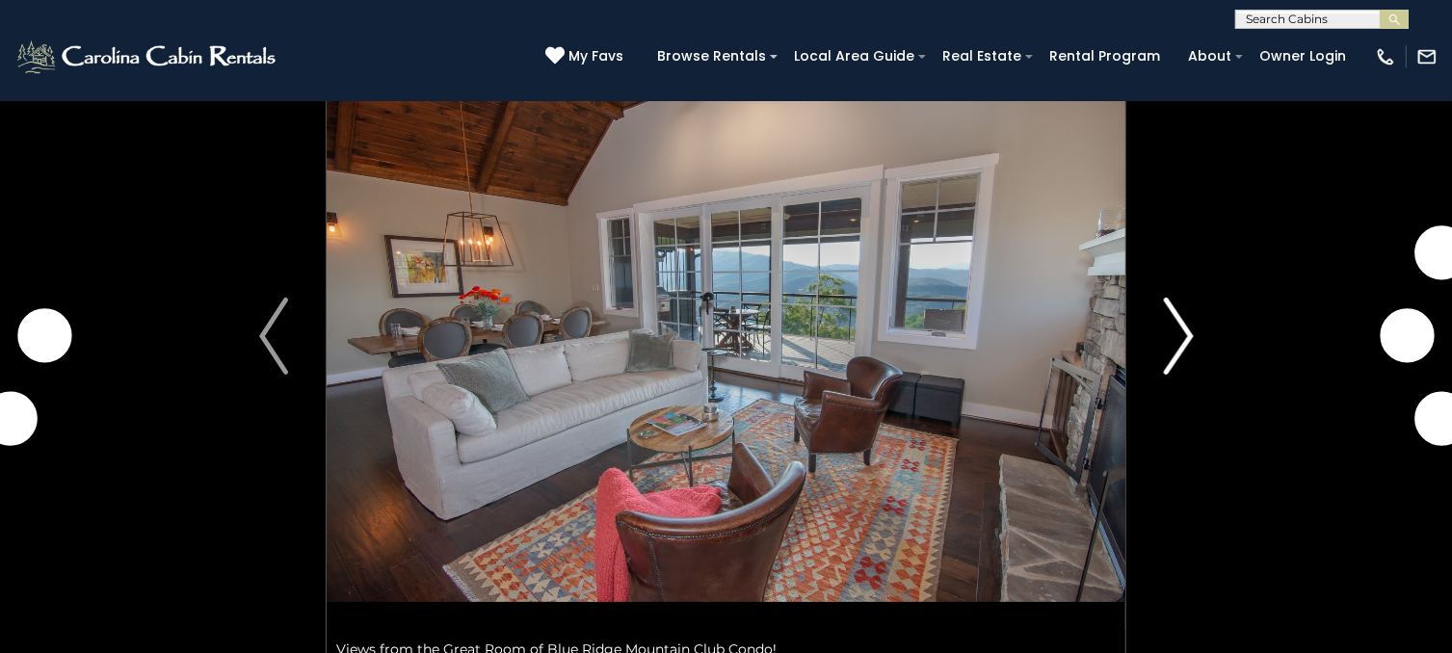
click at [1173, 340] on img "Next" at bounding box center [1178, 336] width 29 height 77
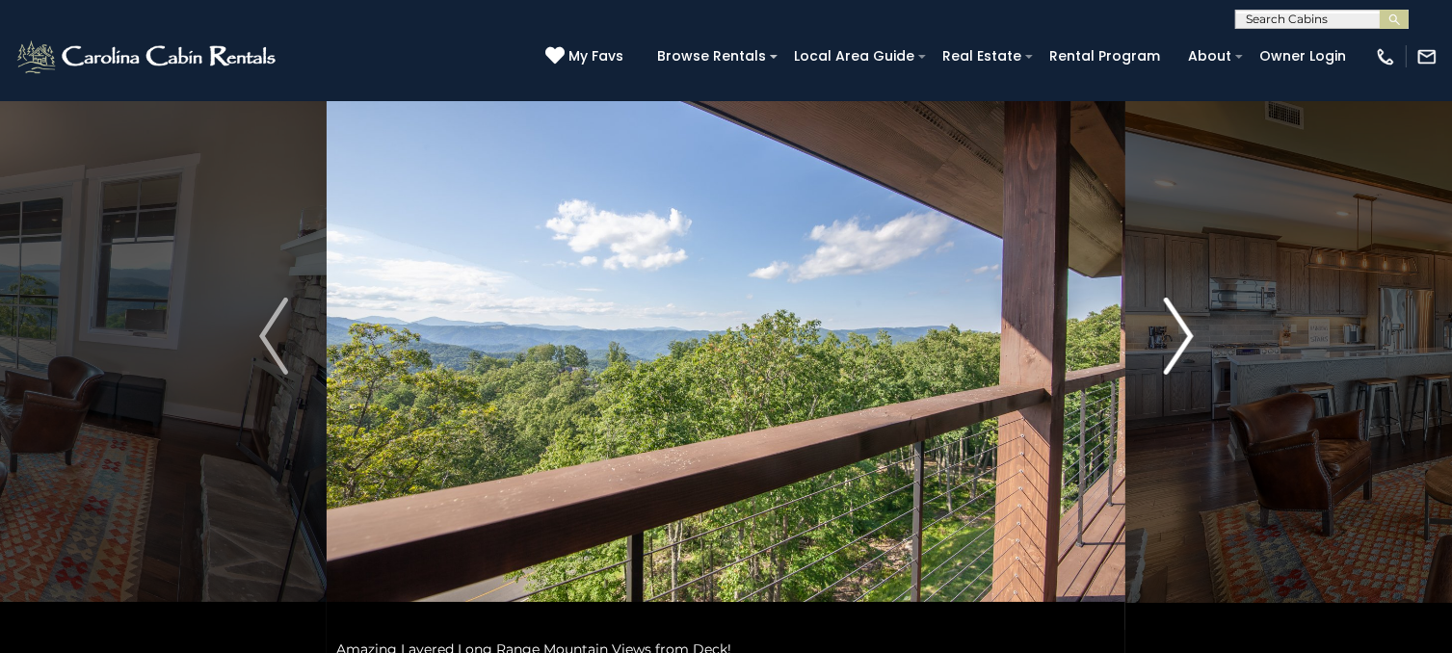
click at [1173, 340] on img "Next" at bounding box center [1178, 336] width 29 height 77
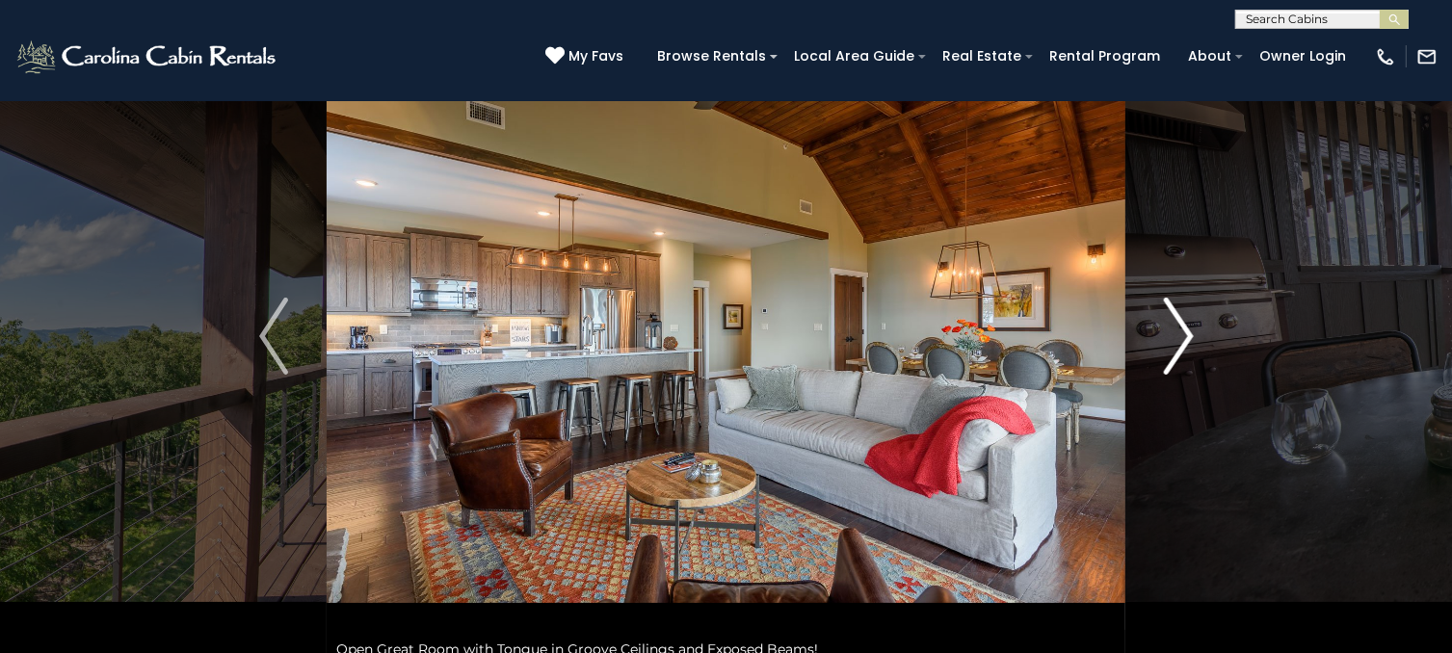
click at [1173, 340] on img "Next" at bounding box center [1178, 336] width 29 height 77
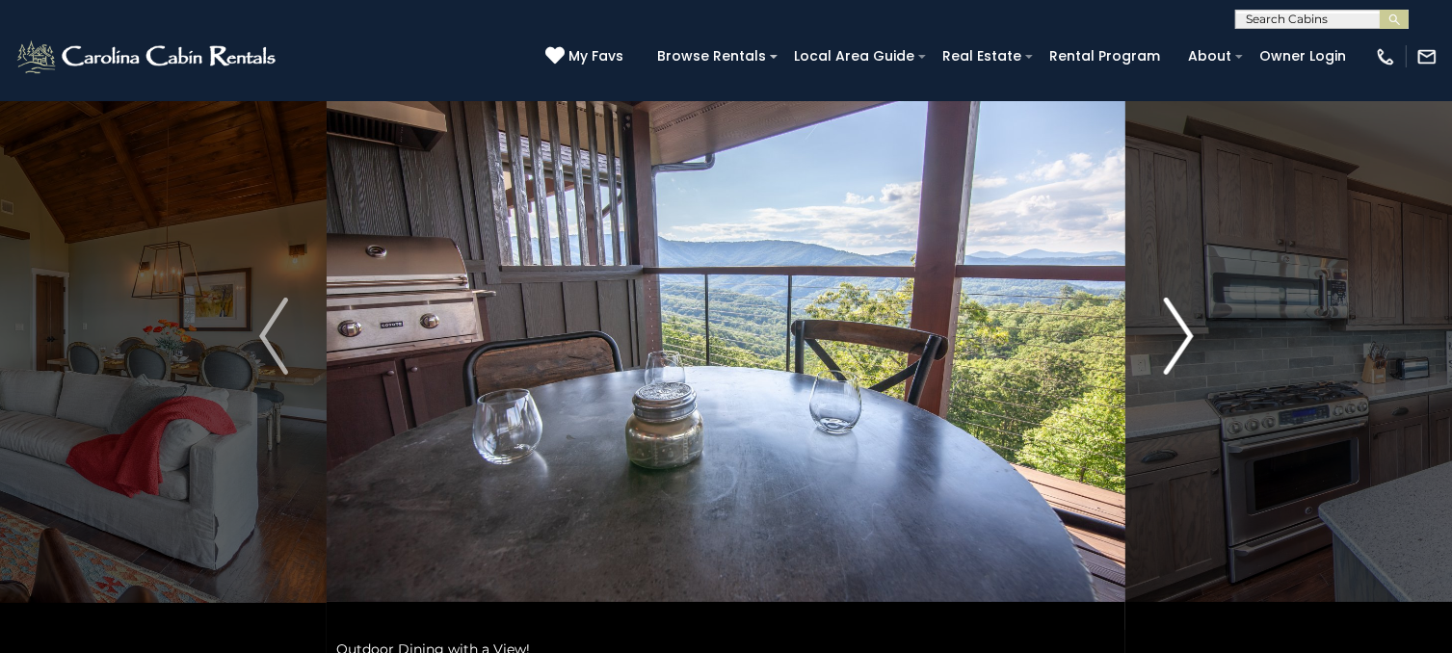
click at [1173, 340] on img "Next" at bounding box center [1178, 336] width 29 height 77
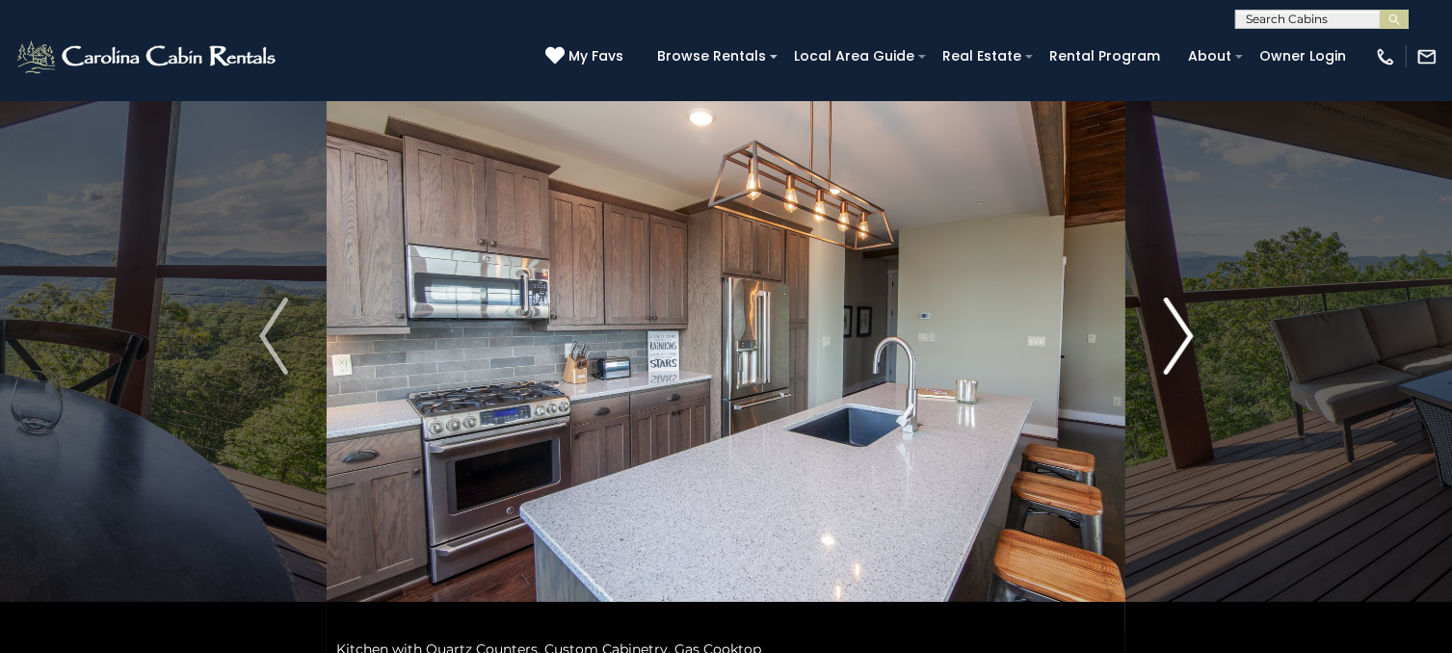
click at [1173, 340] on img "Next" at bounding box center [1178, 336] width 29 height 77
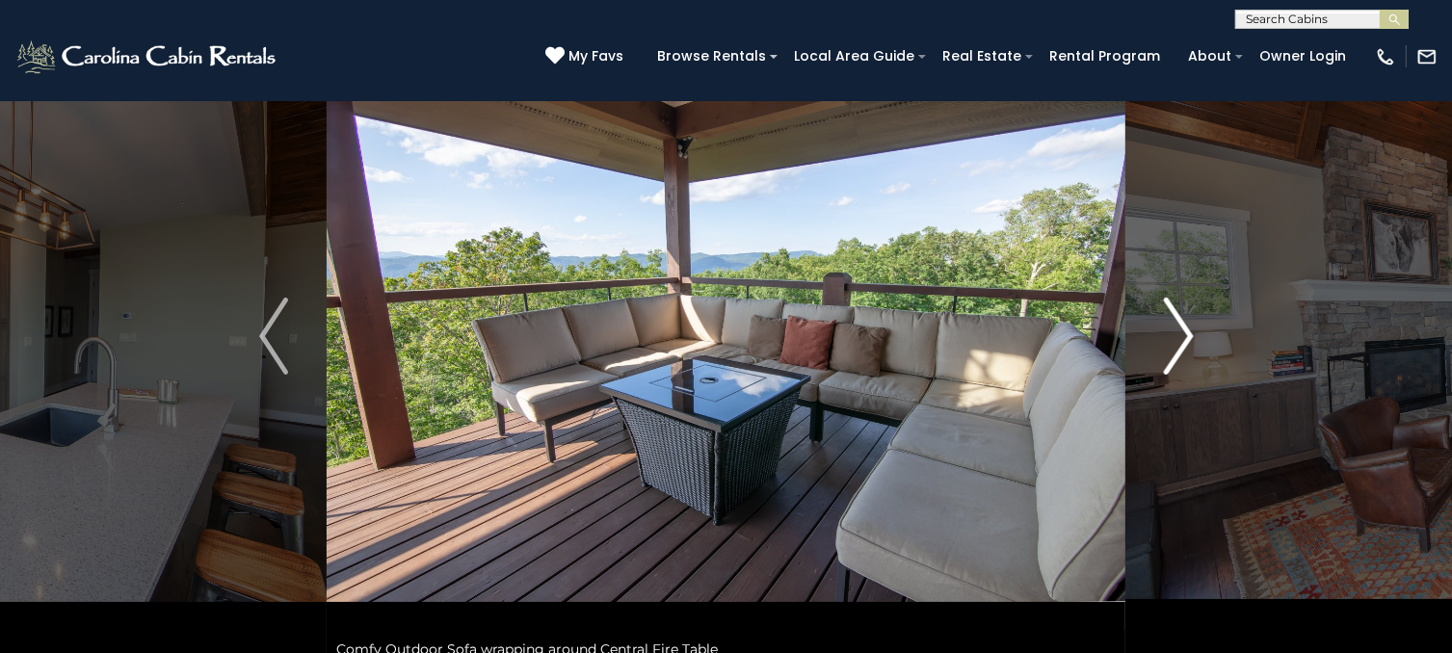
click at [1173, 340] on img "Next" at bounding box center [1178, 336] width 29 height 77
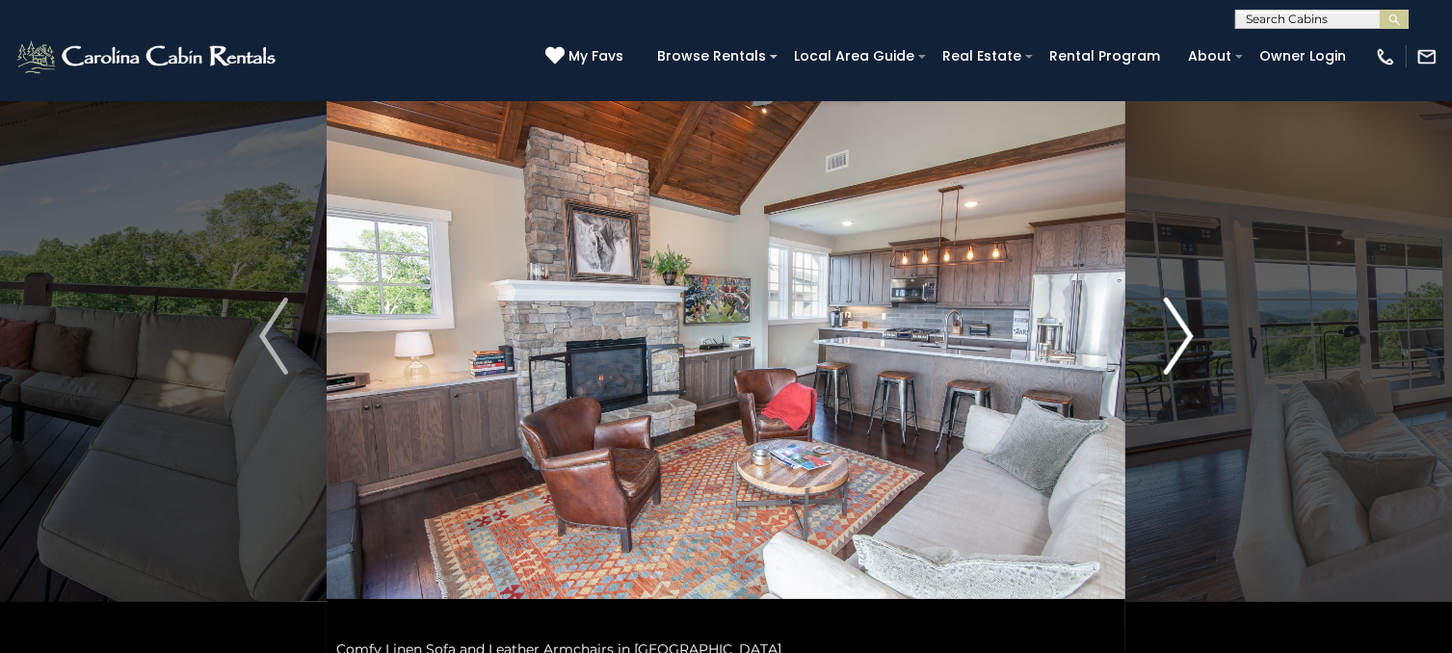
click at [1173, 340] on img "Next" at bounding box center [1178, 336] width 29 height 77
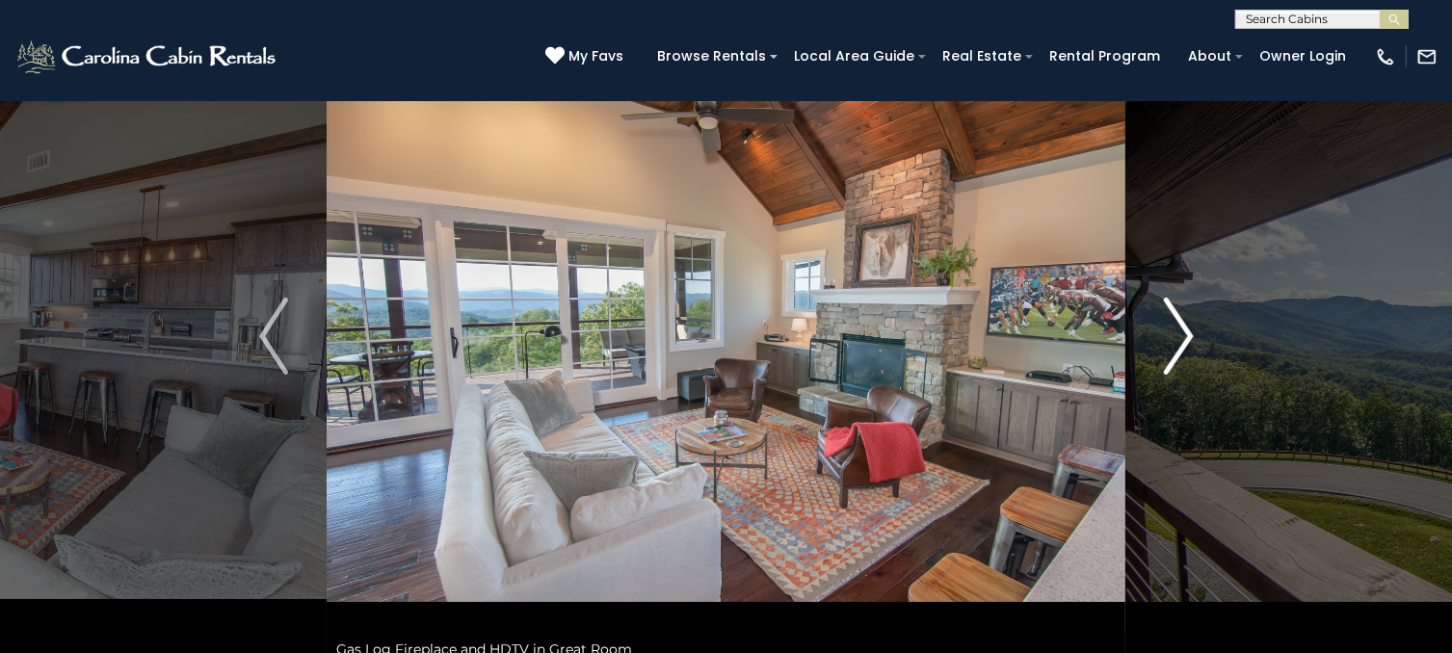
click at [1173, 340] on img "Next" at bounding box center [1178, 336] width 29 height 77
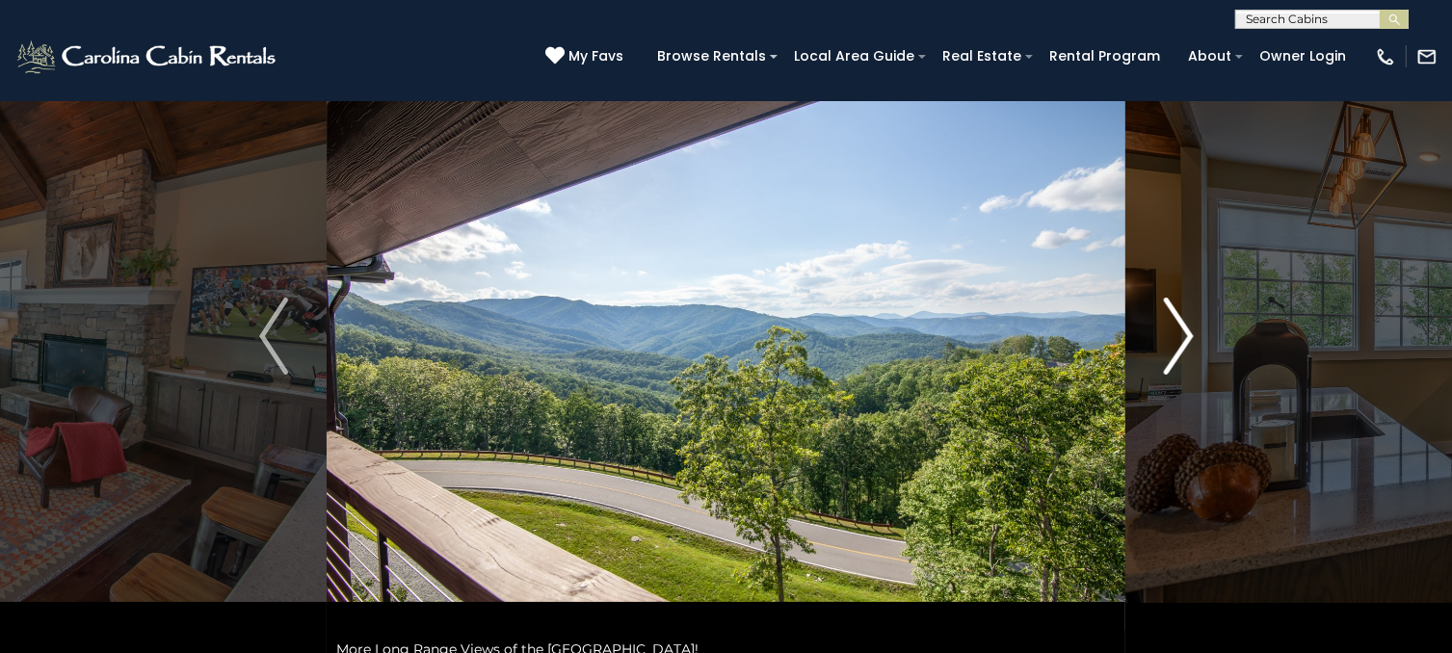
click at [1173, 340] on img "Next" at bounding box center [1178, 336] width 29 height 77
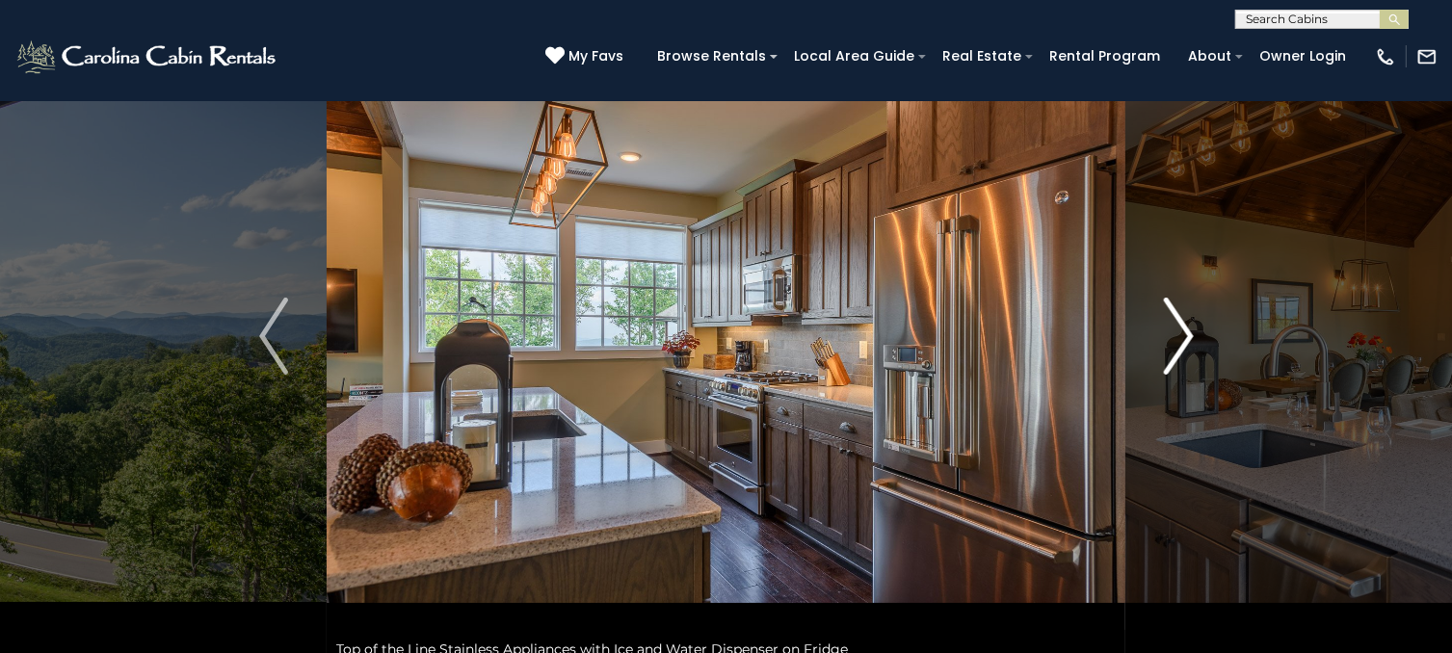
click at [1173, 340] on img "Next" at bounding box center [1178, 336] width 29 height 77
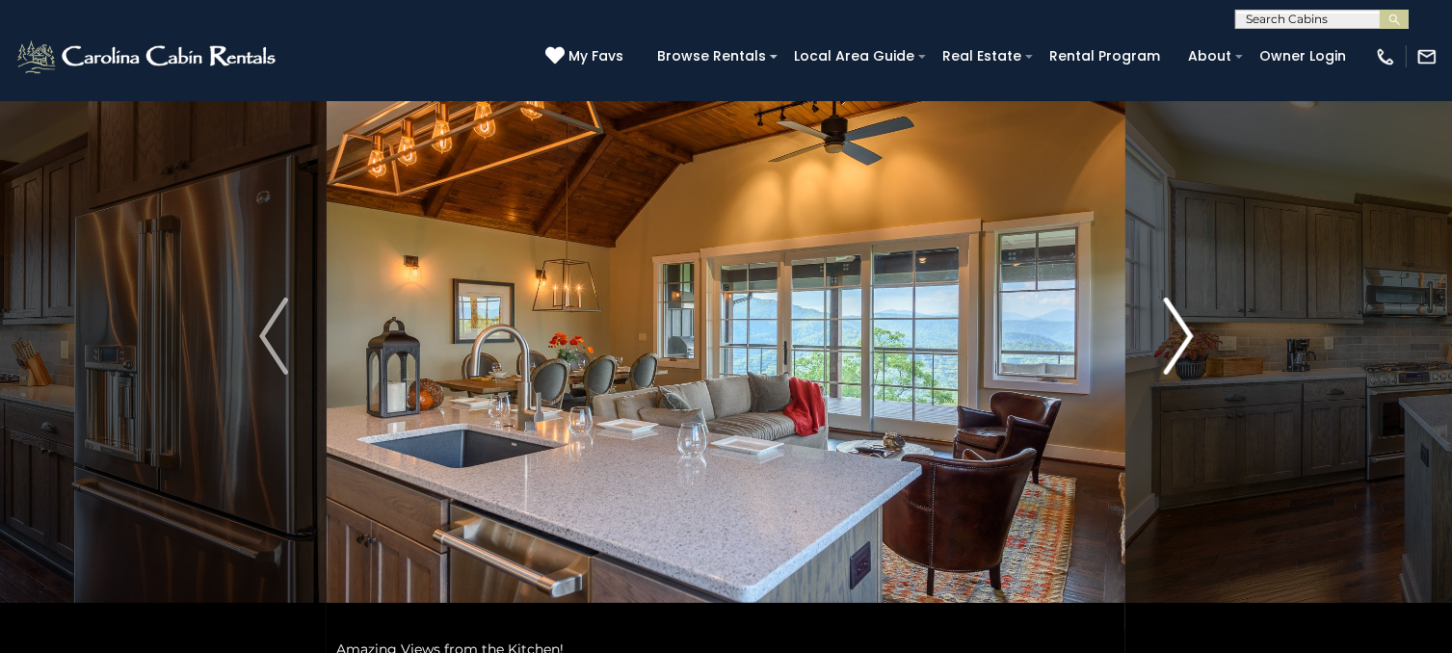
click at [1173, 340] on img "Next" at bounding box center [1178, 336] width 29 height 77
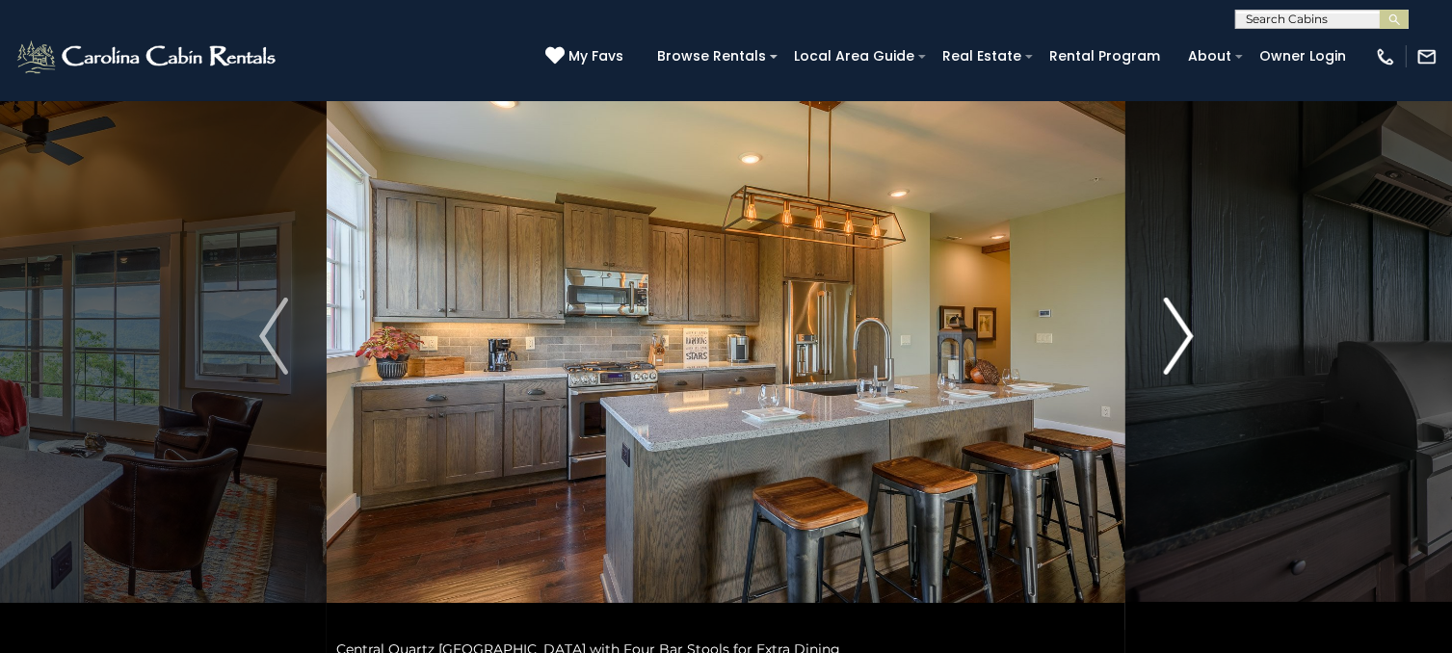
click at [1173, 340] on img "Next" at bounding box center [1178, 336] width 29 height 77
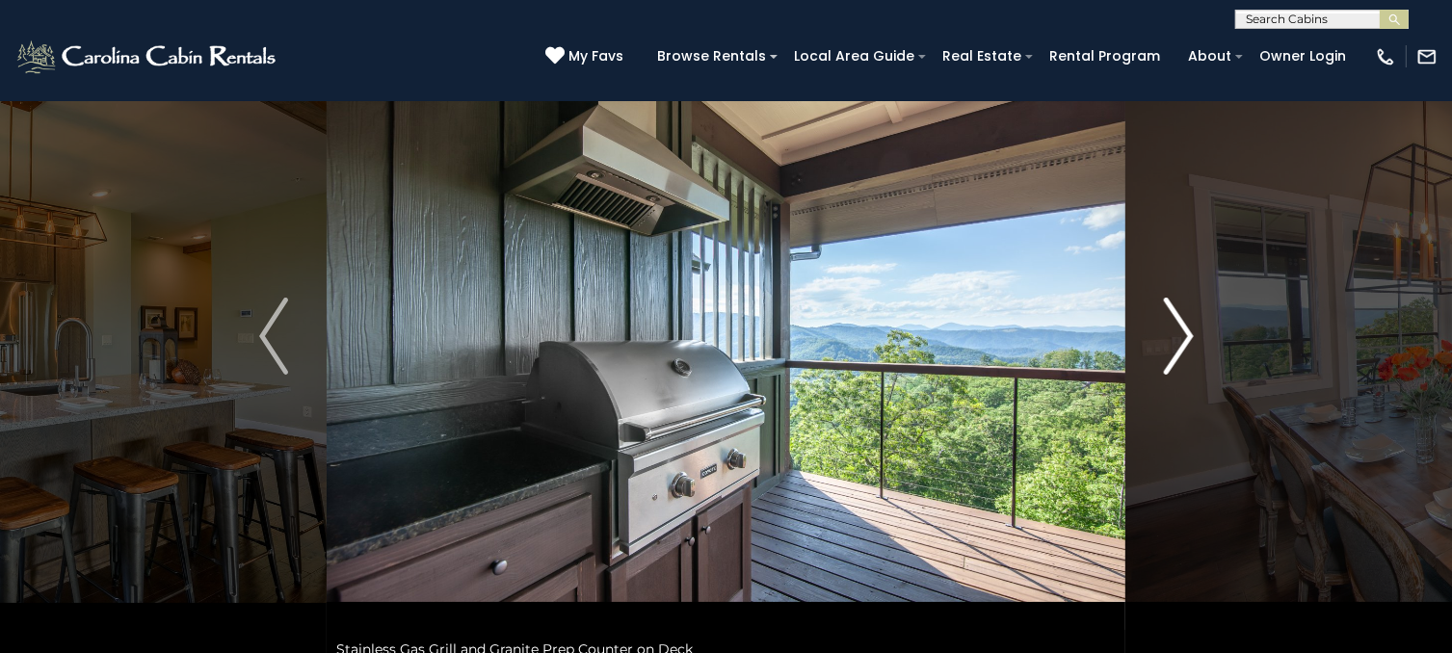
click at [1173, 340] on img "Next" at bounding box center [1178, 336] width 29 height 77
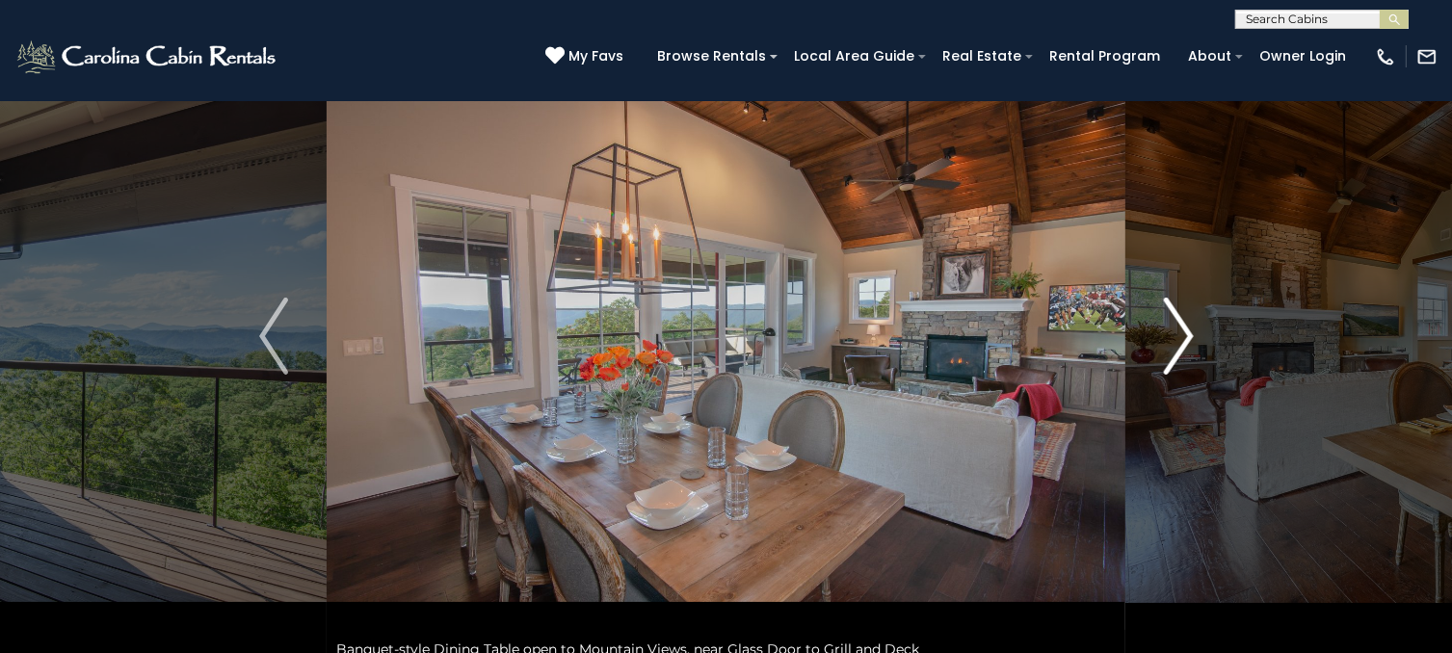
click at [1173, 340] on img "Next" at bounding box center [1178, 336] width 29 height 77
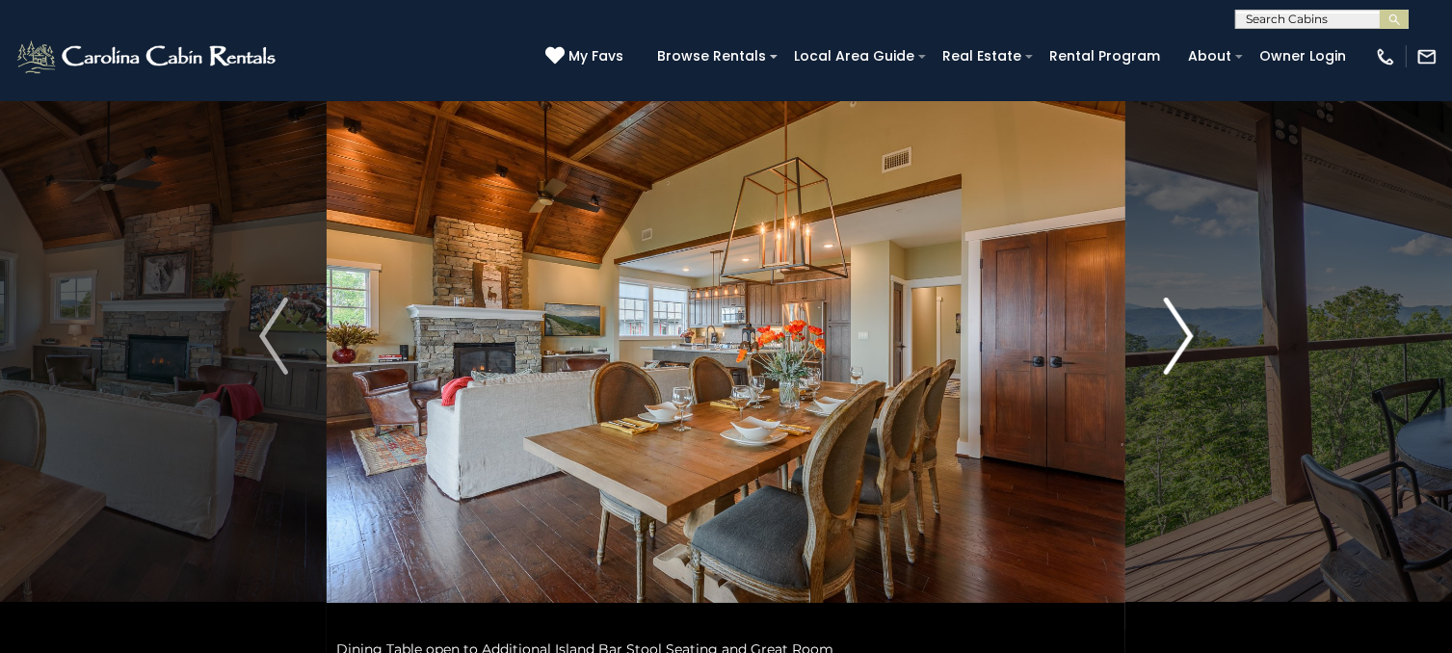
click at [1173, 340] on img "Next" at bounding box center [1178, 336] width 29 height 77
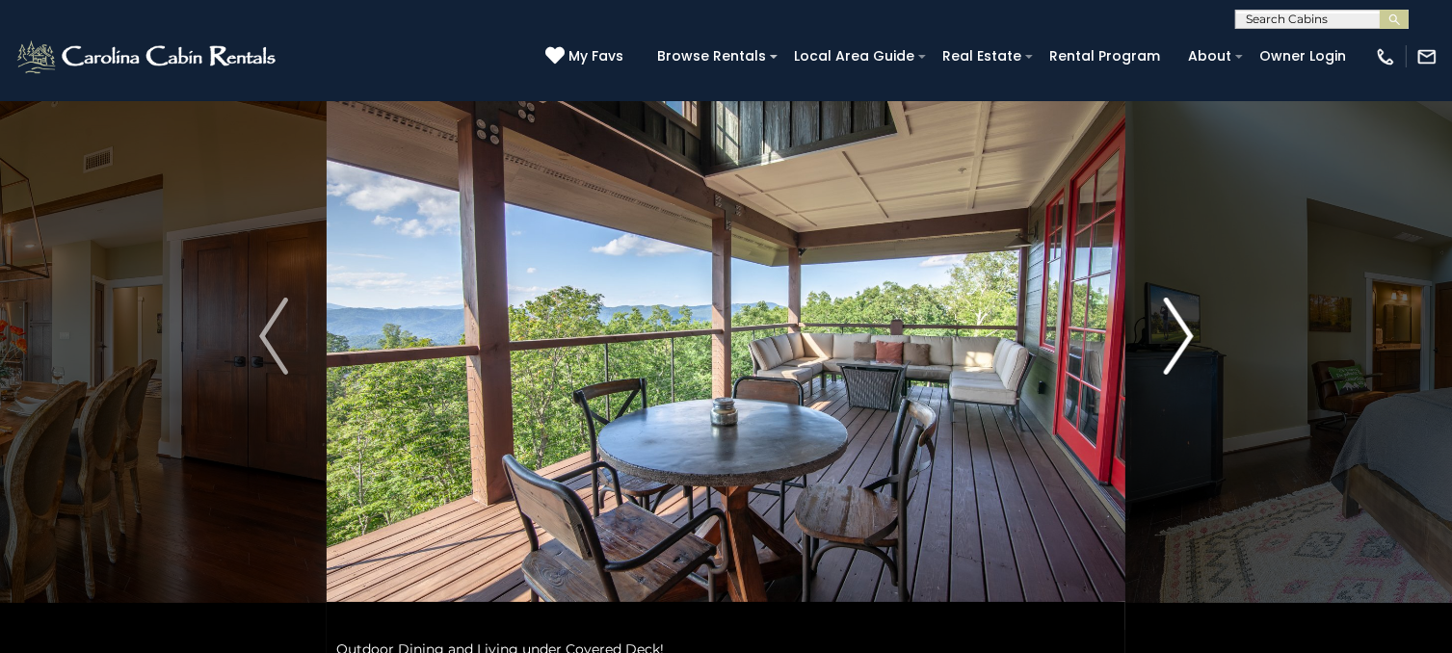
click at [1173, 340] on img "Next" at bounding box center [1178, 336] width 29 height 77
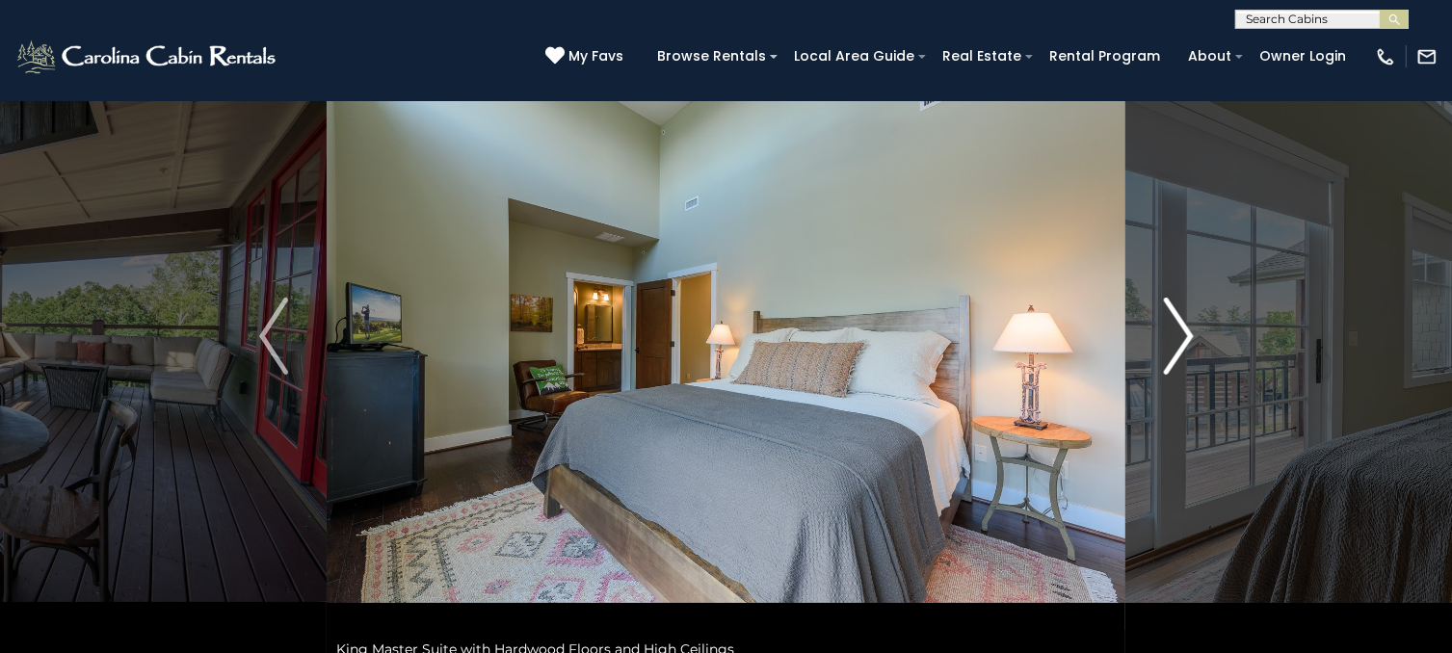
click at [1173, 340] on img "Next" at bounding box center [1178, 336] width 29 height 77
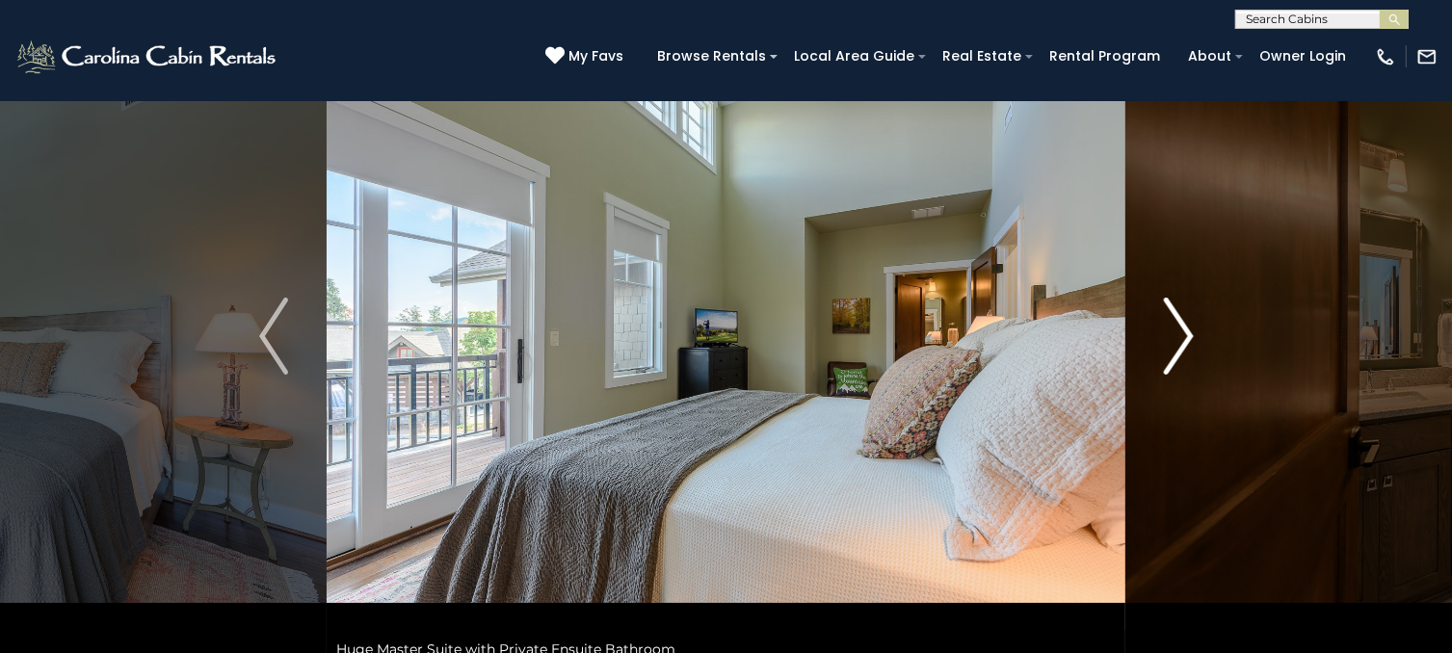
click at [1173, 340] on img "Next" at bounding box center [1178, 336] width 29 height 77
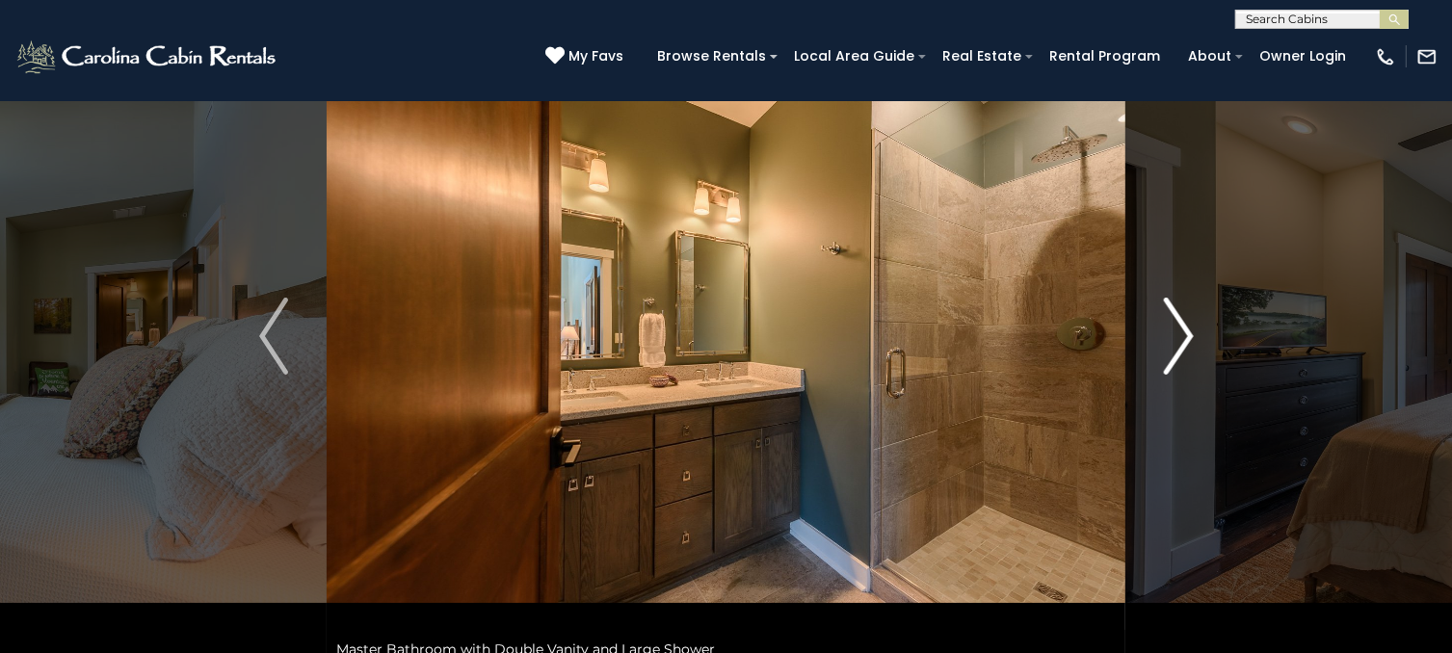
click at [1173, 340] on img "Next" at bounding box center [1178, 336] width 29 height 77
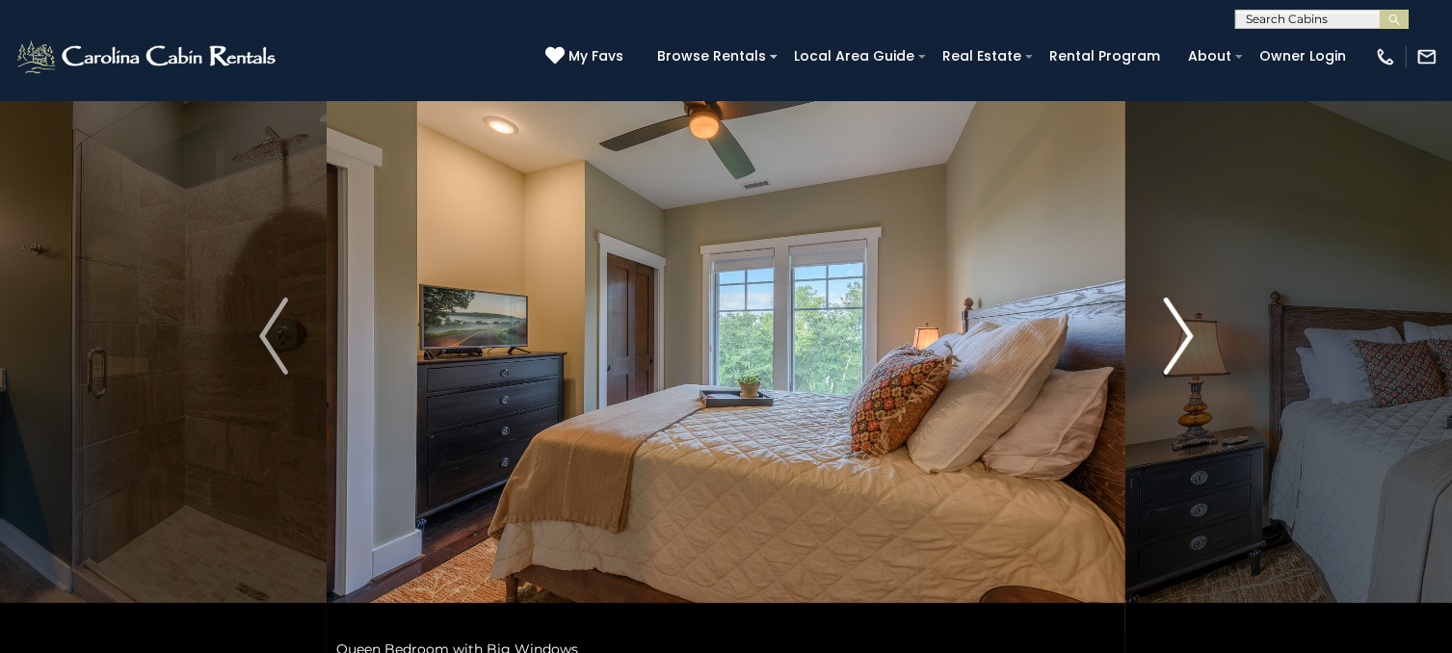
click at [1173, 340] on img "Next" at bounding box center [1178, 336] width 29 height 77
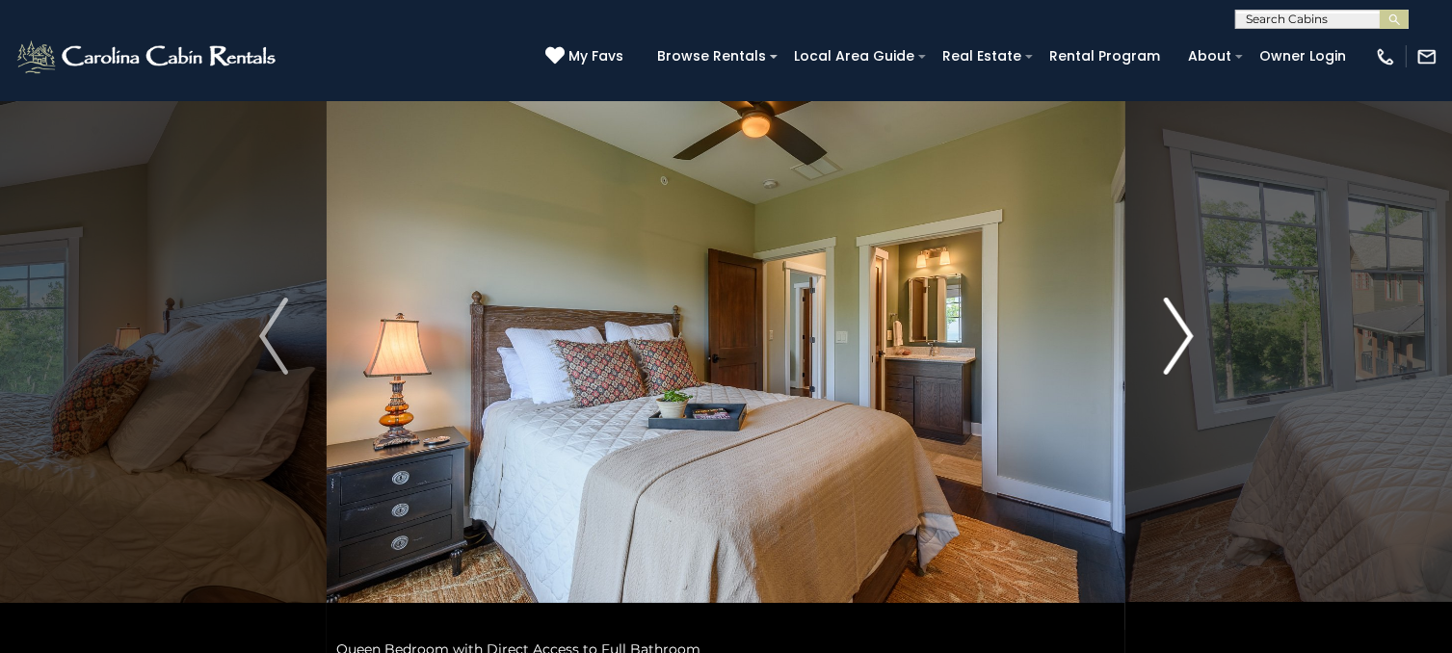
click at [1173, 340] on img "Next" at bounding box center [1178, 336] width 29 height 77
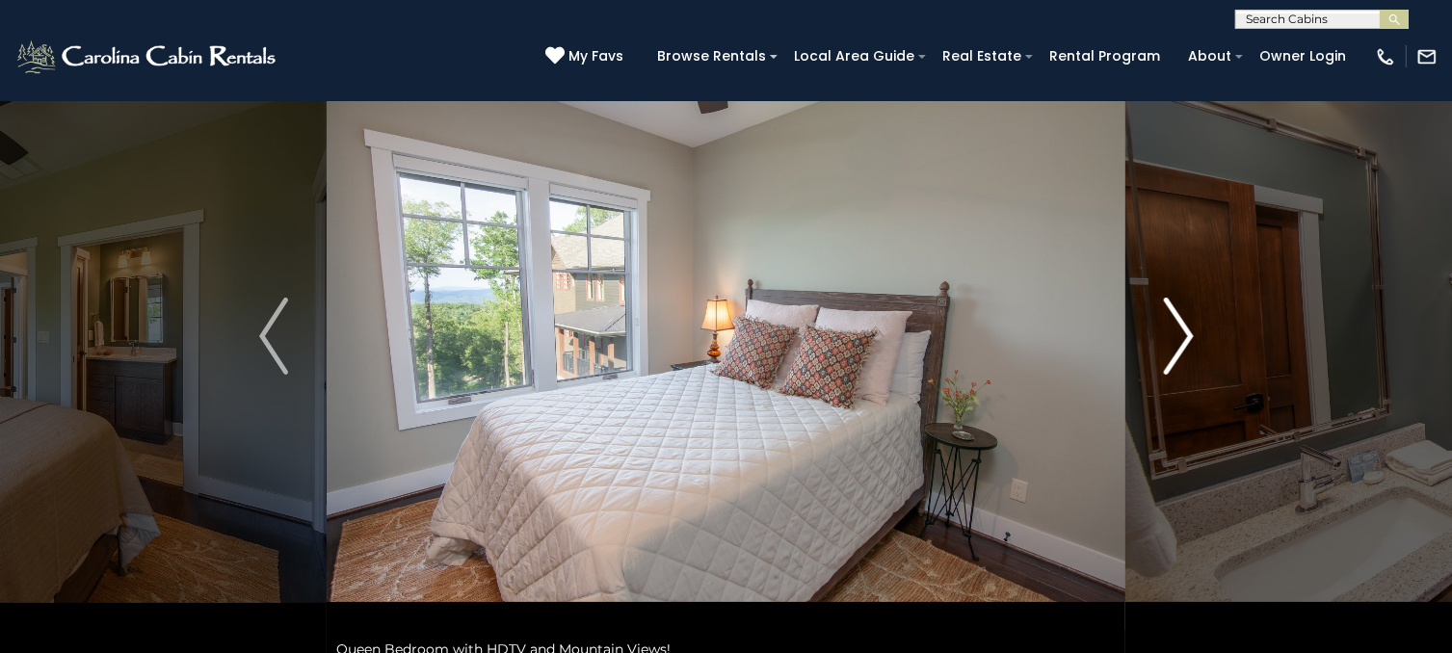
click at [1173, 340] on img "Next" at bounding box center [1178, 336] width 29 height 77
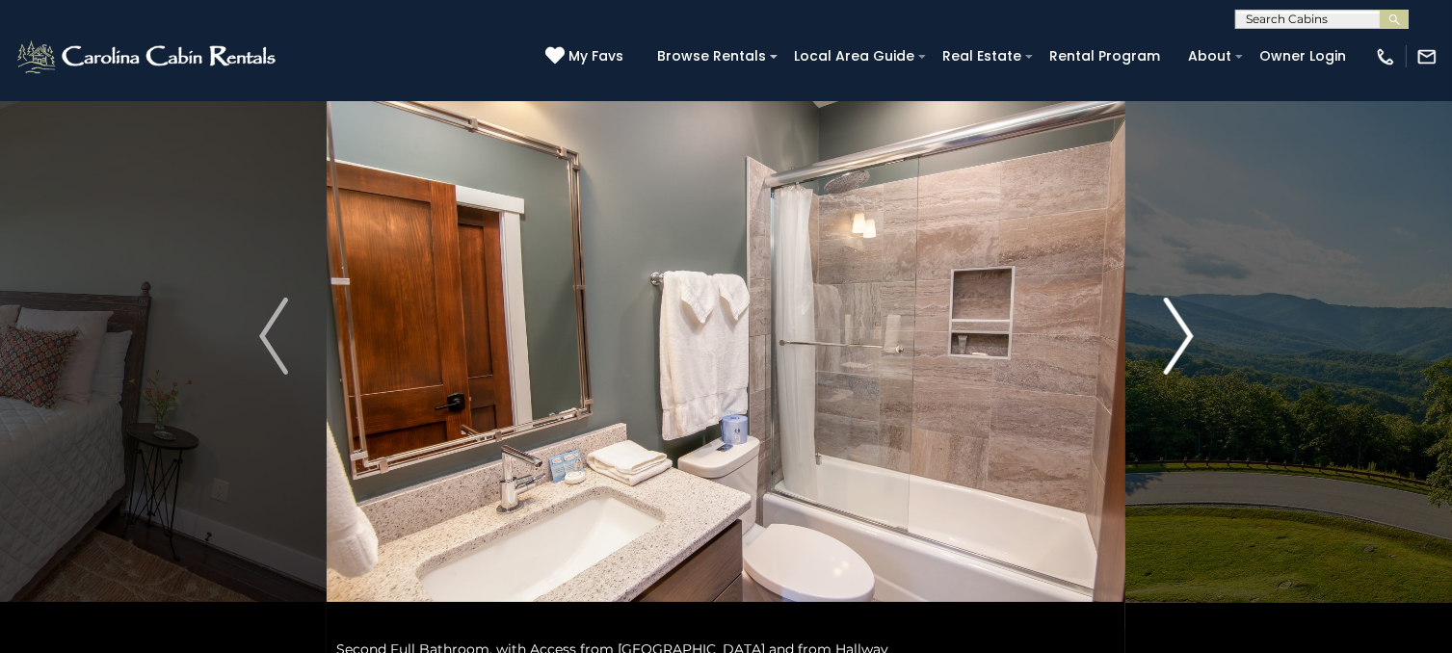
click at [1173, 340] on img "Next" at bounding box center [1178, 336] width 29 height 77
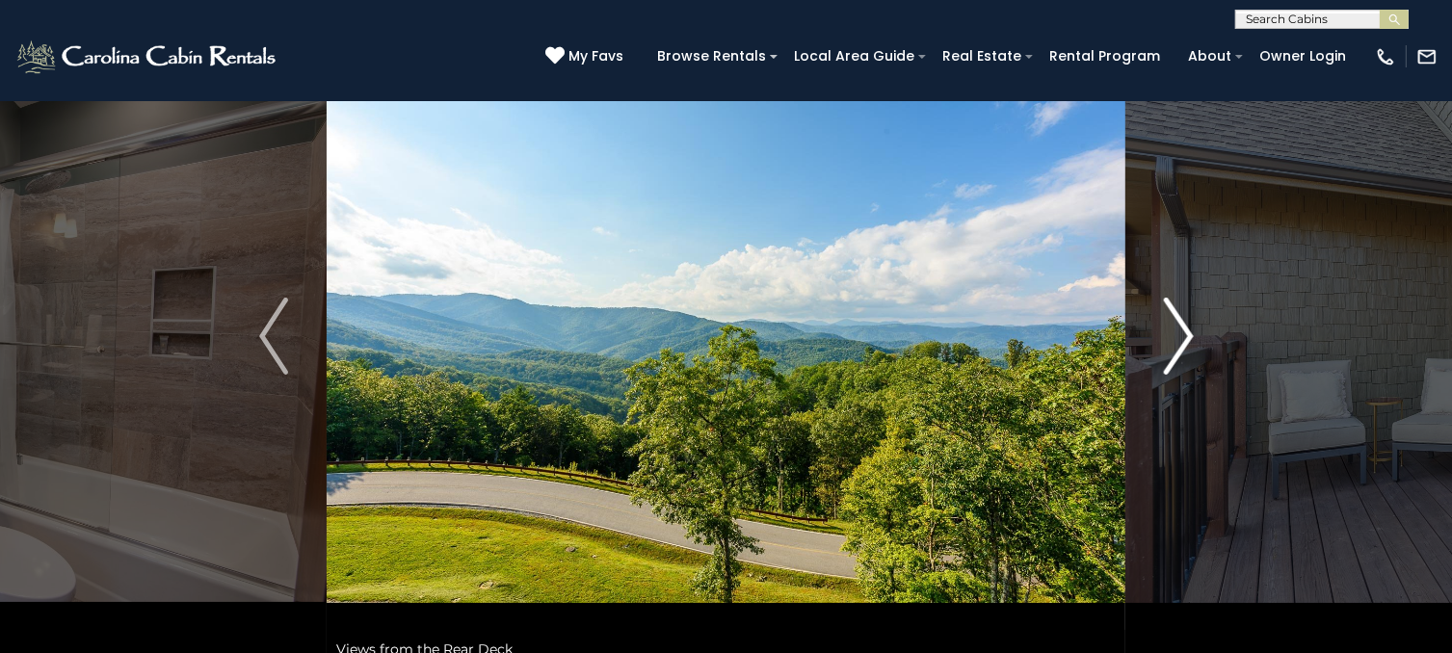
click at [1173, 340] on img "Next" at bounding box center [1178, 336] width 29 height 77
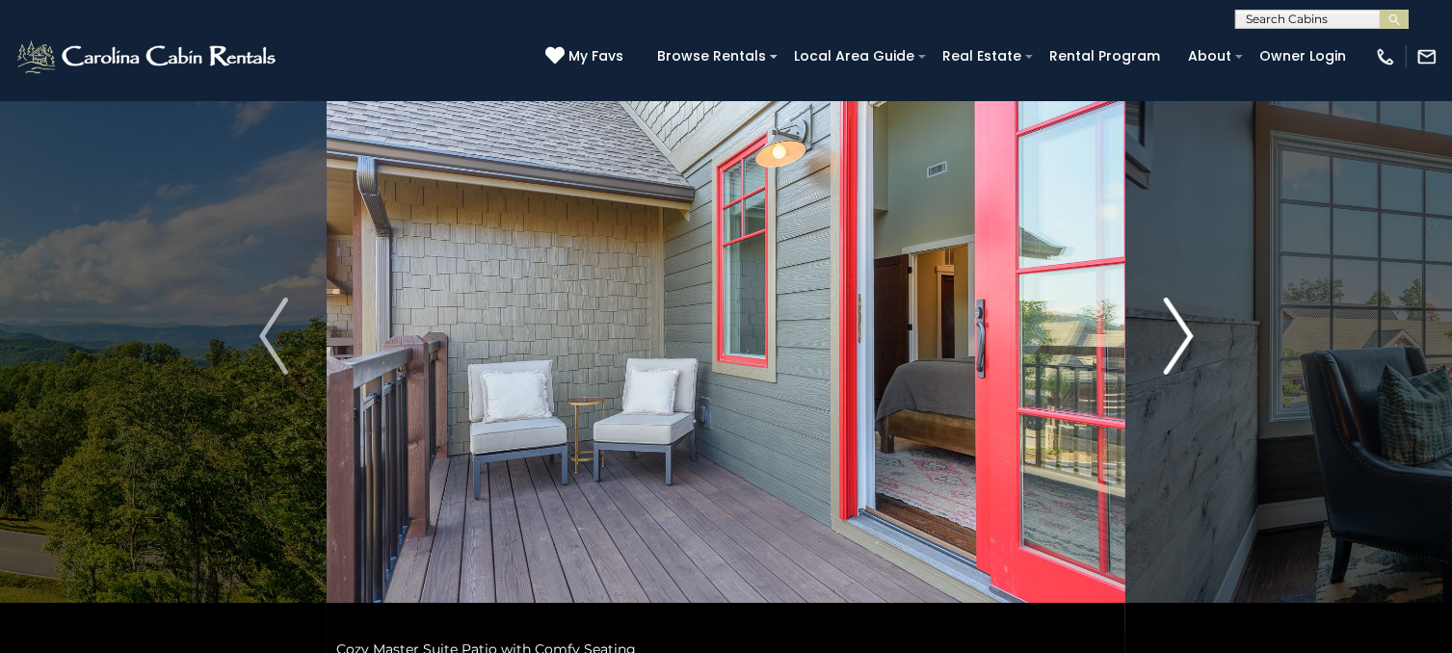
click at [1173, 340] on img "Next" at bounding box center [1178, 336] width 29 height 77
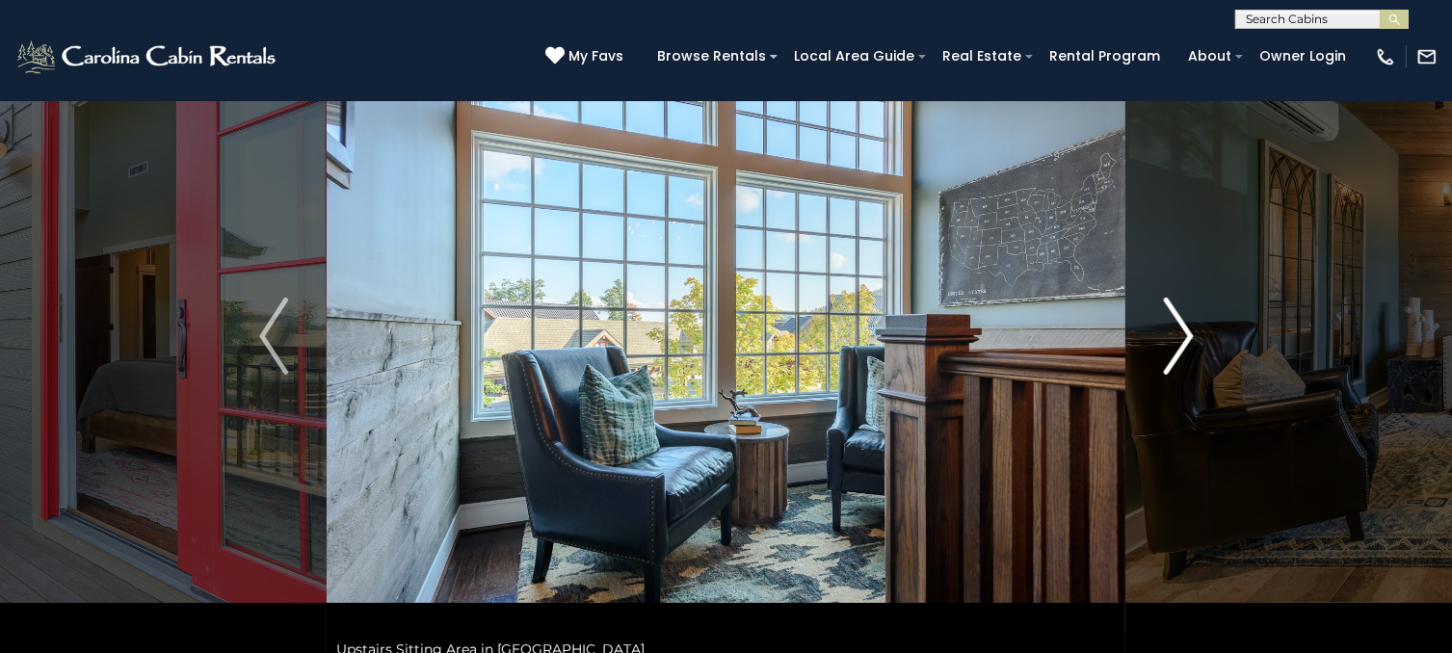
click at [1173, 340] on img "Next" at bounding box center [1178, 336] width 29 height 77
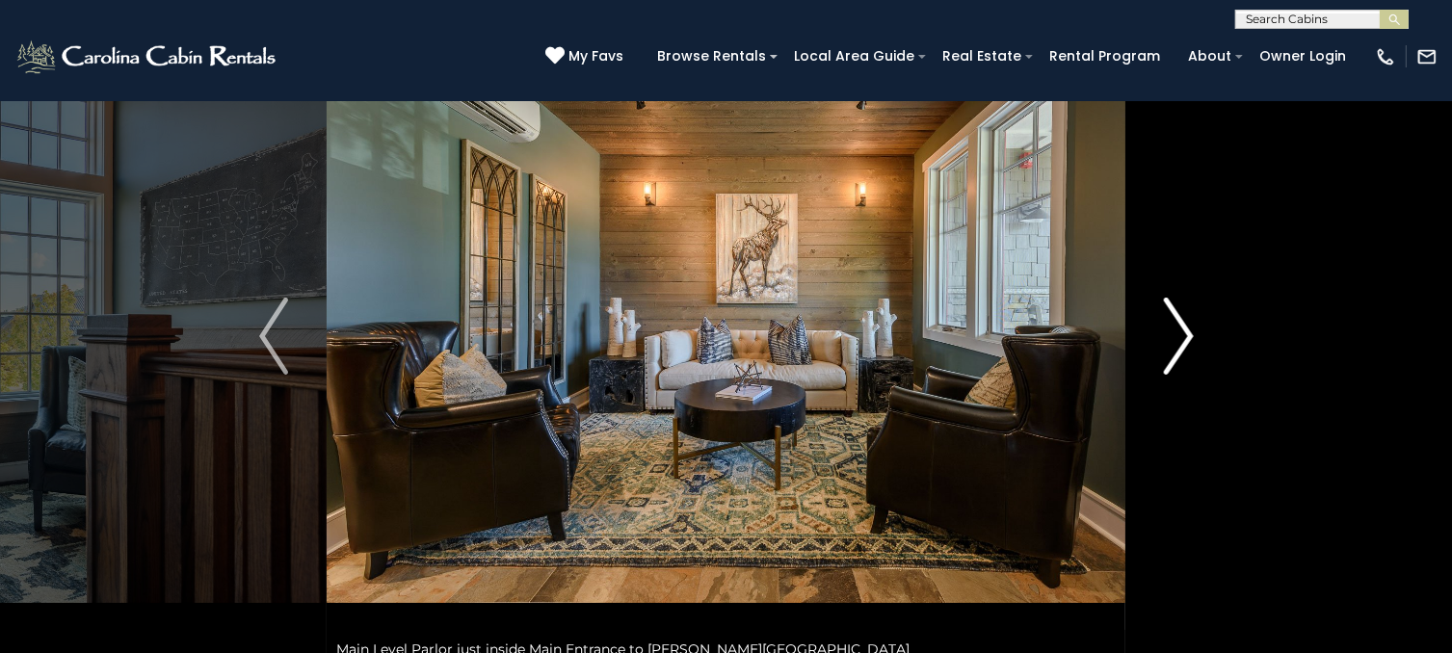
click at [1173, 340] on img "Next" at bounding box center [1178, 336] width 29 height 77
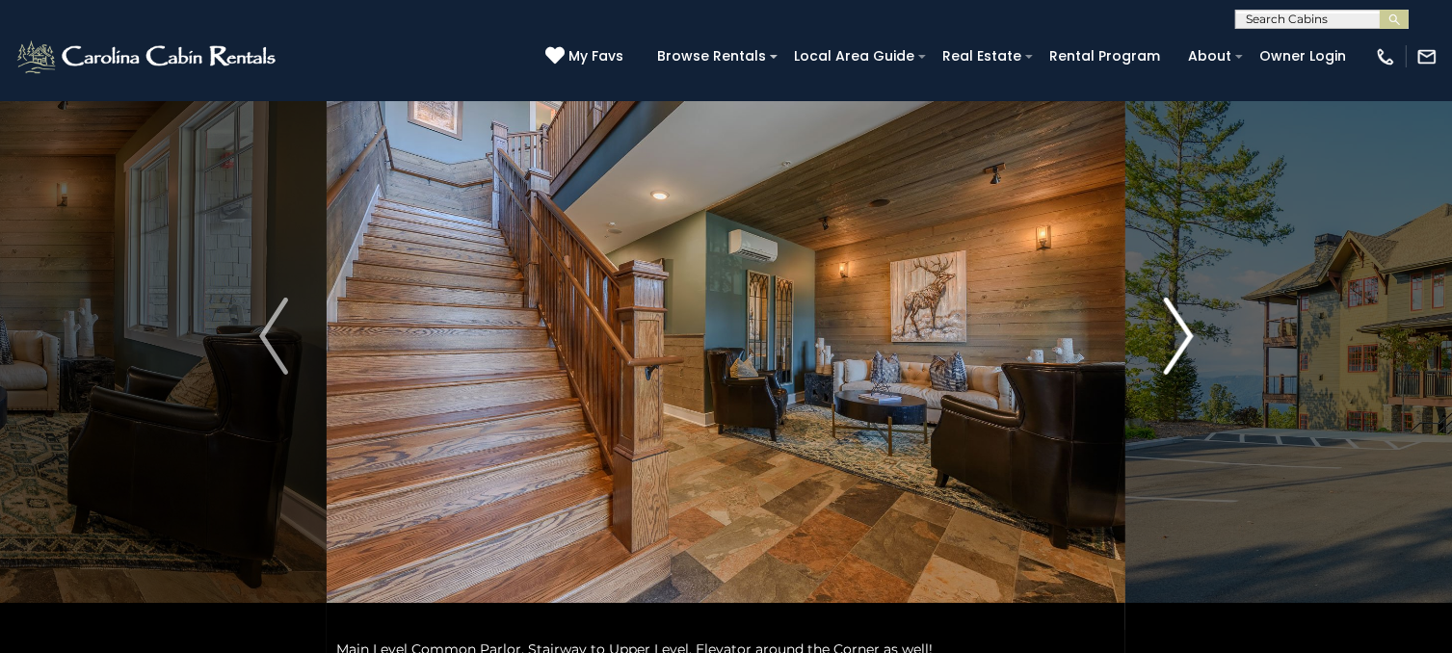
click at [1173, 340] on img "Next" at bounding box center [1178, 336] width 29 height 77
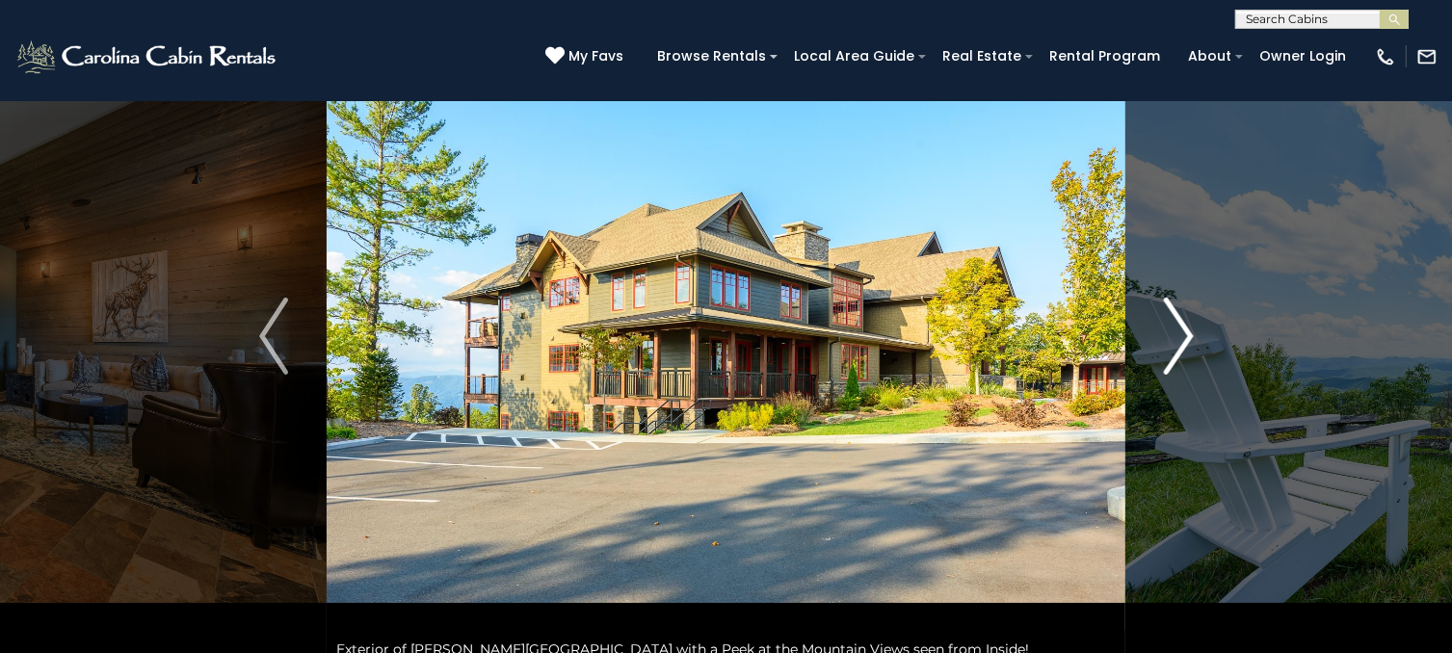
click at [1173, 340] on img "Next" at bounding box center [1178, 336] width 29 height 77
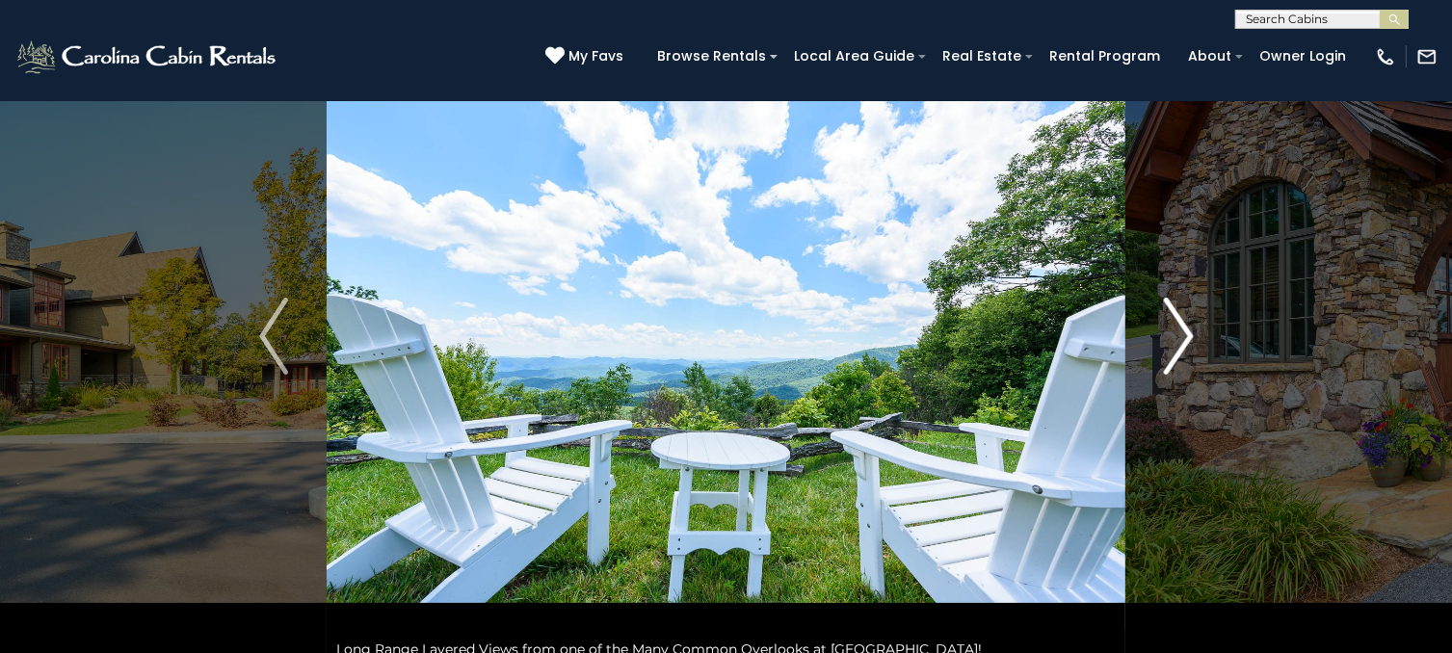
click at [1173, 340] on img "Next" at bounding box center [1178, 336] width 29 height 77
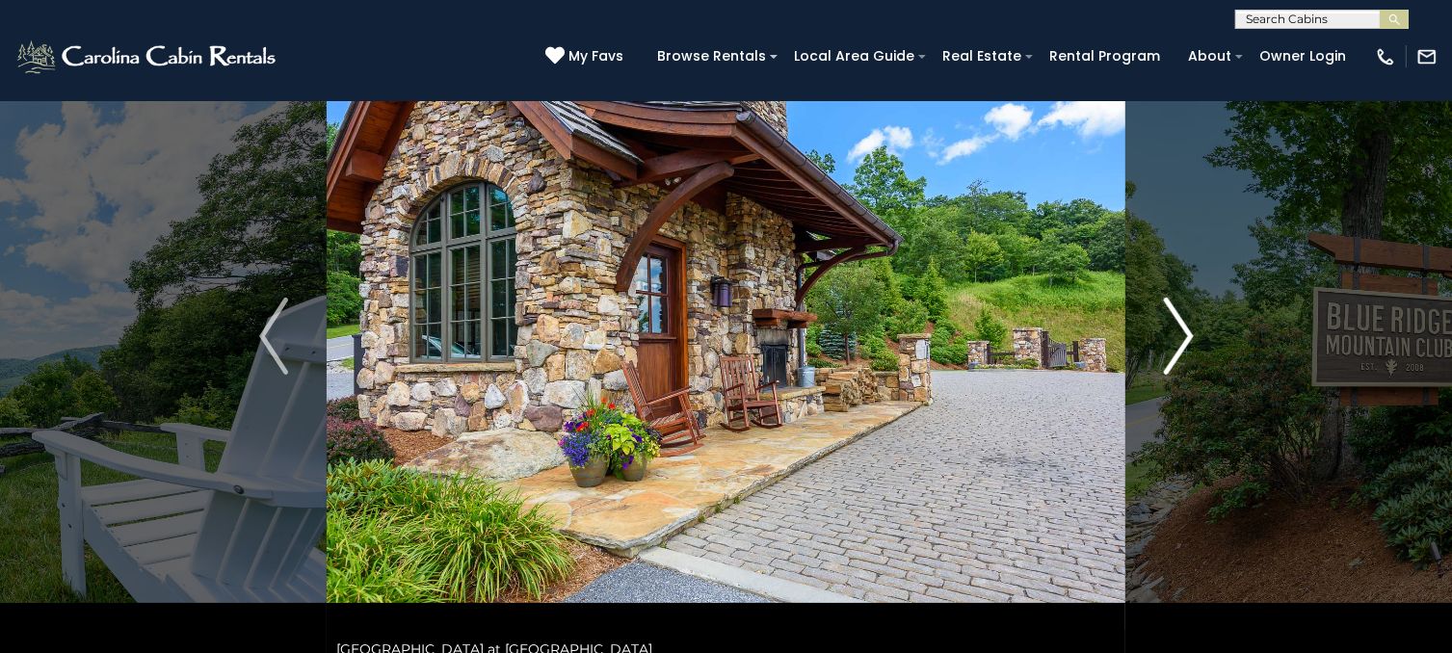
click at [1173, 340] on img "Next" at bounding box center [1178, 336] width 29 height 77
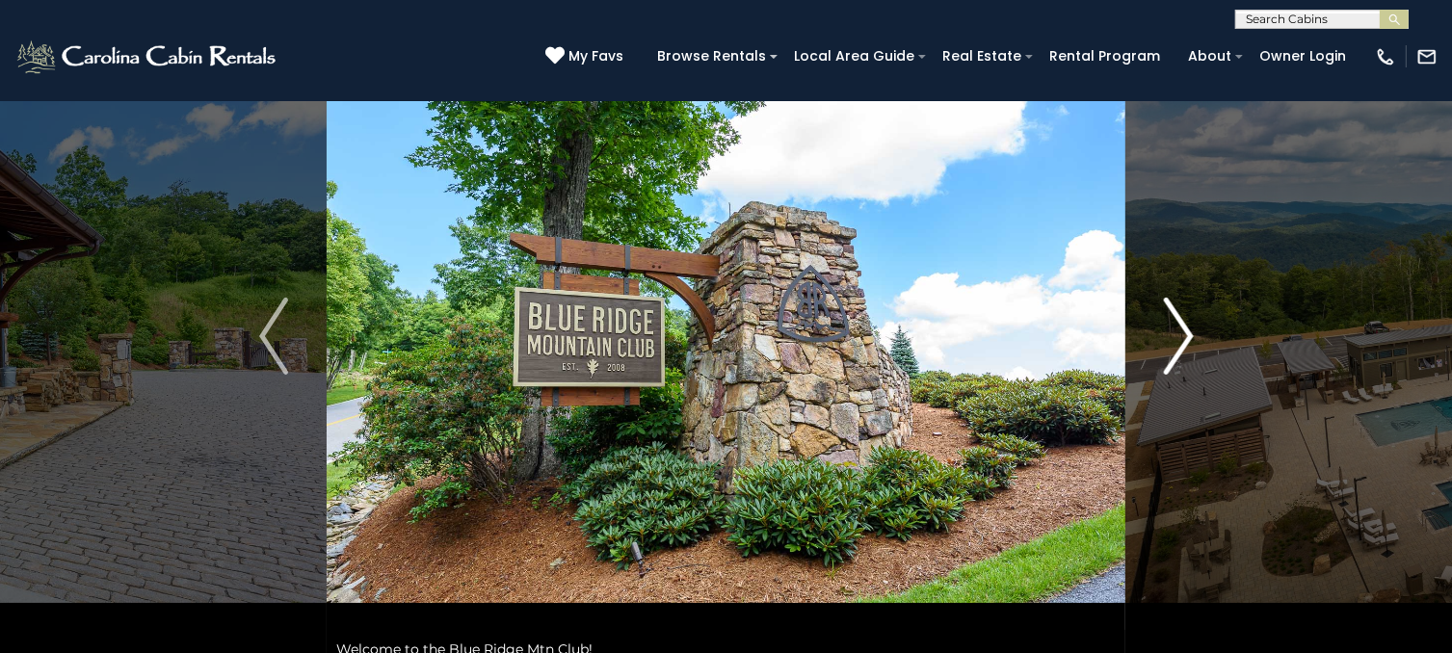
click at [1173, 340] on img "Next" at bounding box center [1178, 336] width 29 height 77
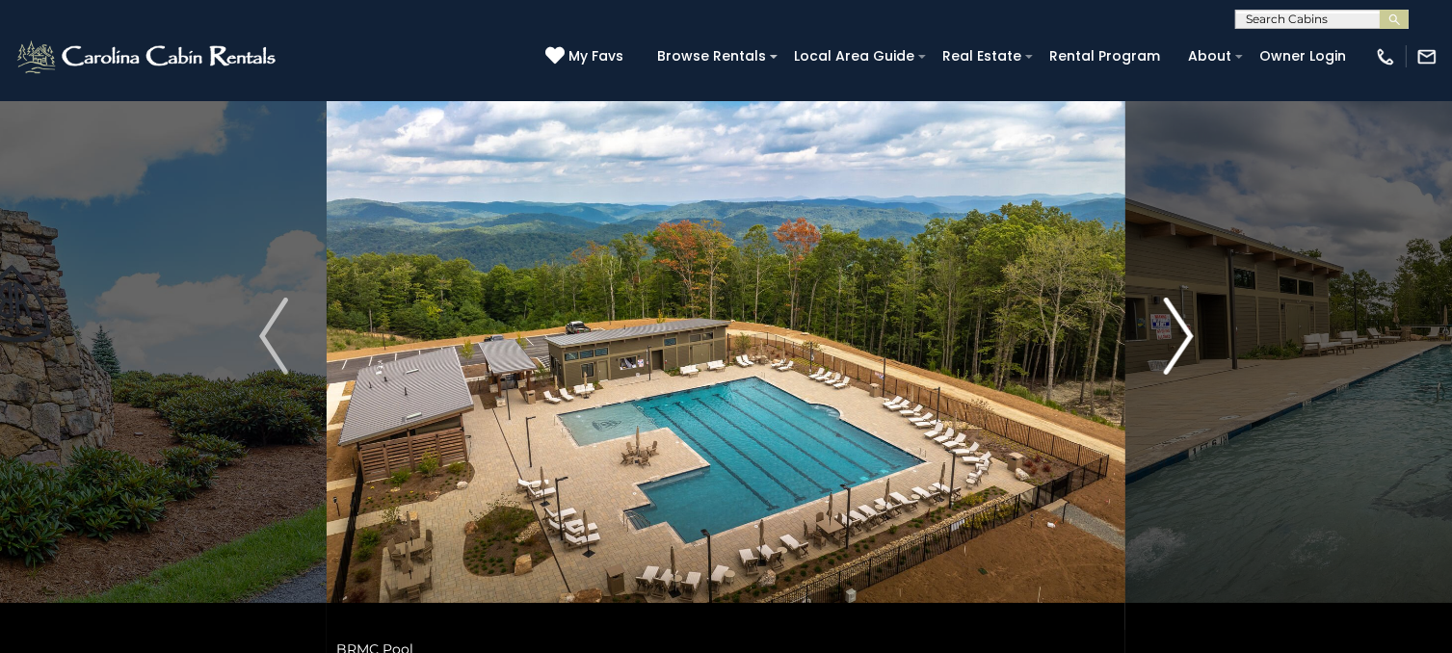
click at [1173, 340] on img "Next" at bounding box center [1178, 336] width 29 height 77
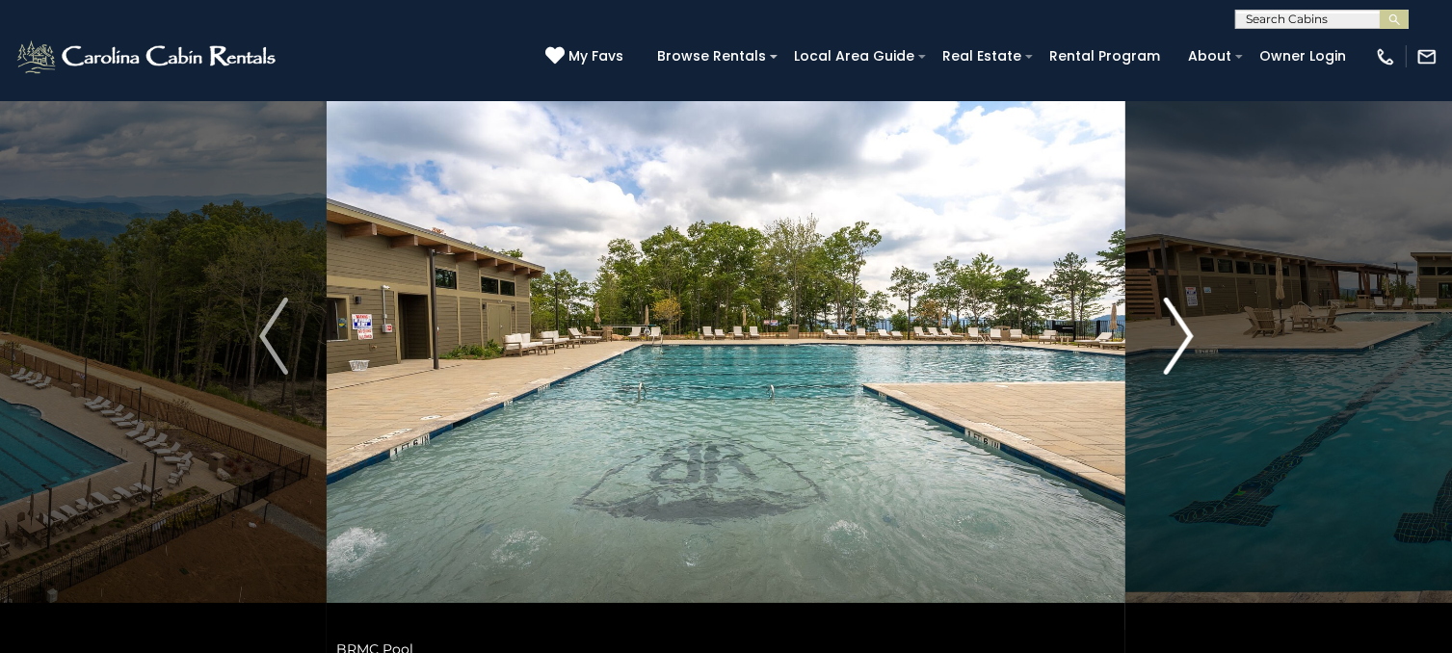
click at [1173, 340] on img "Next" at bounding box center [1178, 336] width 29 height 77
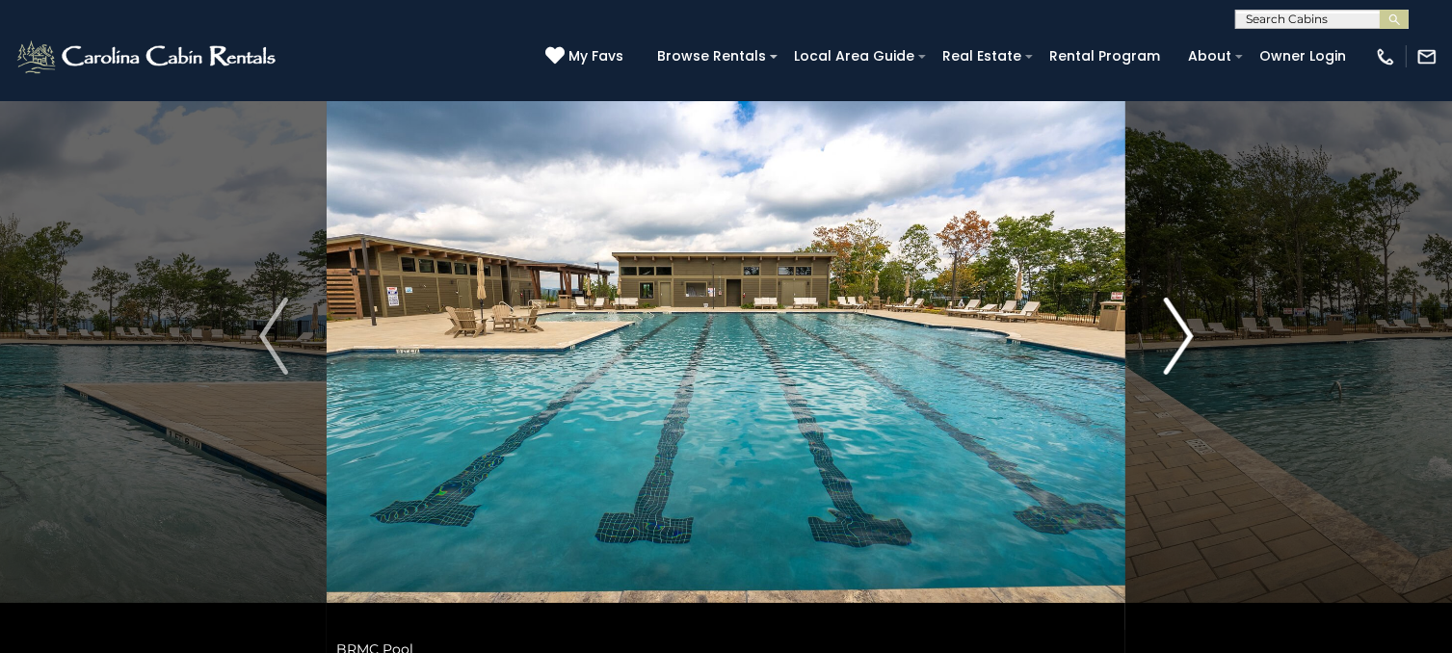
click at [1173, 340] on img "Next" at bounding box center [1178, 336] width 29 height 77
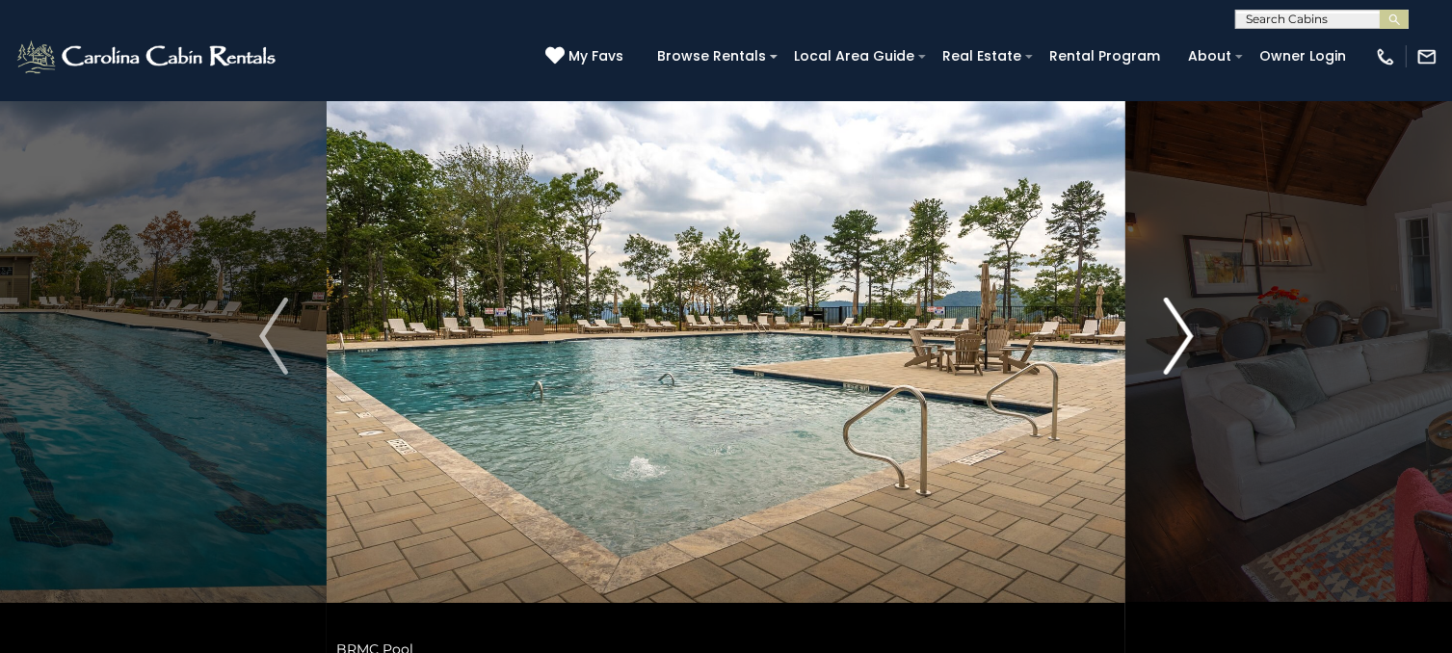
click at [1173, 340] on img "Next" at bounding box center [1178, 336] width 29 height 77
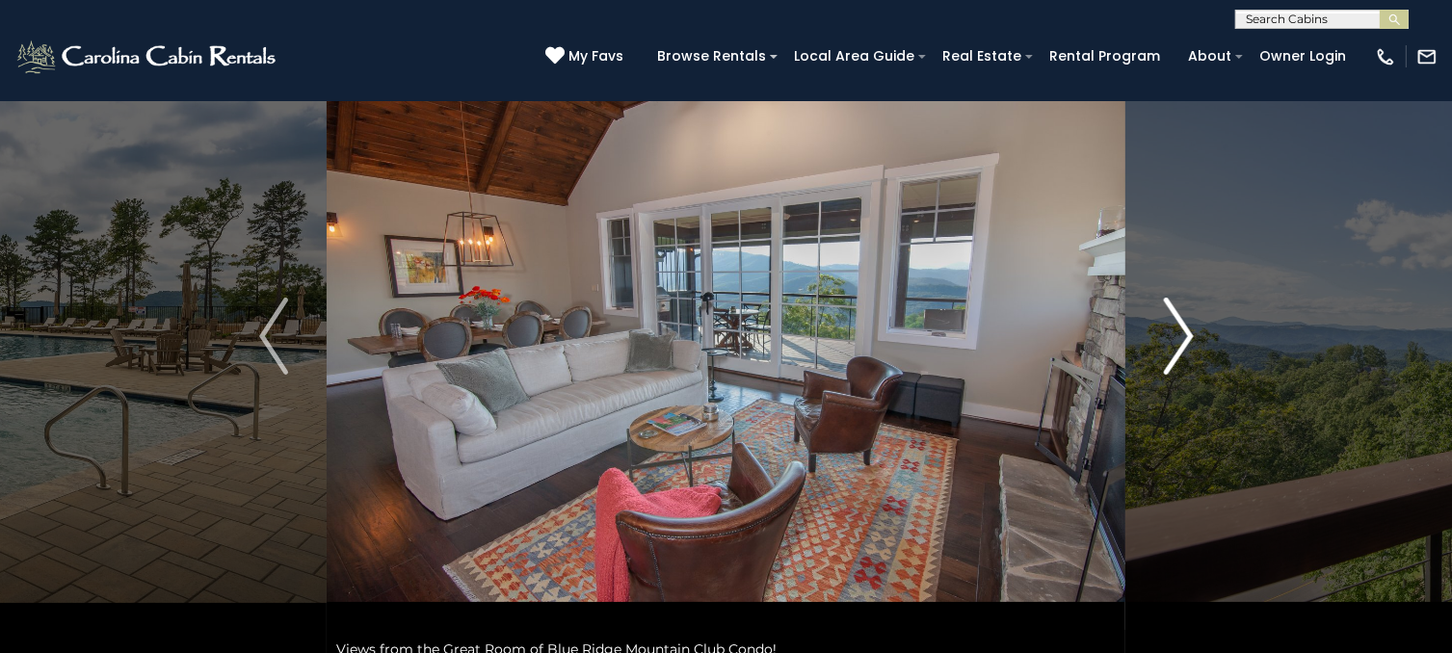
click at [1173, 340] on img "Next" at bounding box center [1178, 336] width 29 height 77
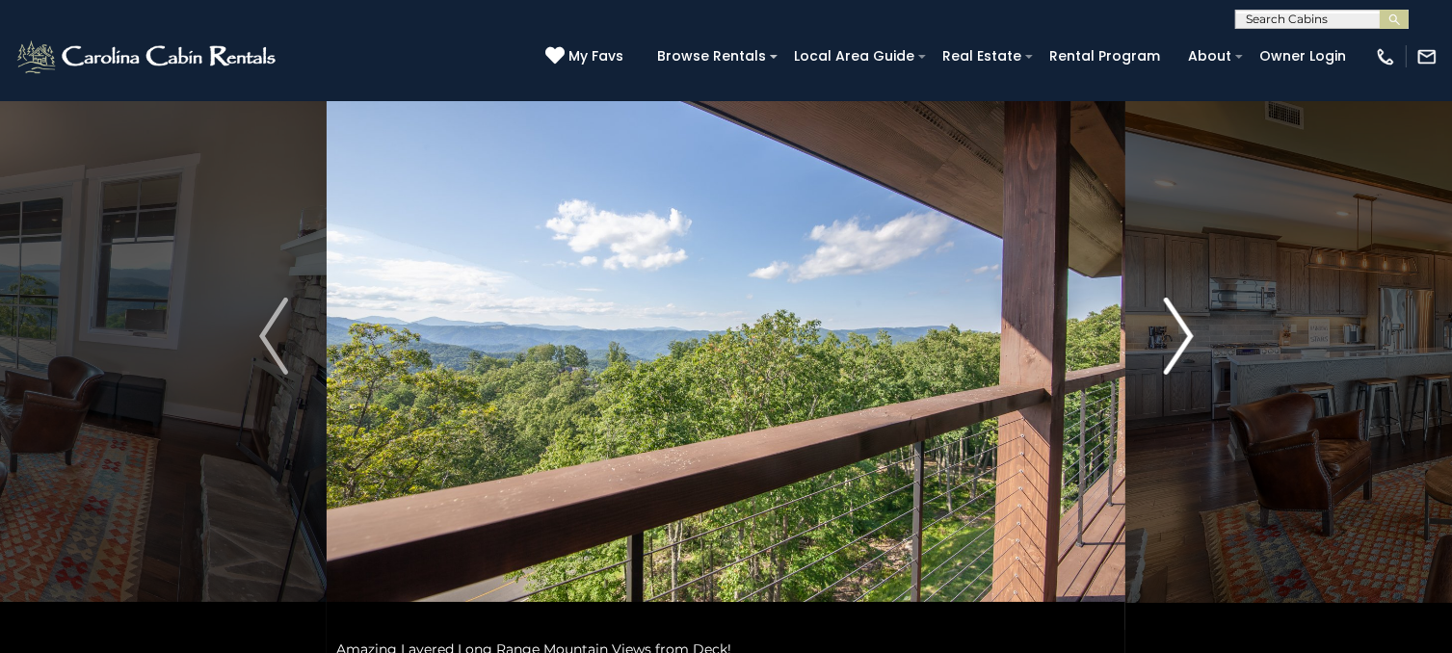
click at [1173, 340] on img "Next" at bounding box center [1178, 336] width 29 height 77
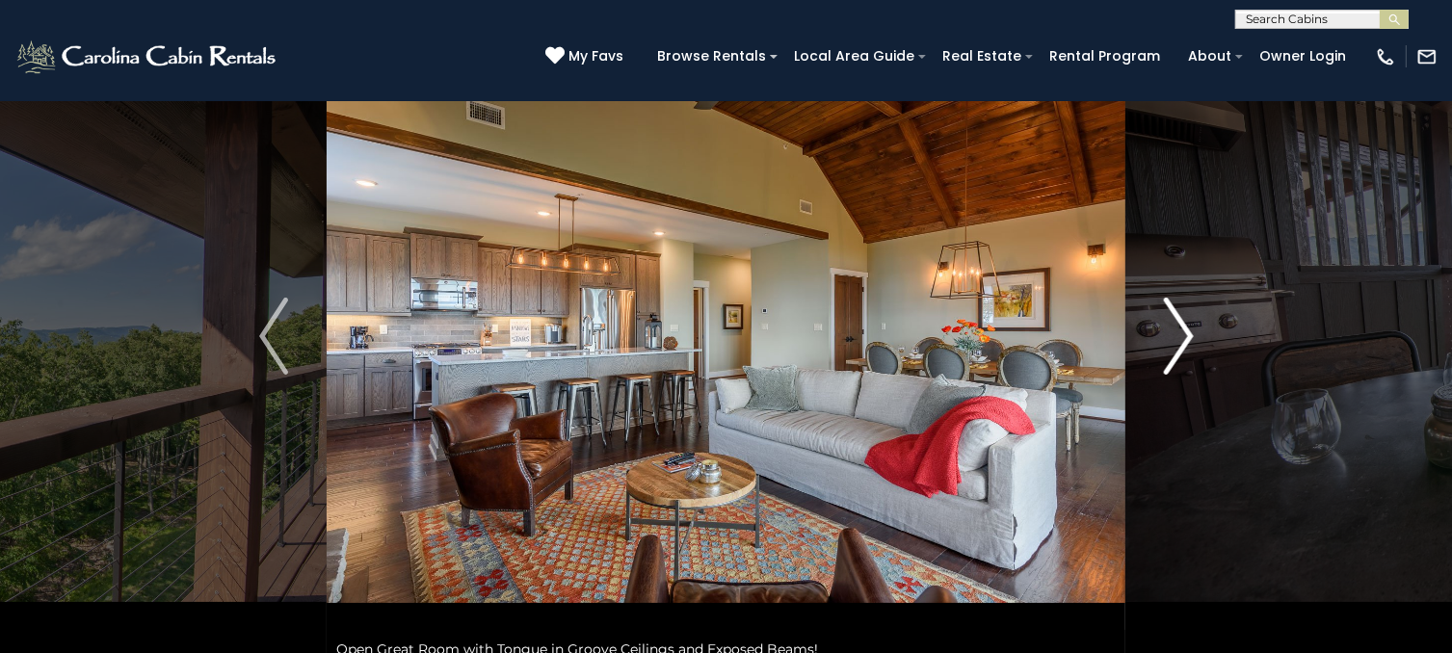
click at [1173, 340] on img "Next" at bounding box center [1178, 336] width 29 height 77
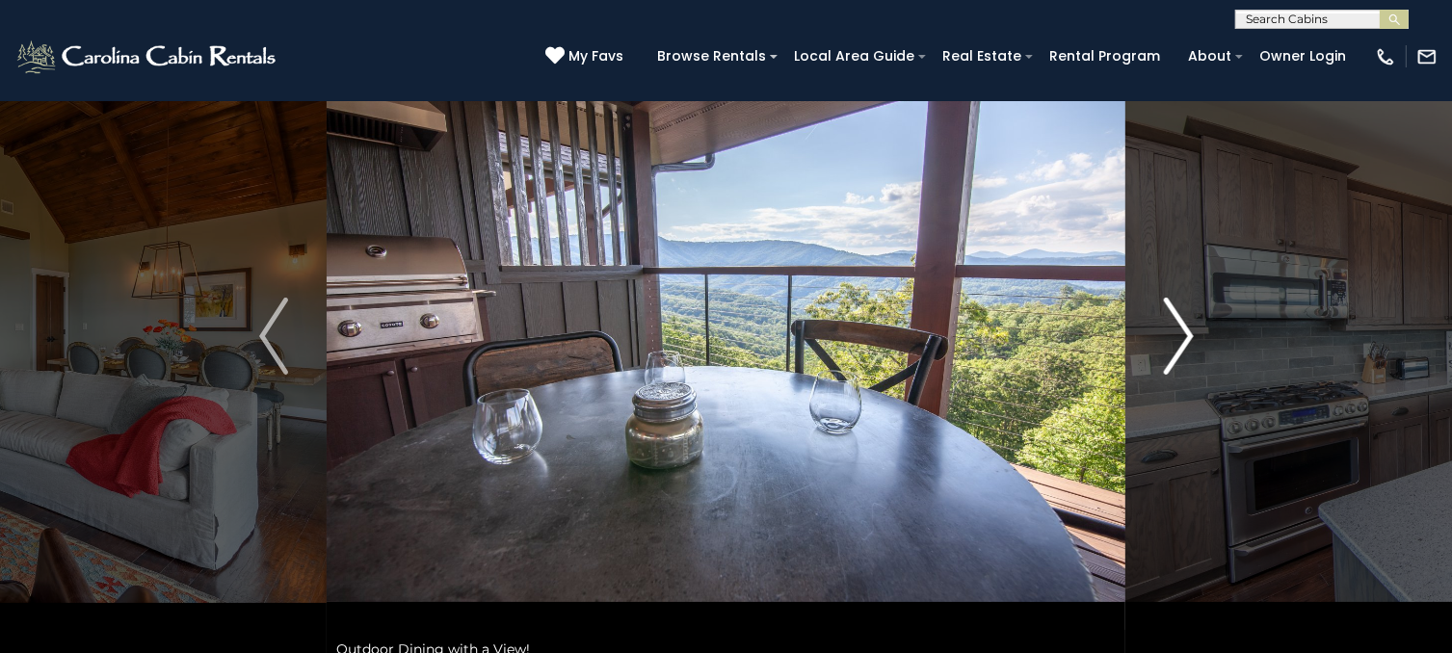
click at [1173, 340] on img "Next" at bounding box center [1178, 336] width 29 height 77
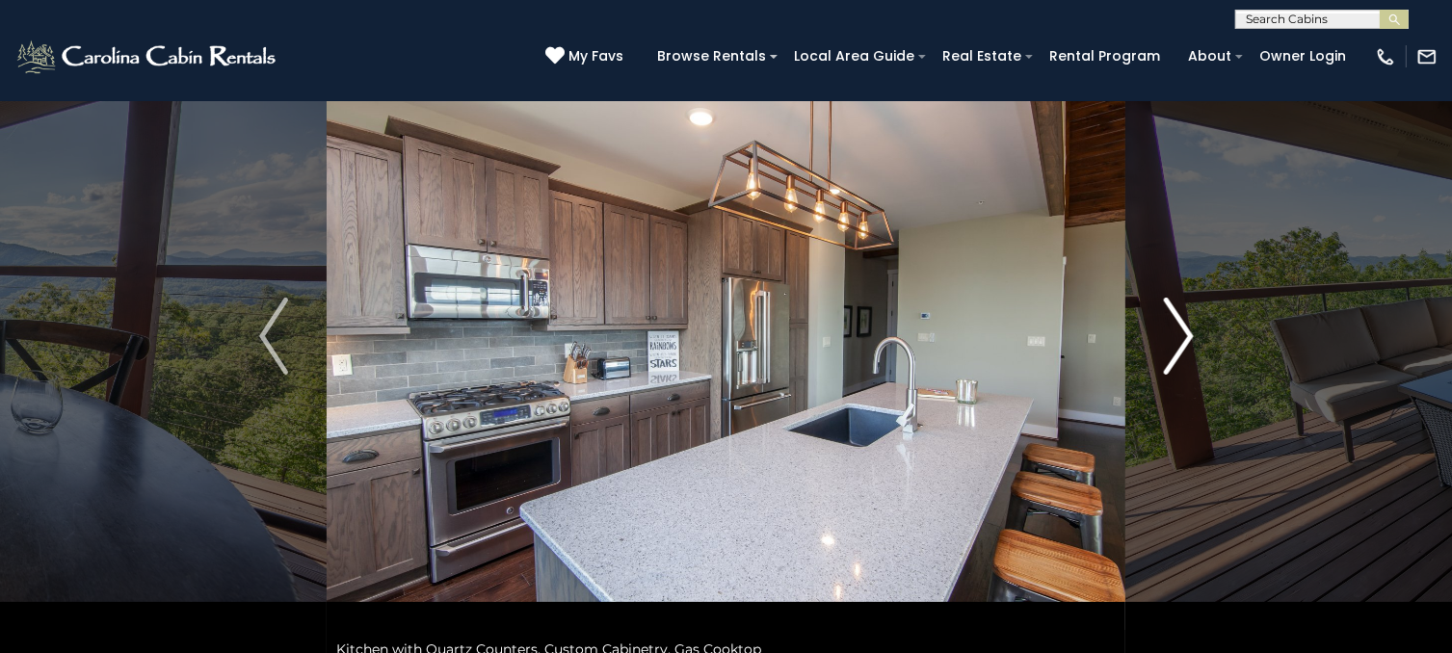
click at [1173, 340] on img "Next" at bounding box center [1178, 336] width 29 height 77
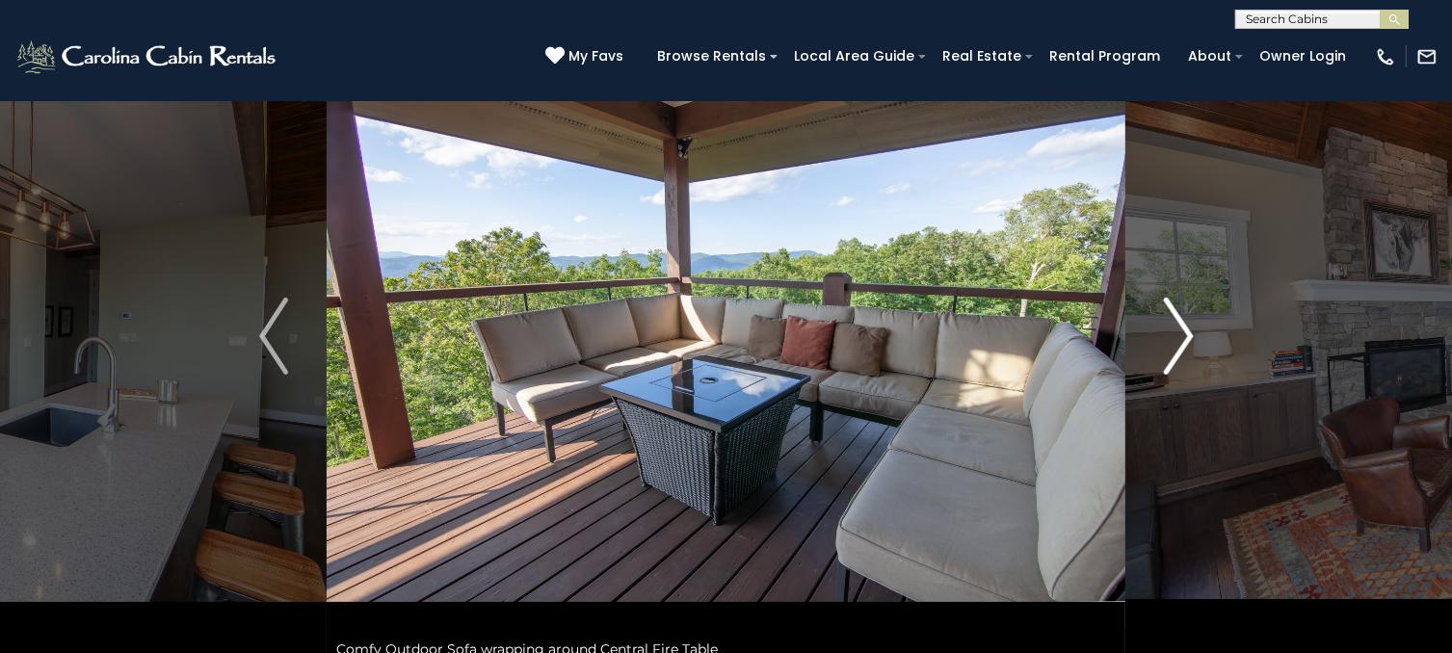
click at [1173, 340] on img "Next" at bounding box center [1178, 336] width 29 height 77
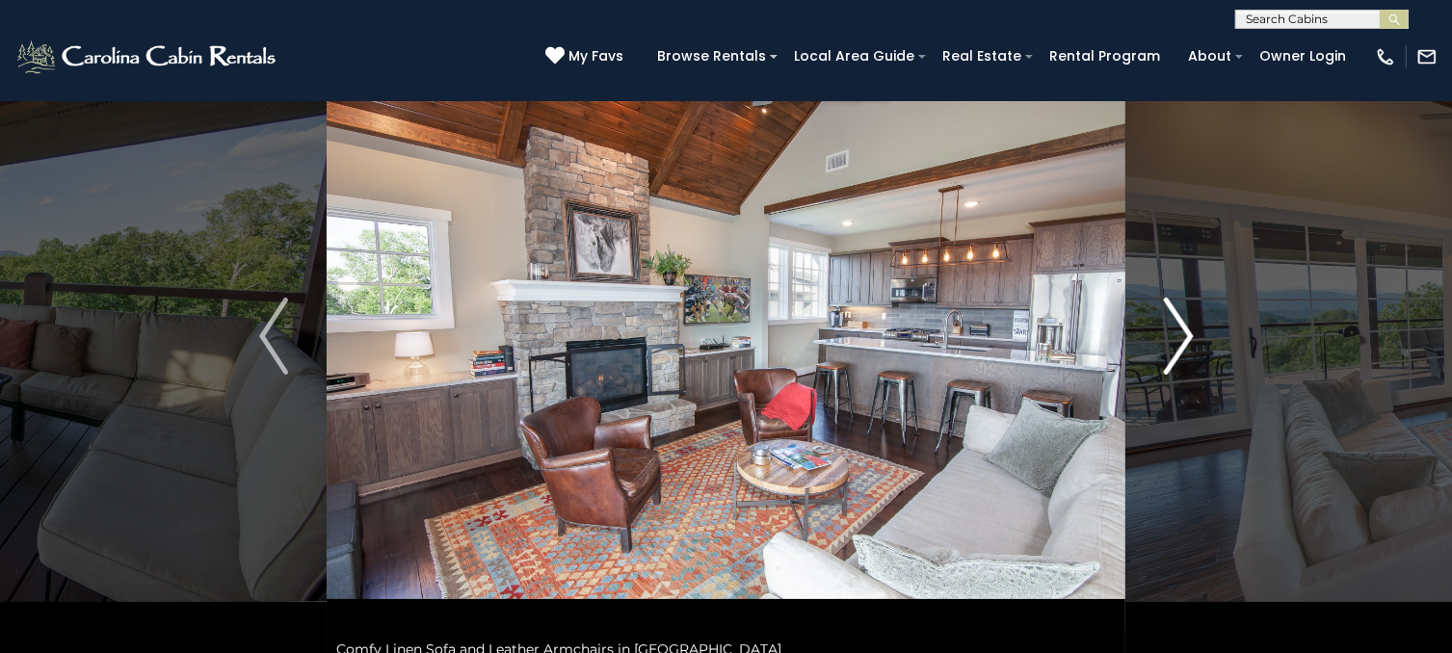
click at [1173, 340] on img "Next" at bounding box center [1178, 336] width 29 height 77
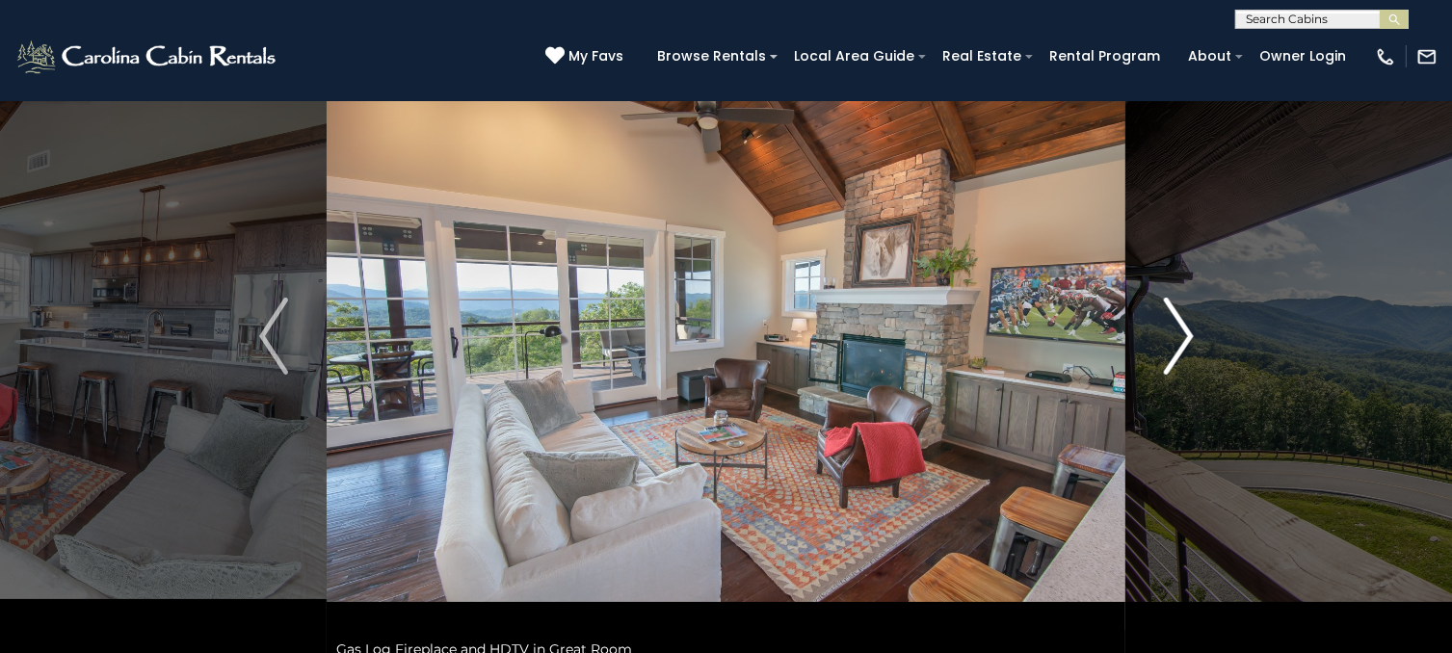
click at [1173, 340] on img "Next" at bounding box center [1178, 336] width 29 height 77
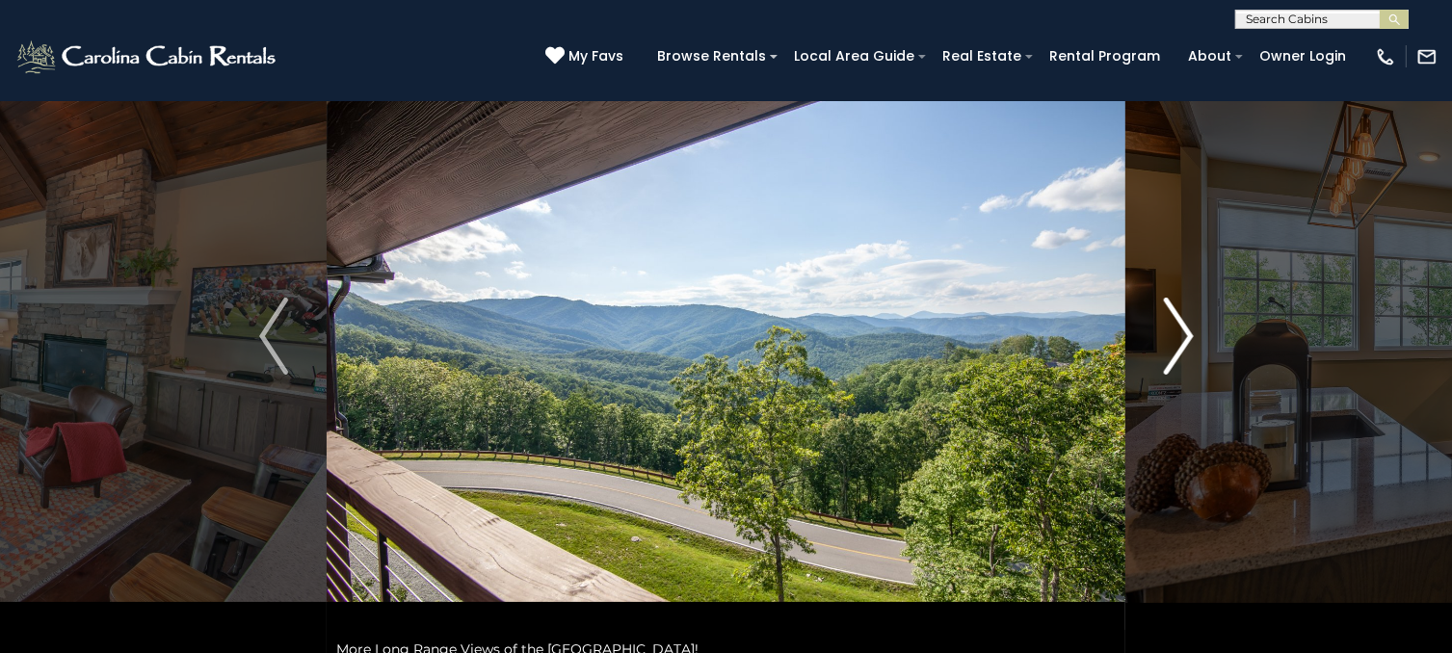
click at [1173, 340] on img "Next" at bounding box center [1178, 336] width 29 height 77
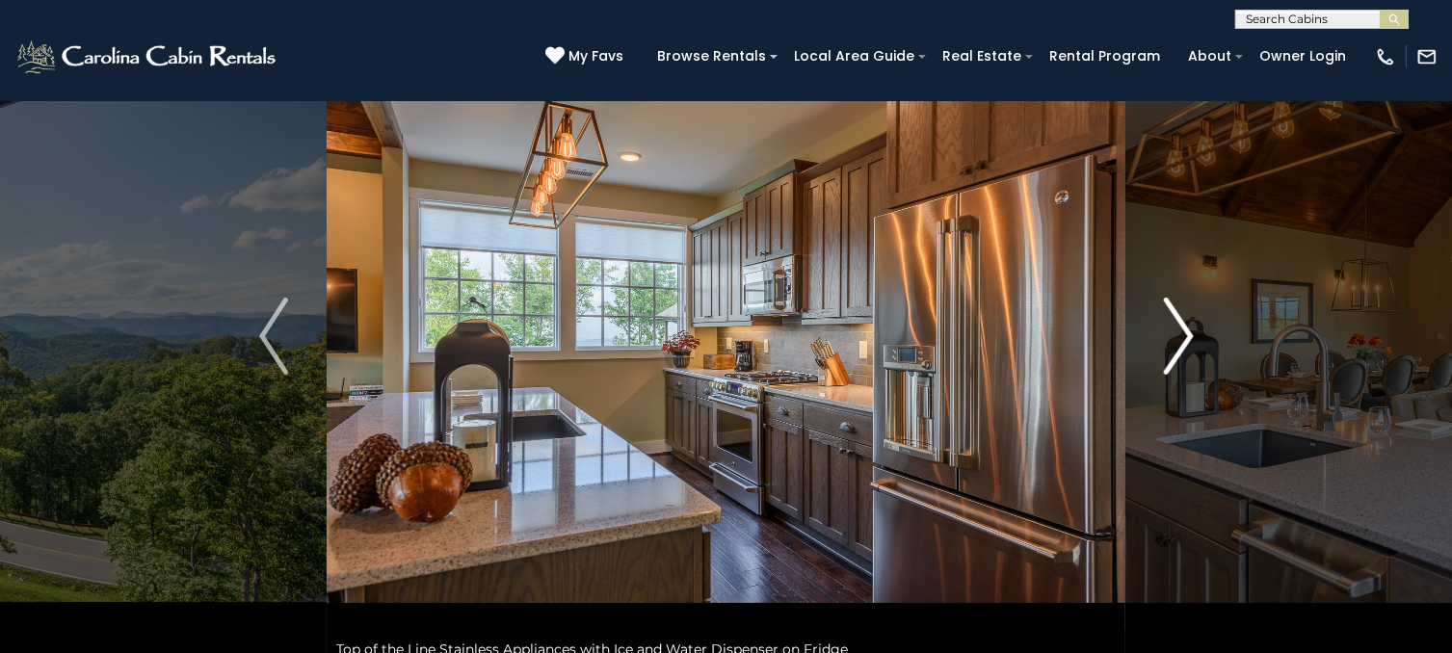
click at [1173, 340] on img "Next" at bounding box center [1178, 336] width 29 height 77
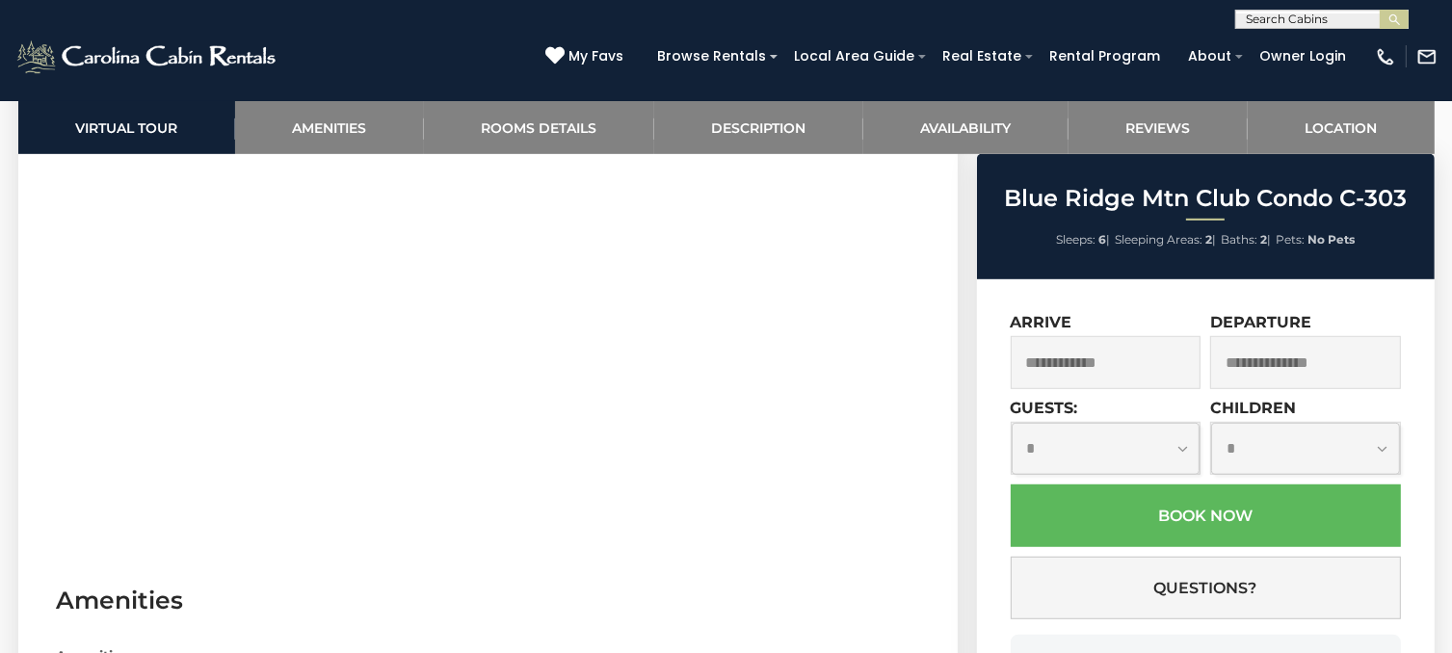
scroll to position [1157, 0]
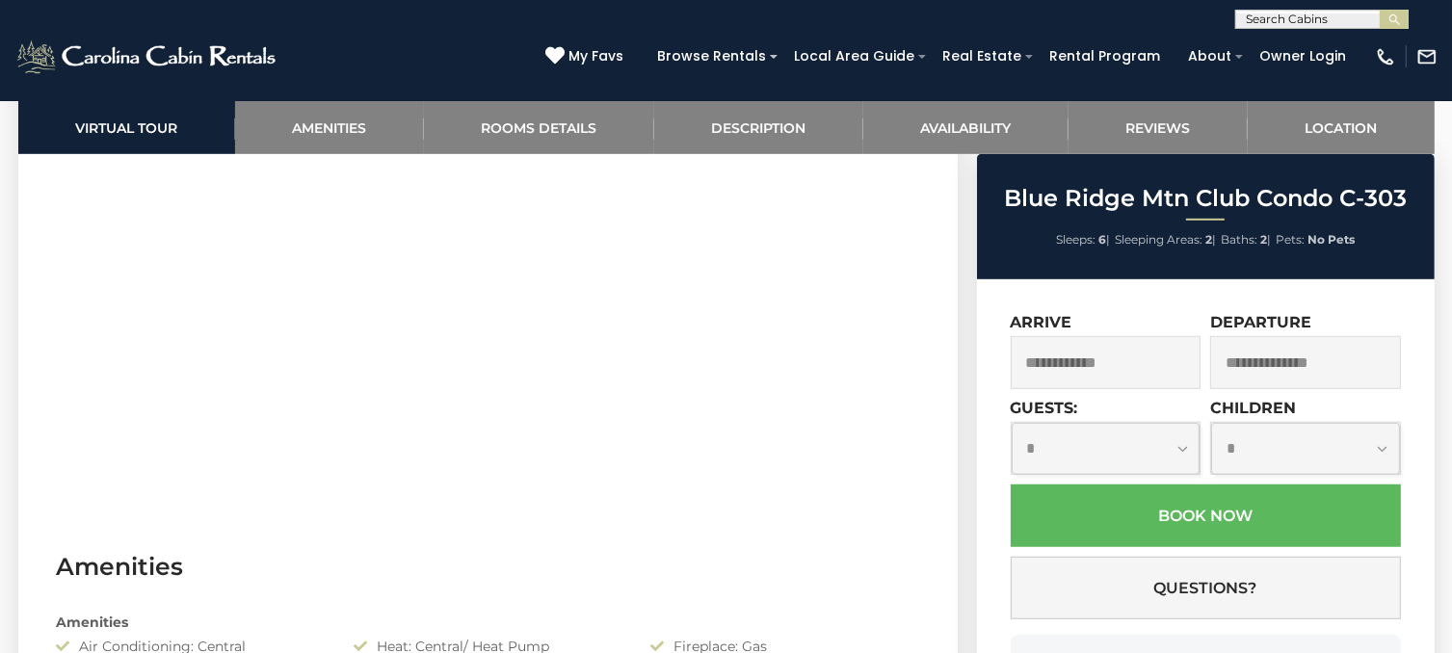
click at [1138, 360] on input "text" at bounding box center [1106, 362] width 191 height 53
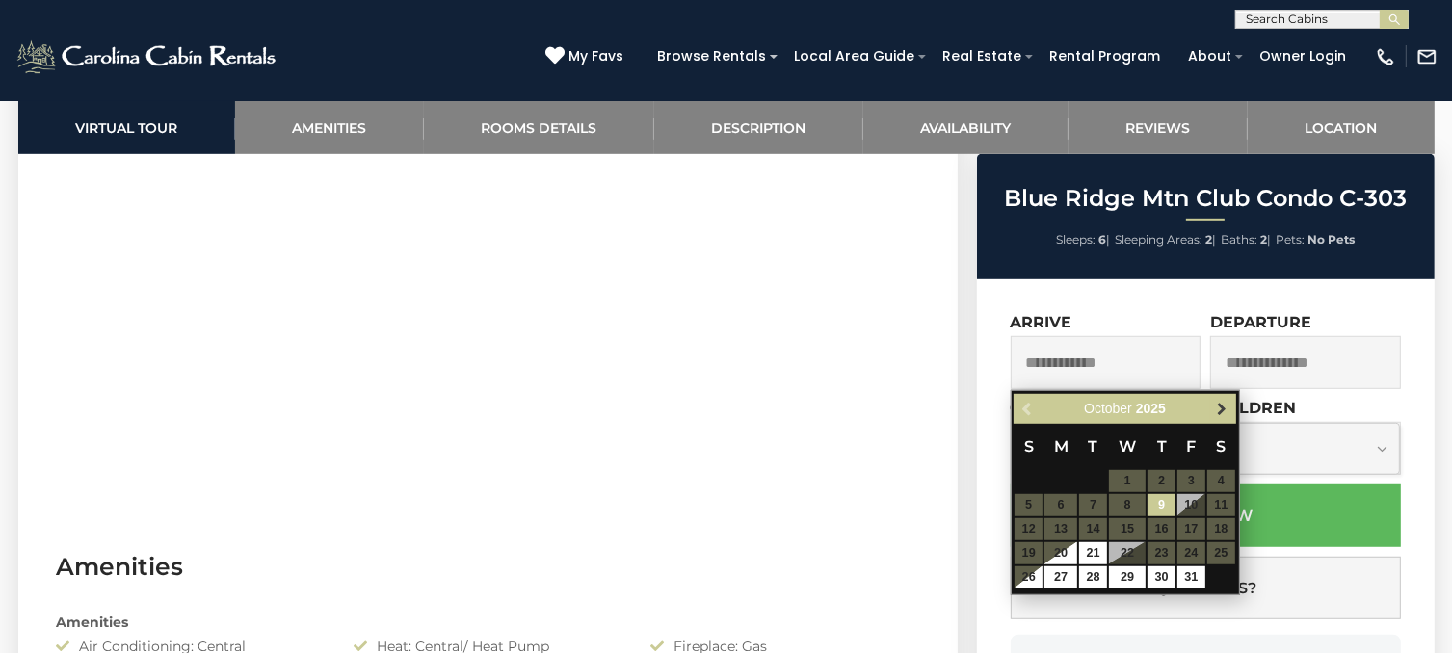
click at [1224, 406] on span "Next" at bounding box center [1221, 409] width 15 height 15
